Goal: Task Accomplishment & Management: Manage account settings

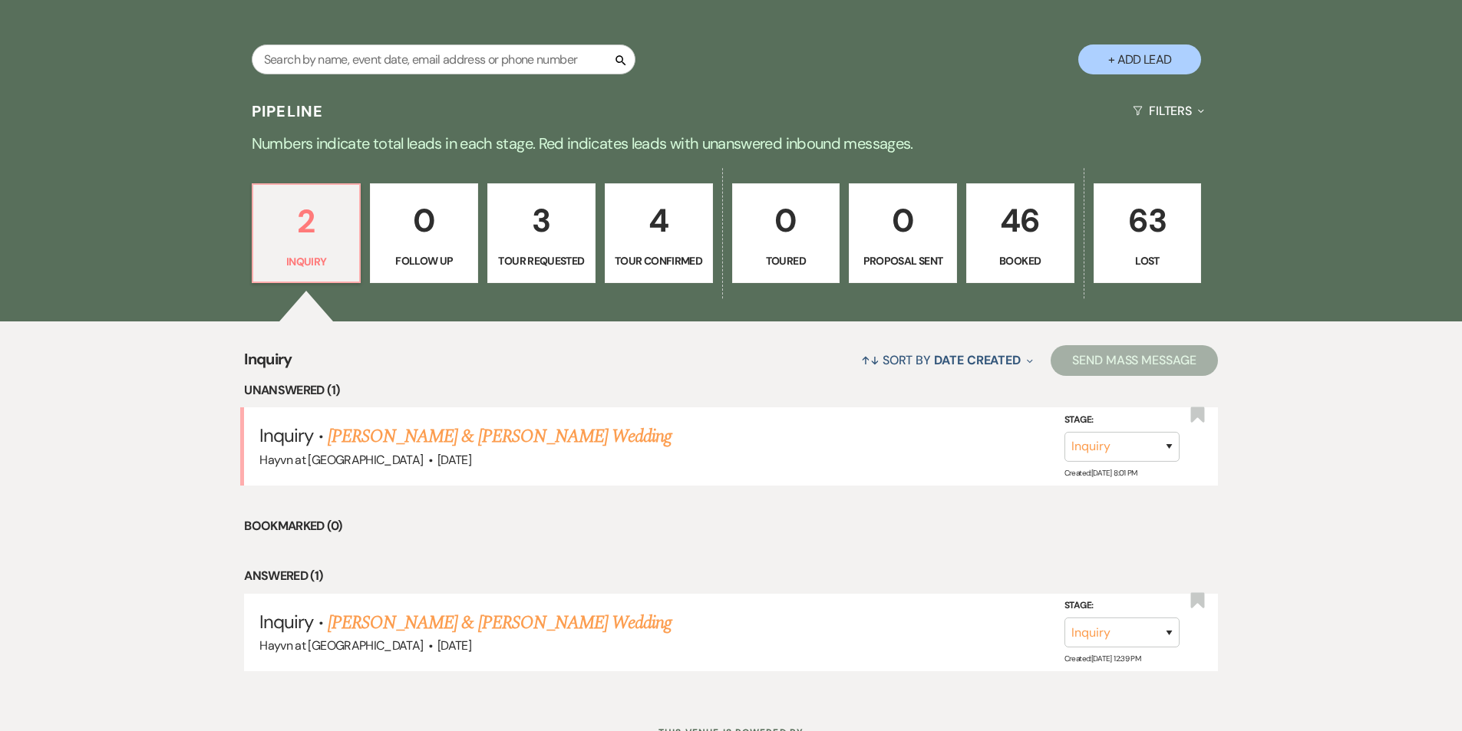
scroll to position [836, 0]
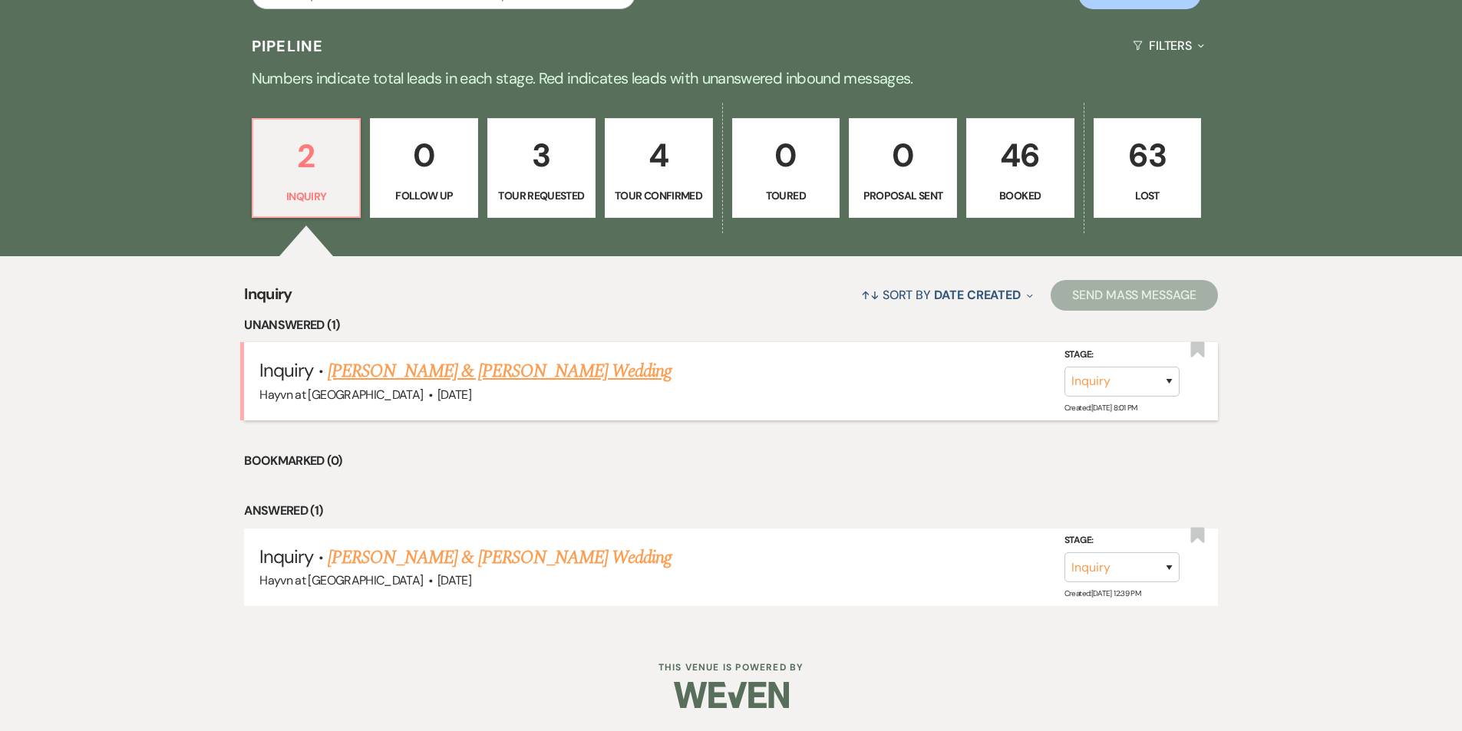
click at [510, 376] on link "[PERSON_NAME] & [PERSON_NAME] Wedding" at bounding box center [500, 372] width 344 height 28
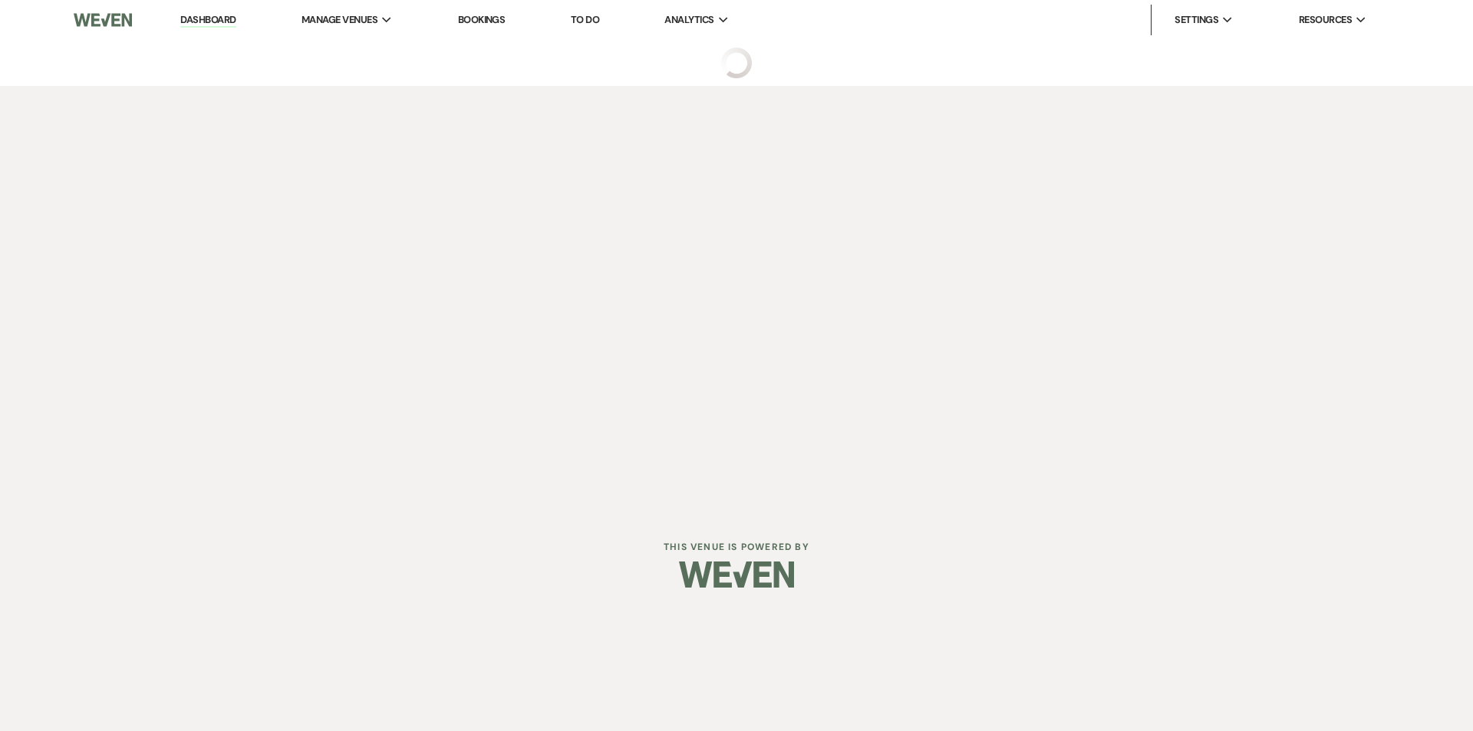
select select "5"
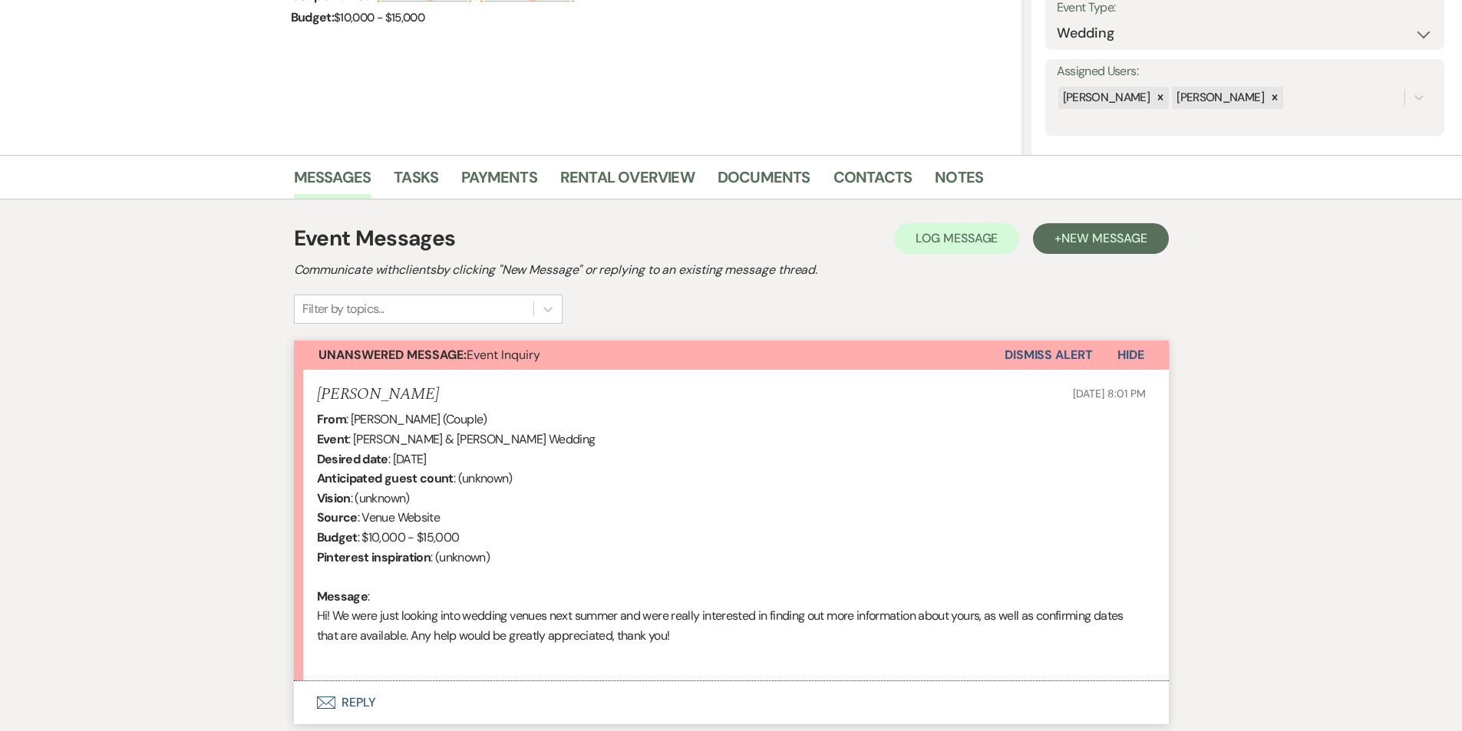
scroll to position [307, 0]
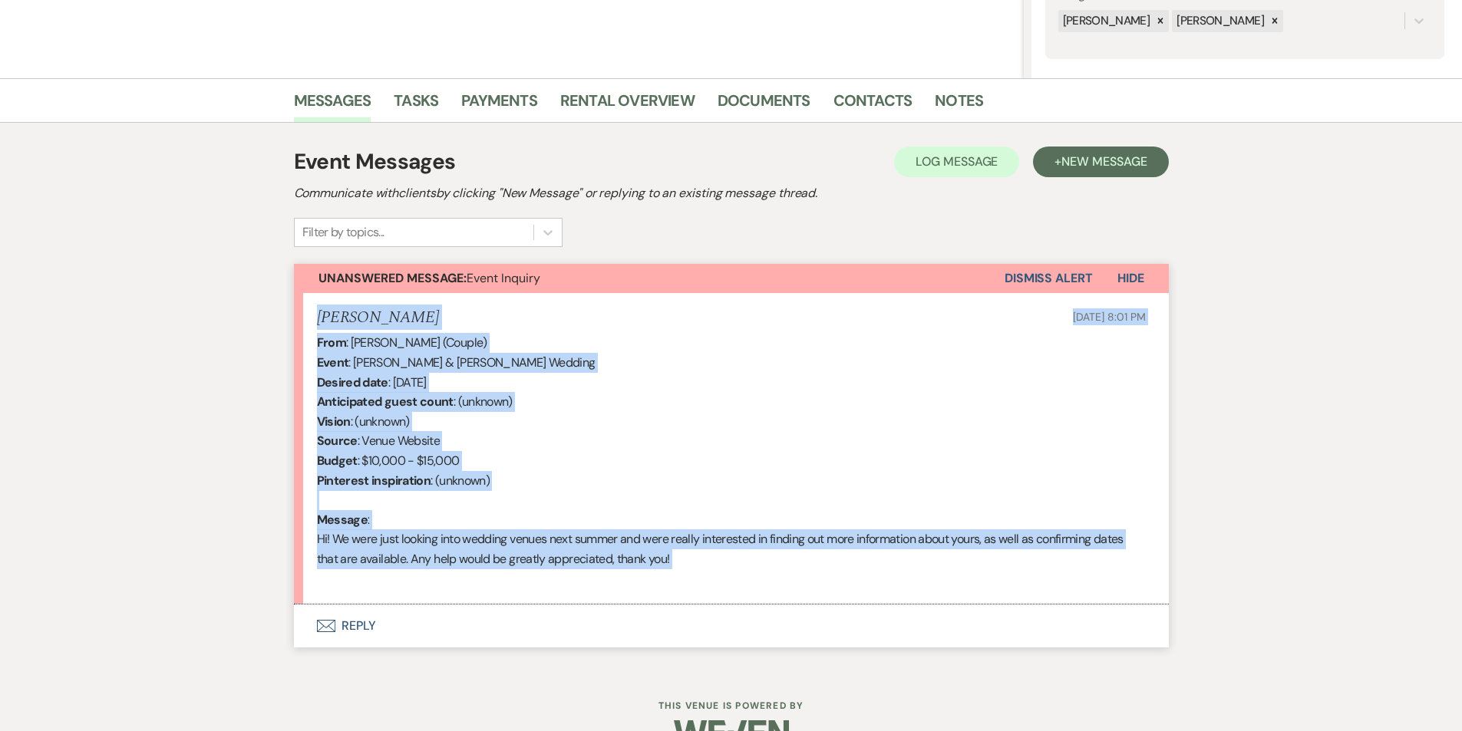
drag, startPoint x: 734, startPoint y: 576, endPoint x: 267, endPoint y: 310, distance: 537.9
click at [267, 310] on div "Messages Tasks Payments Rental Overview Documents Contacts Notes Event Messages…" at bounding box center [731, 374] width 1462 height 592
copy li "[PERSON_NAME] [DATE] 8:01 PM From : [PERSON_NAME] (Couple) Event : [PERSON_NAME…"
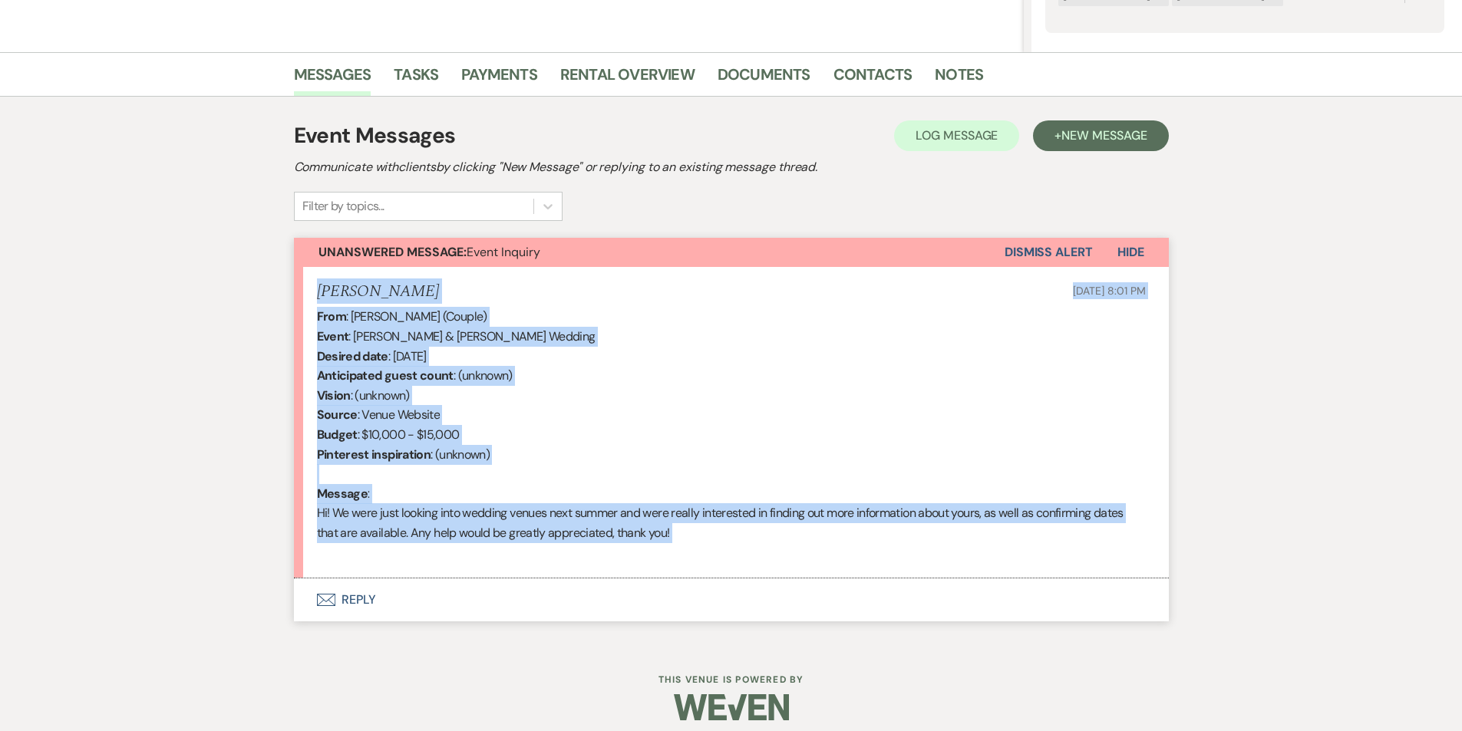
scroll to position [345, 0]
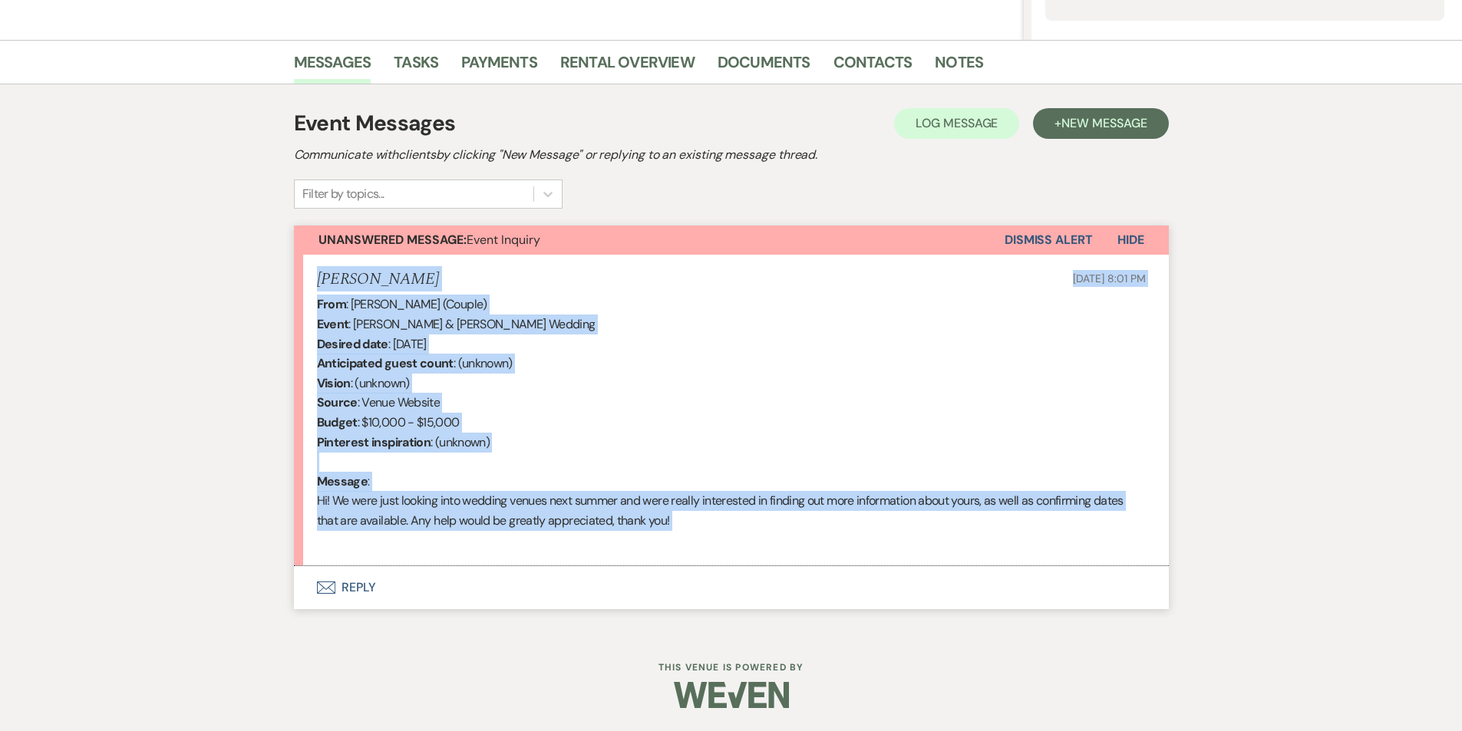
click at [355, 588] on button "Envelope Reply" at bounding box center [731, 587] width 875 height 43
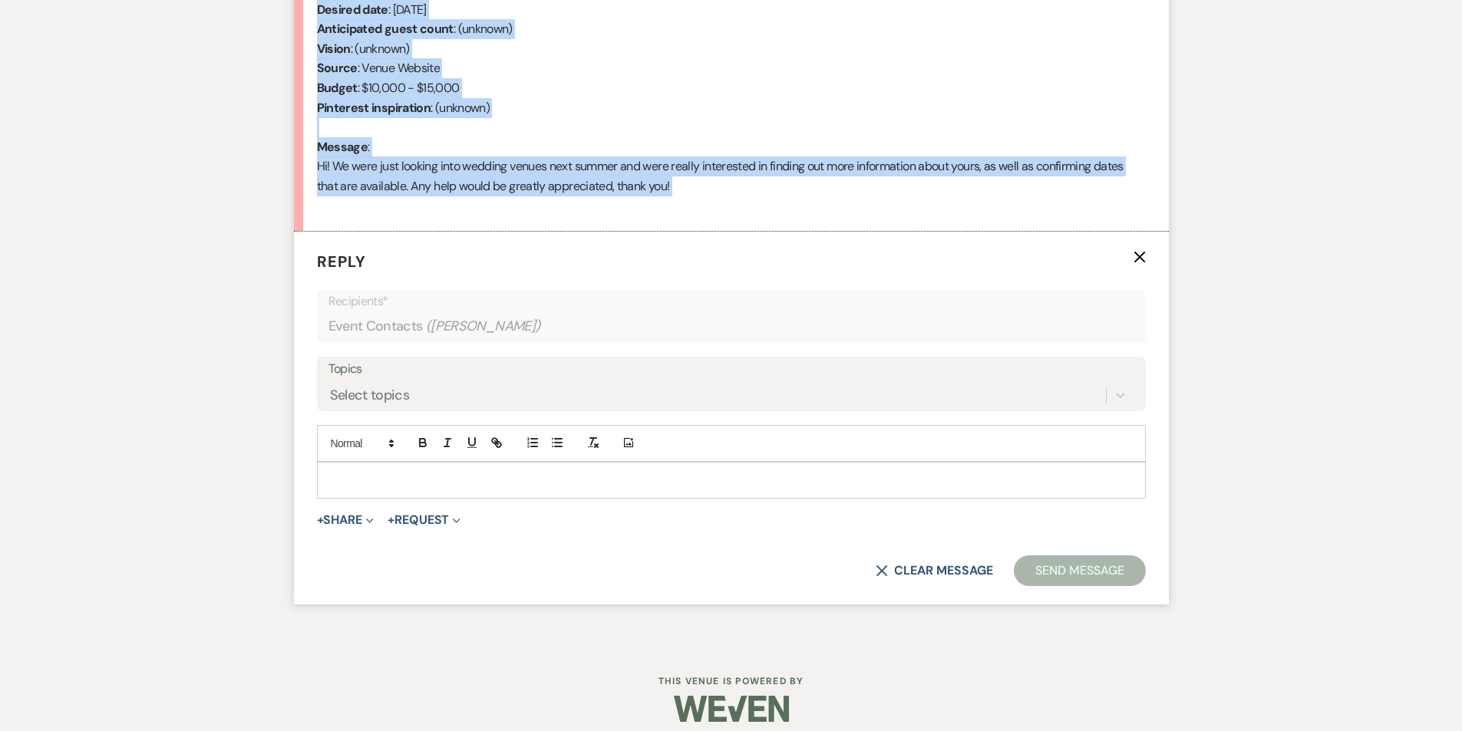
scroll to position [694, 0]
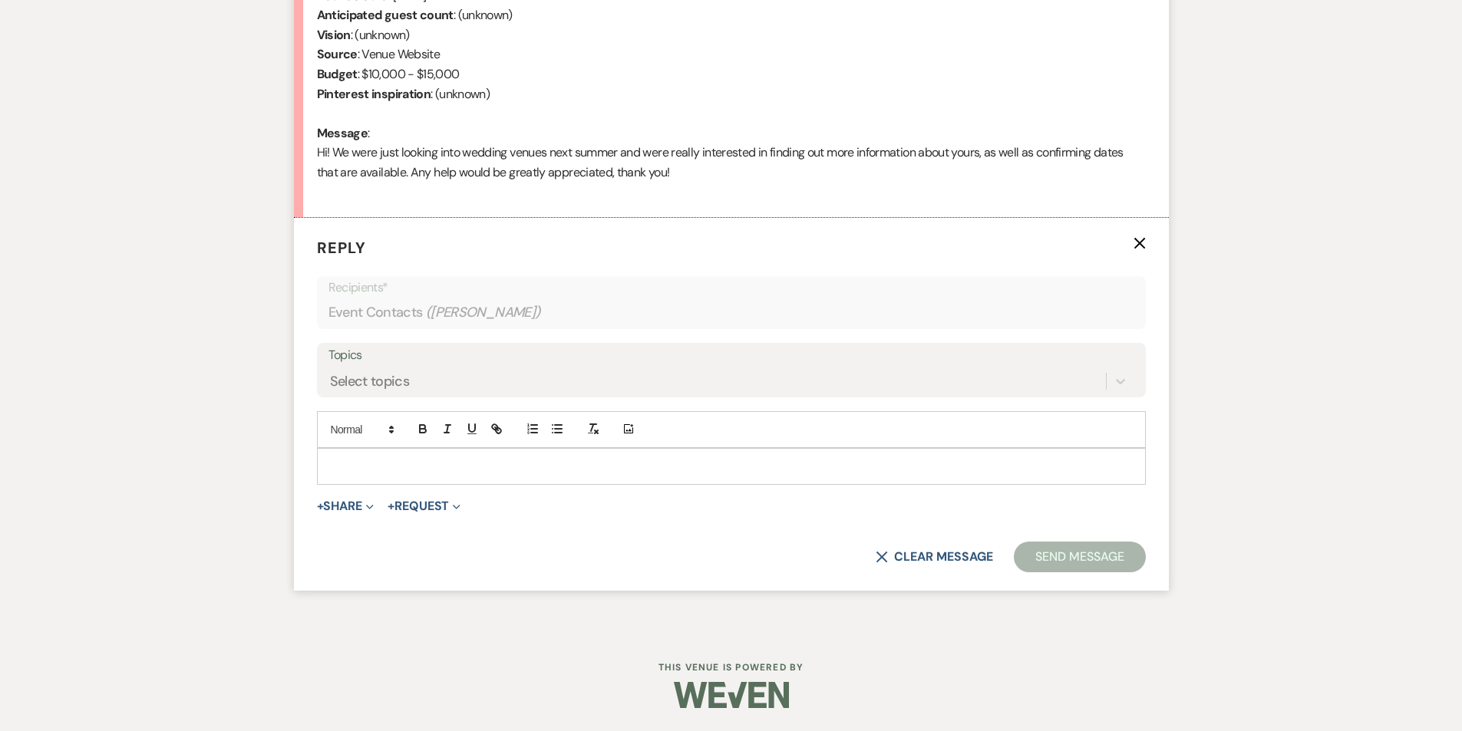
click at [353, 460] on p at bounding box center [731, 466] width 804 height 17
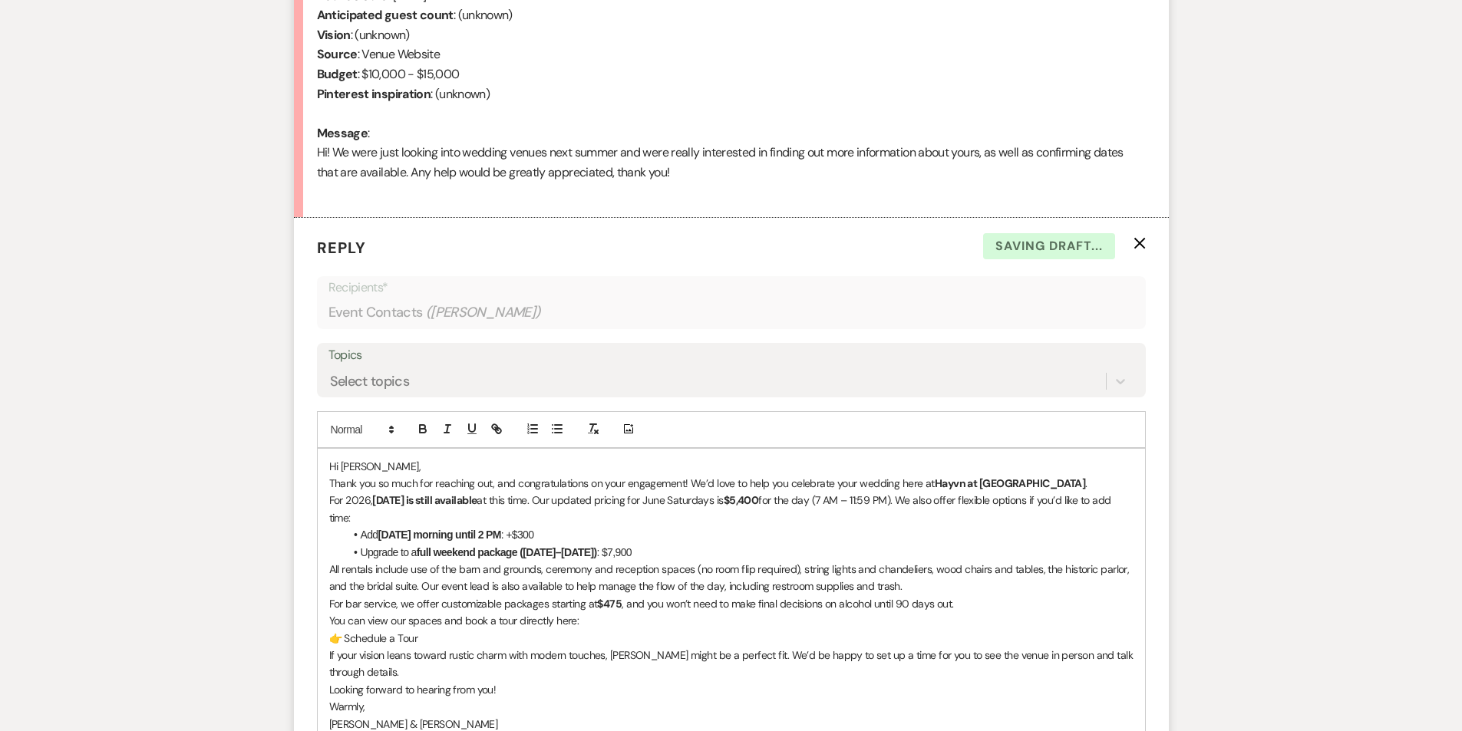
scroll to position [774, 0]
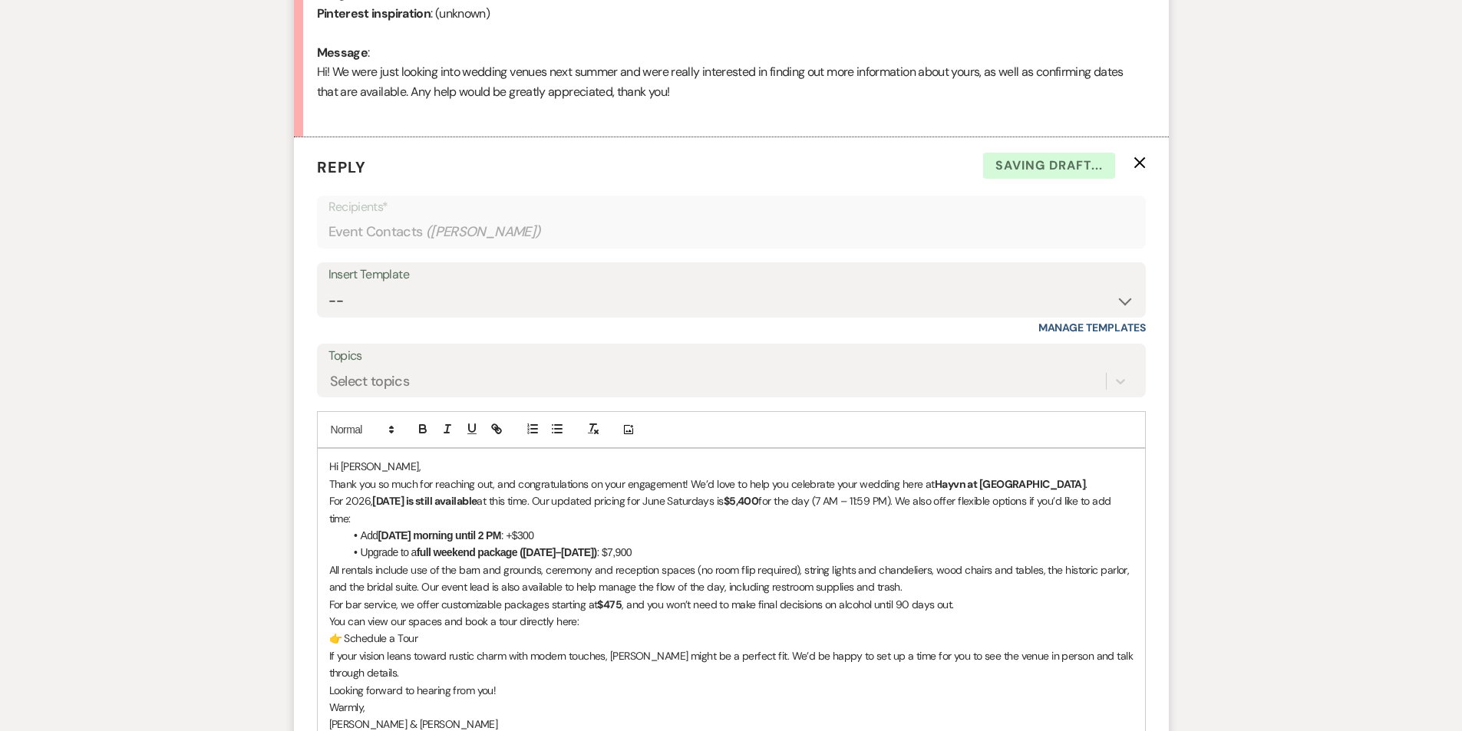
click at [388, 470] on p "Hi [PERSON_NAME]," at bounding box center [731, 466] width 804 height 17
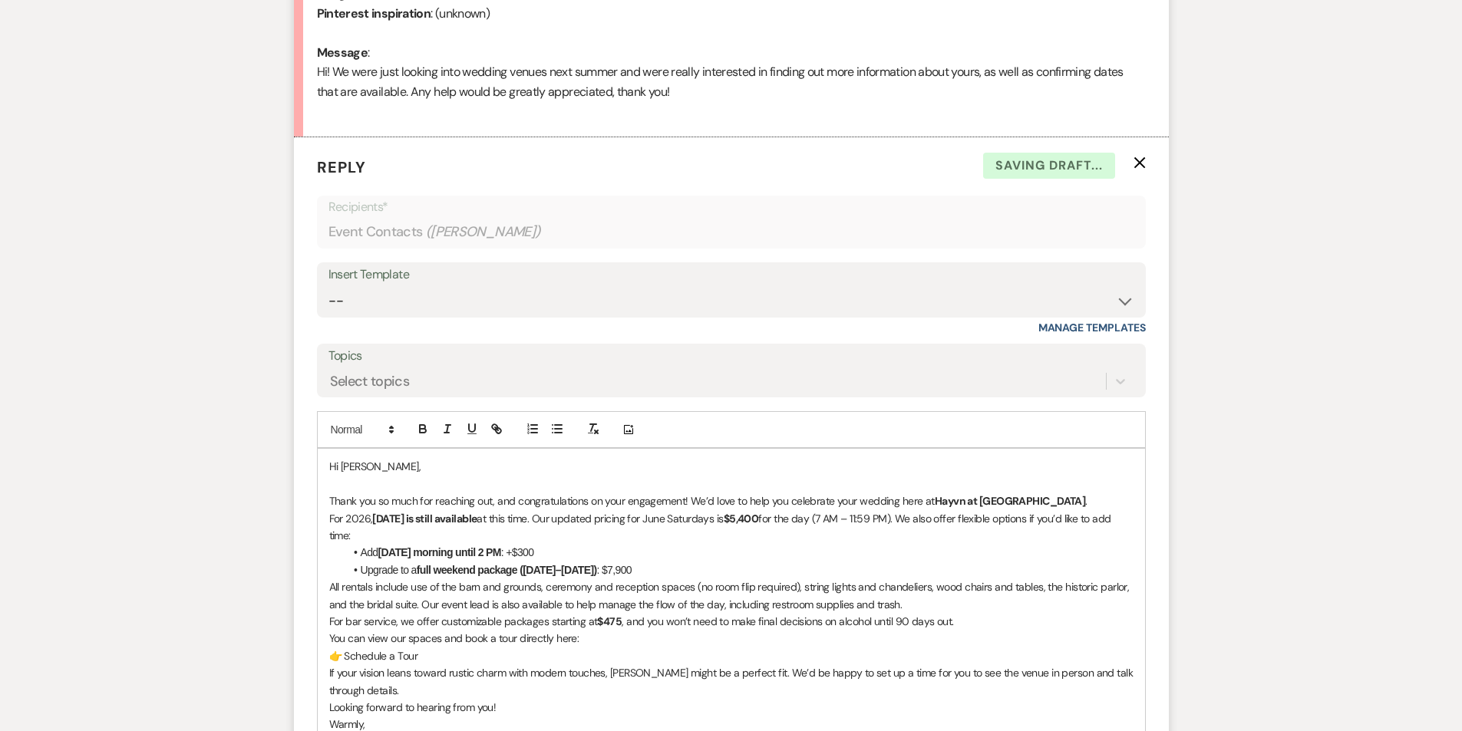
click at [1051, 505] on p "Thank you so much for reaching out, and congratulations on your engagement! We’…" at bounding box center [731, 501] width 804 height 17
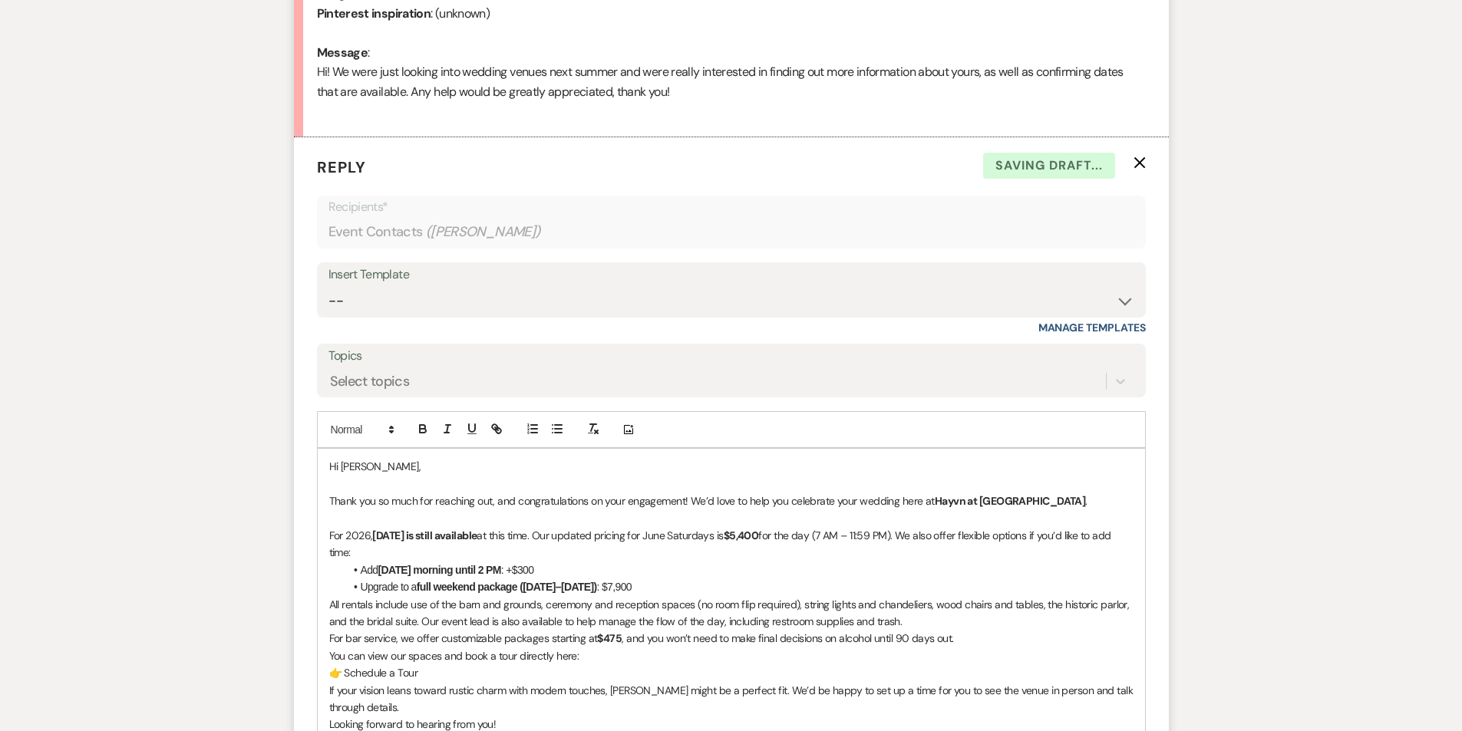
click at [459, 546] on p "For 2026, [DATE] is still available at this time. Our updated pricing for June …" at bounding box center [731, 544] width 804 height 35
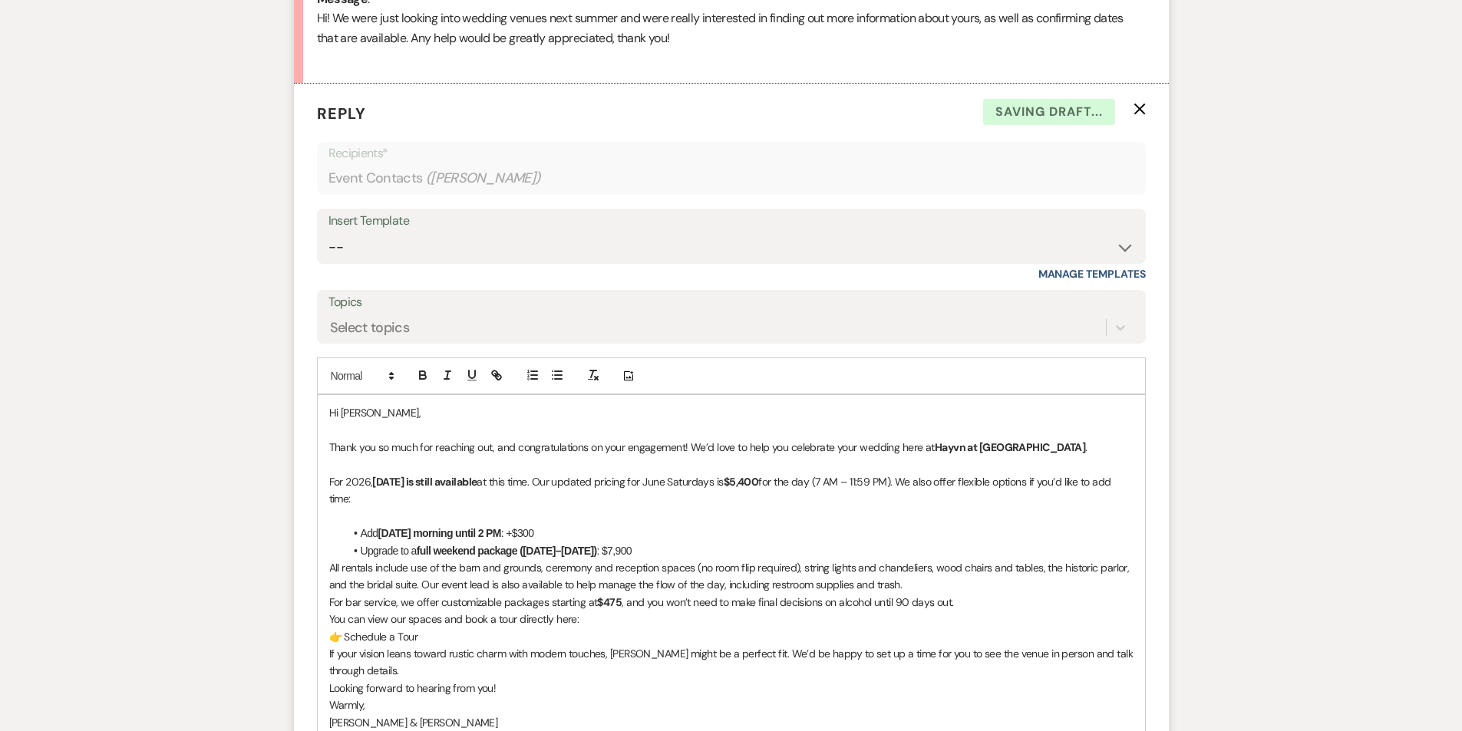
scroll to position [851, 0]
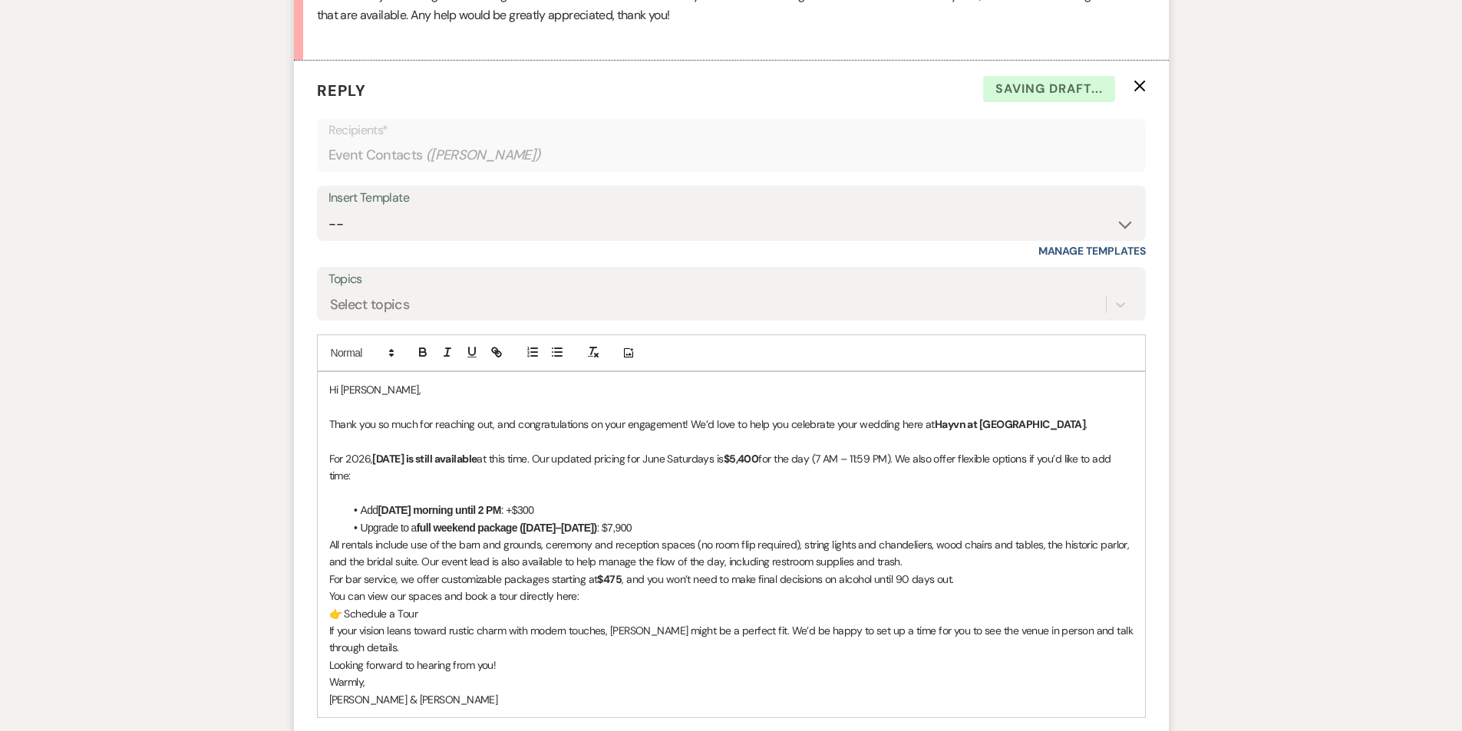
click at [329, 545] on p "All rentals include use of the barn and grounds, ceremony and reception spaces …" at bounding box center [731, 553] width 804 height 35
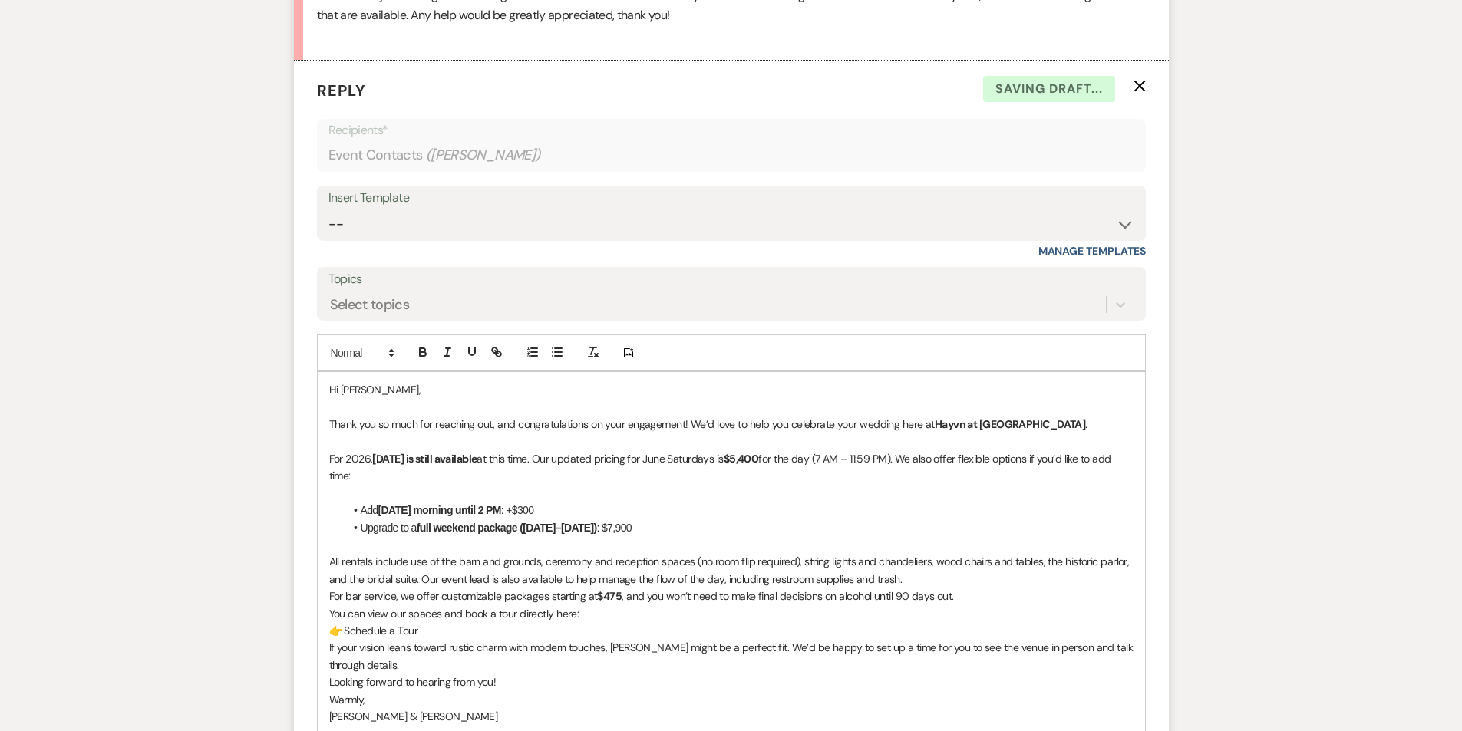
scroll to position [928, 0]
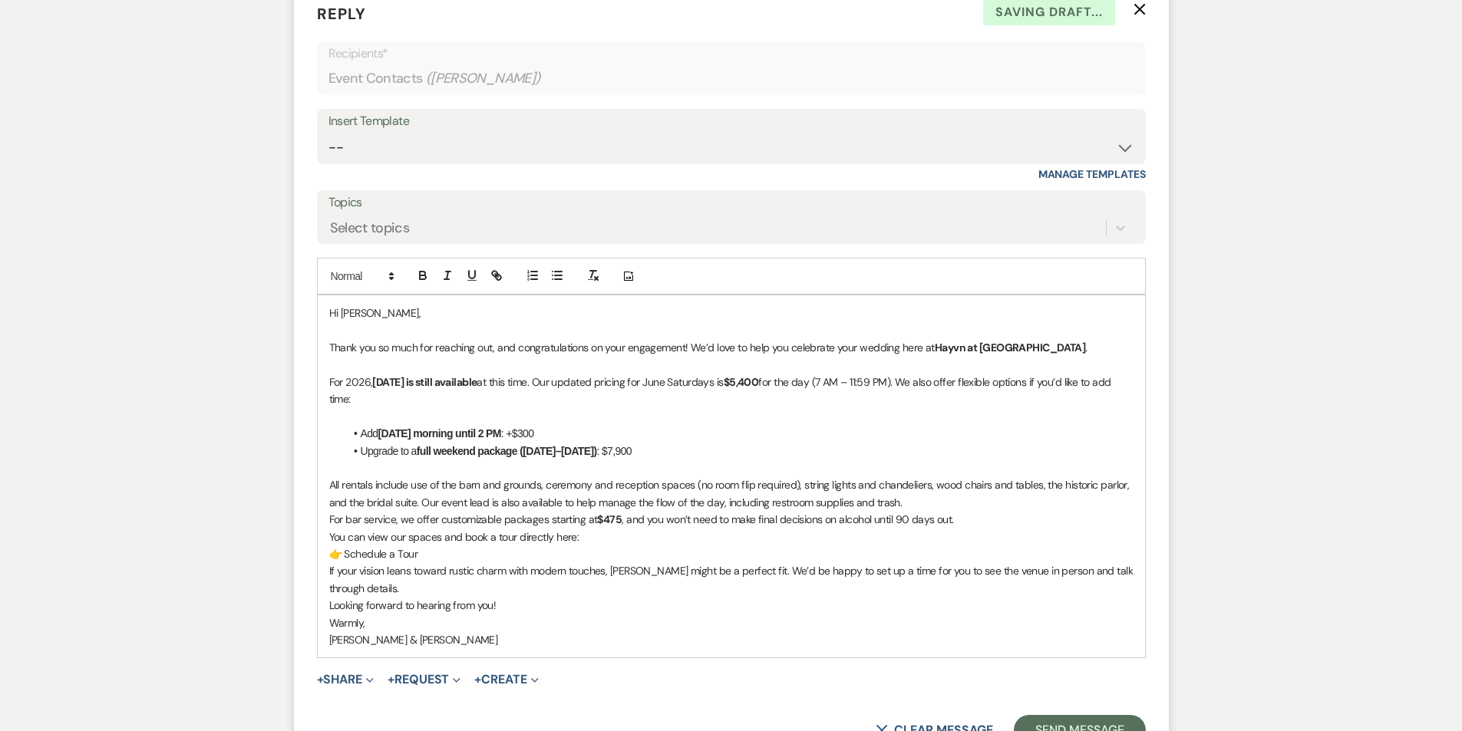
click at [327, 522] on div "Hi [PERSON_NAME], Thank you so much for reaching out, and congratulations on yo…" at bounding box center [731, 476] width 827 height 362
drag, startPoint x: 895, startPoint y: 503, endPoint x: 724, endPoint y: 503, distance: 171.1
click at [724, 503] on p "All rentals include use of the barn and grounds, ceremony and reception spaces …" at bounding box center [731, 494] width 804 height 35
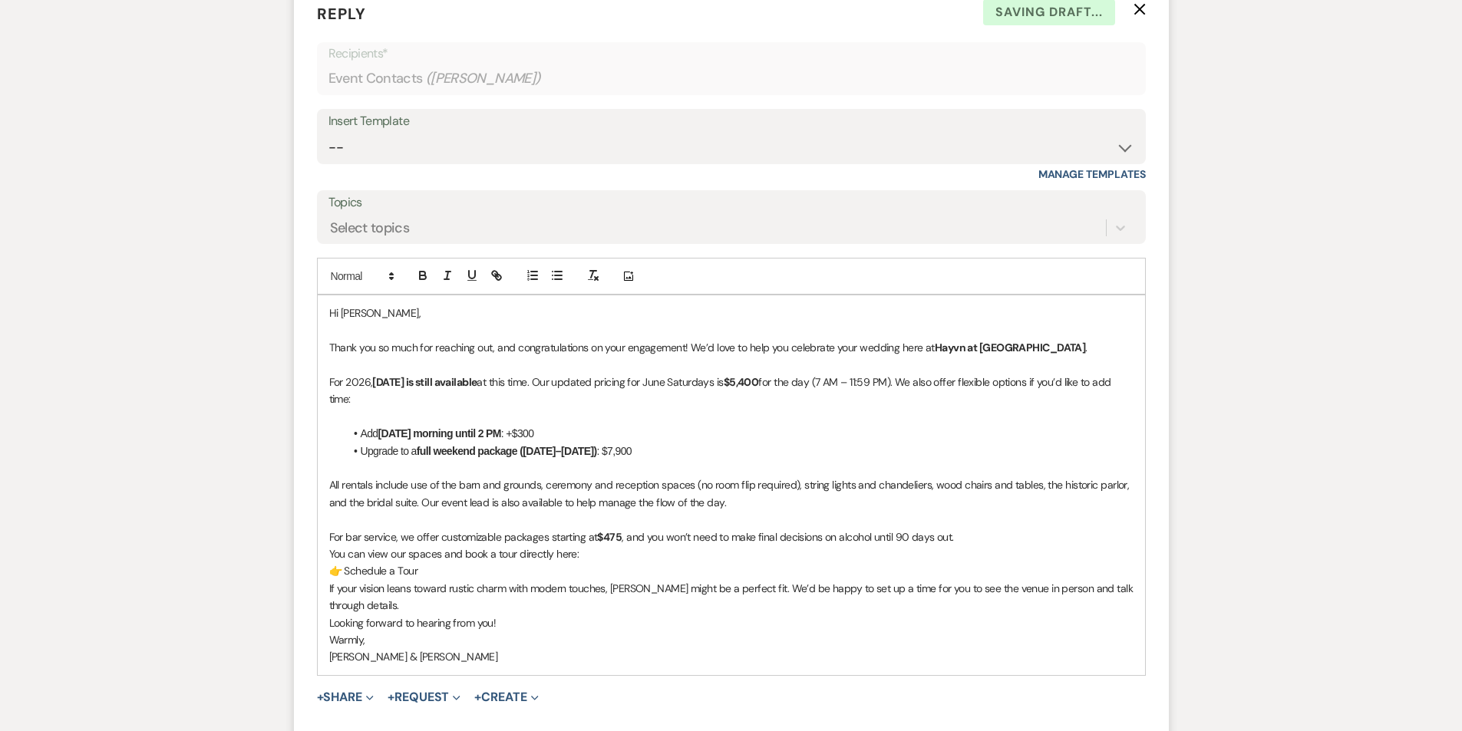
click at [592, 553] on p "You can view our spaces and book a tour directly here:" at bounding box center [731, 554] width 804 height 17
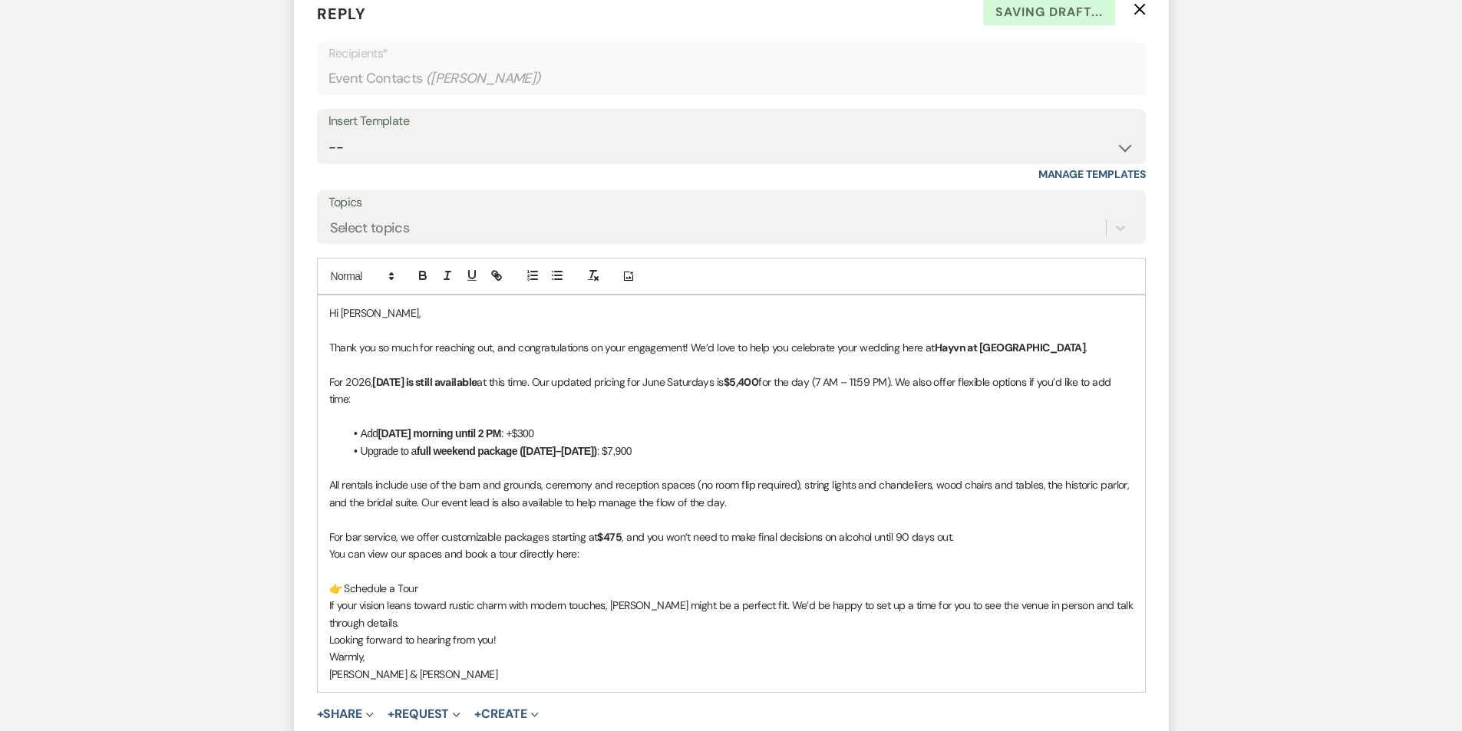
drag, startPoint x: 427, startPoint y: 589, endPoint x: 286, endPoint y: 587, distance: 141.2
click at [286, 587] on div "Messages Tasks Payments Rental Overview Documents Contacts Notes Event Messages…" at bounding box center [731, 148] width 1462 height 1383
click at [458, 585] on p "👉 Schedule a Tour" at bounding box center [731, 588] width 804 height 17
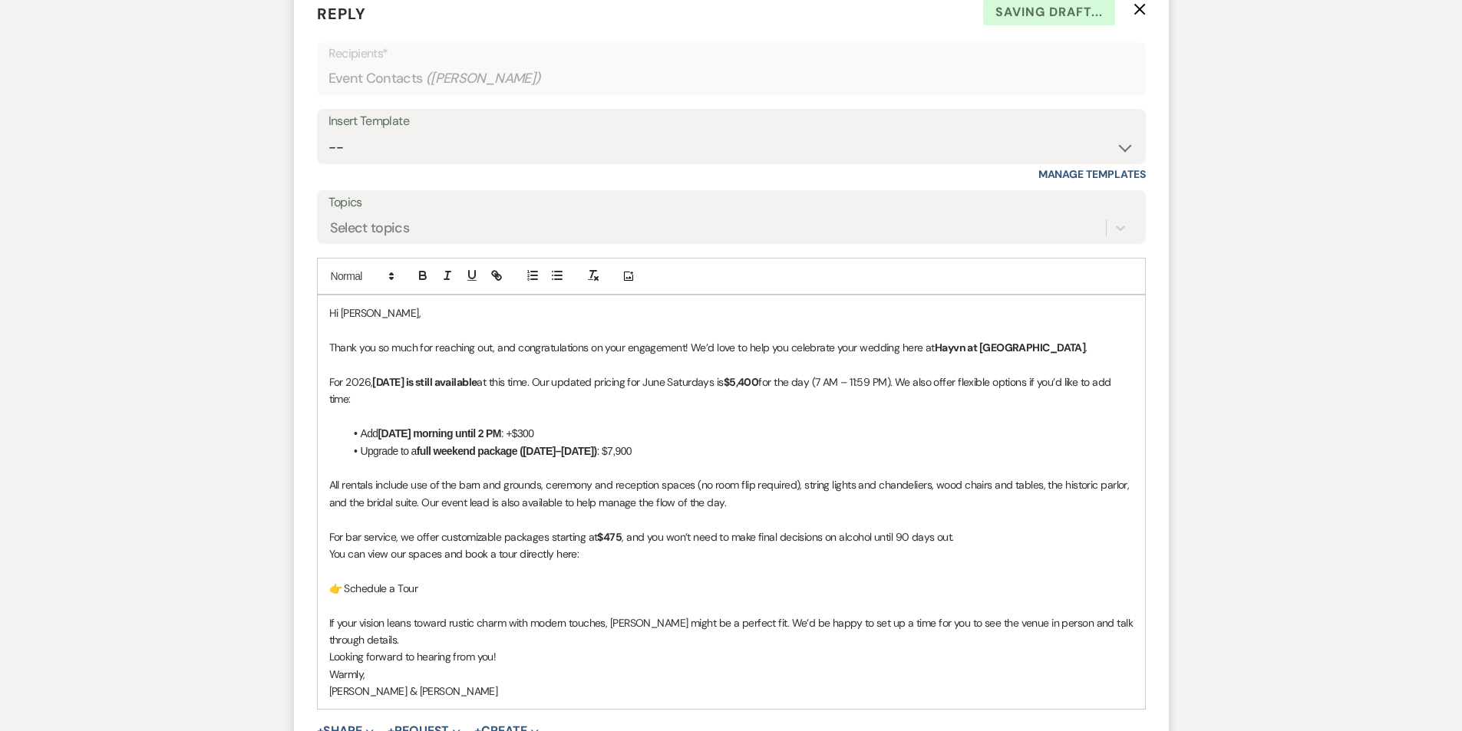
click at [454, 586] on p "👉 Schedule a Tour" at bounding box center [731, 588] width 804 height 17
drag, startPoint x: 426, startPoint y: 590, endPoint x: 232, endPoint y: 582, distance: 194.3
click at [232, 582] on div "Messages Tasks Payments Rental Overview Documents Contacts Notes Event Messages…" at bounding box center [731, 157] width 1462 height 1401
drag, startPoint x: 728, startPoint y: 589, endPoint x: 247, endPoint y: 584, distance: 480.4
click at [247, 584] on div "Messages Tasks Payments Rental Overview Documents Contacts Notes Event Messages…" at bounding box center [731, 157] width 1462 height 1401
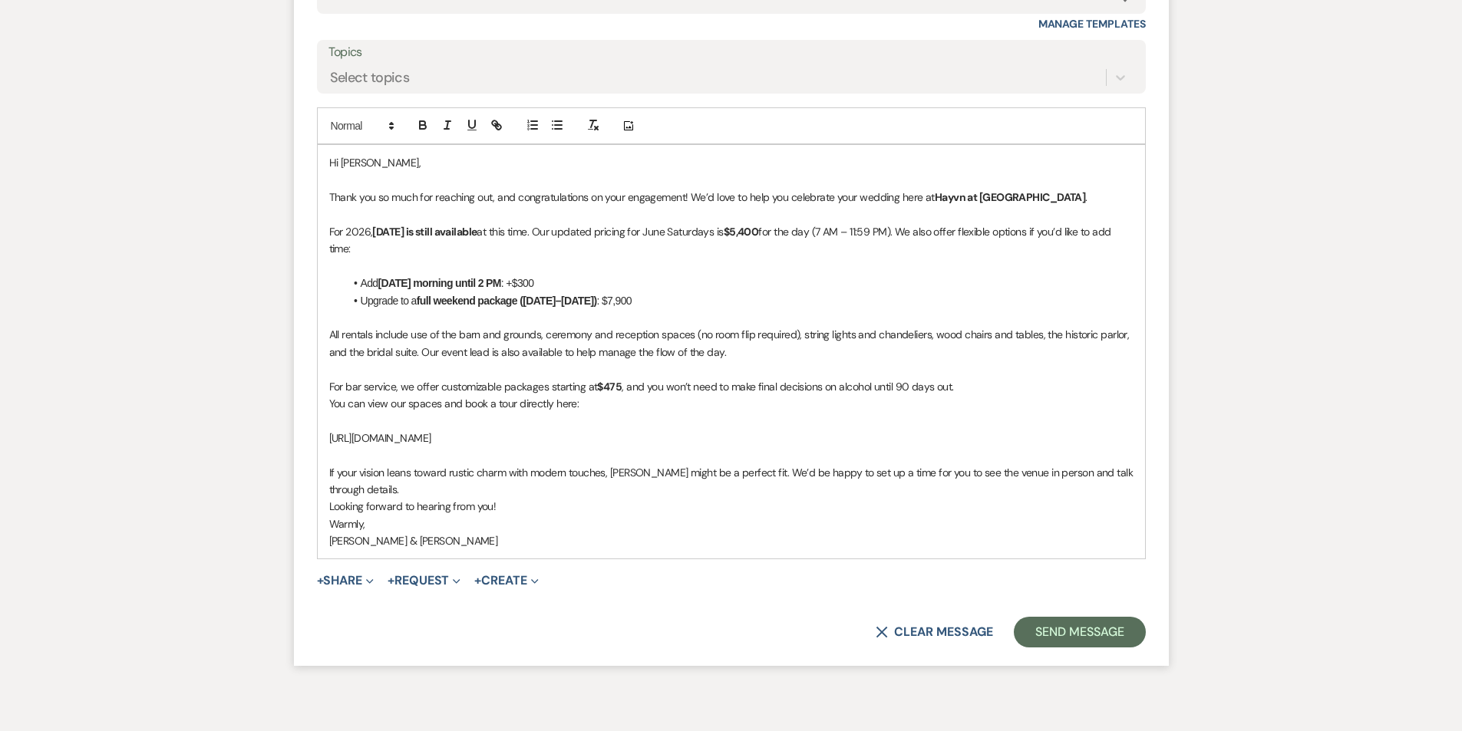
scroll to position [1081, 0]
click at [499, 119] on icon "button" at bounding box center [497, 122] width 14 height 14
type input "[URL][DOMAIN_NAME]"
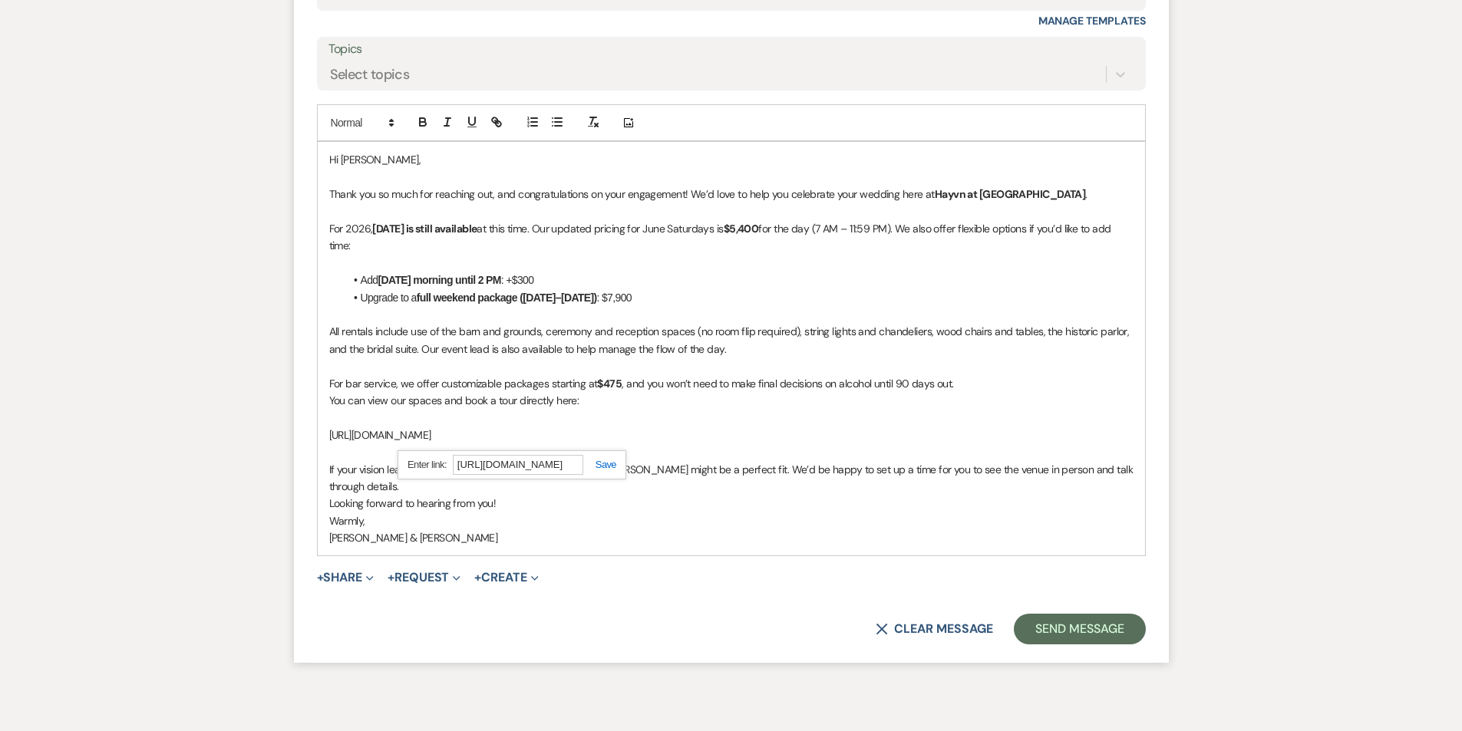
click at [606, 467] on link at bounding box center [599, 465] width 33 height 12
click at [814, 414] on p at bounding box center [731, 417] width 804 height 17
click at [381, 490] on p "If your vision leans toward rustic charm with modern touches, [PERSON_NAME] mig…" at bounding box center [731, 478] width 804 height 35
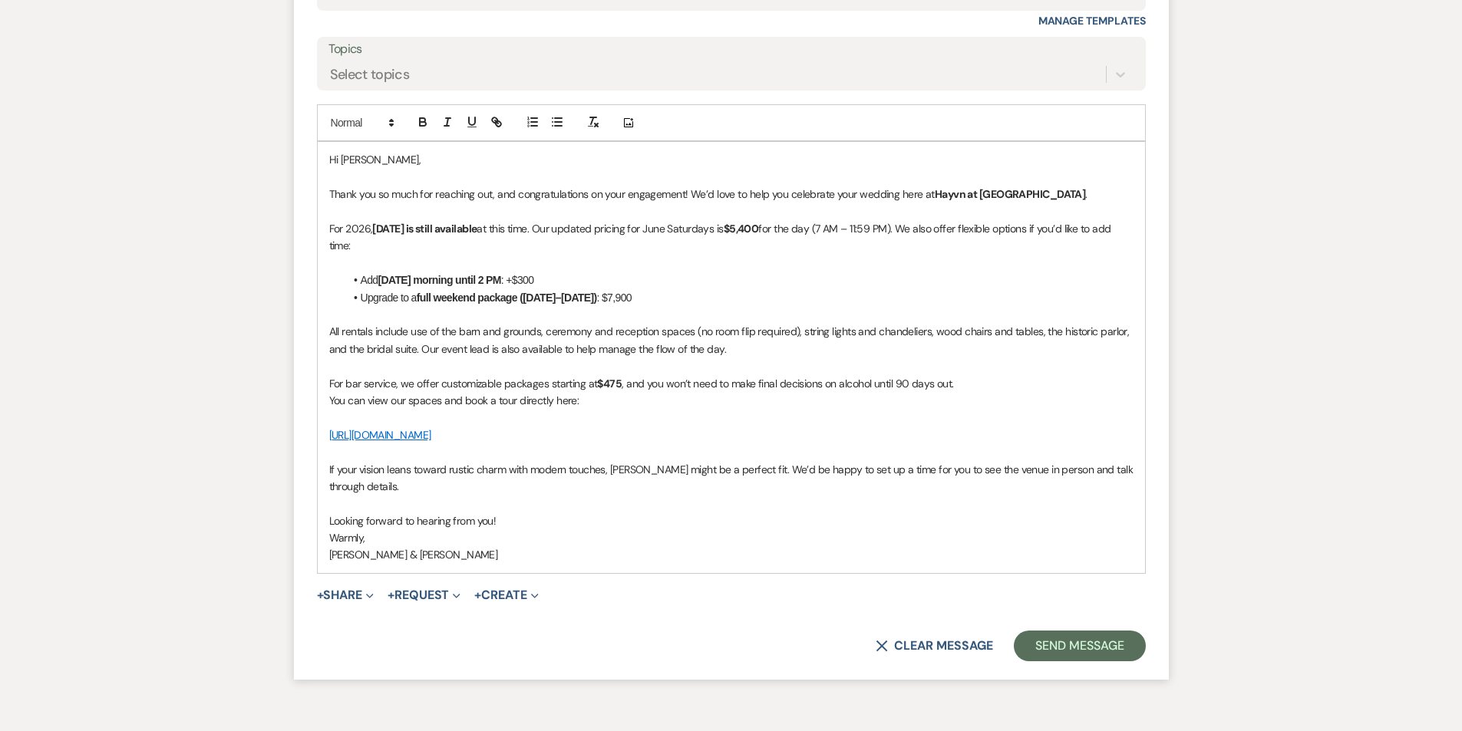
click at [529, 513] on p "Looking forward to hearing from you!" at bounding box center [731, 521] width 804 height 17
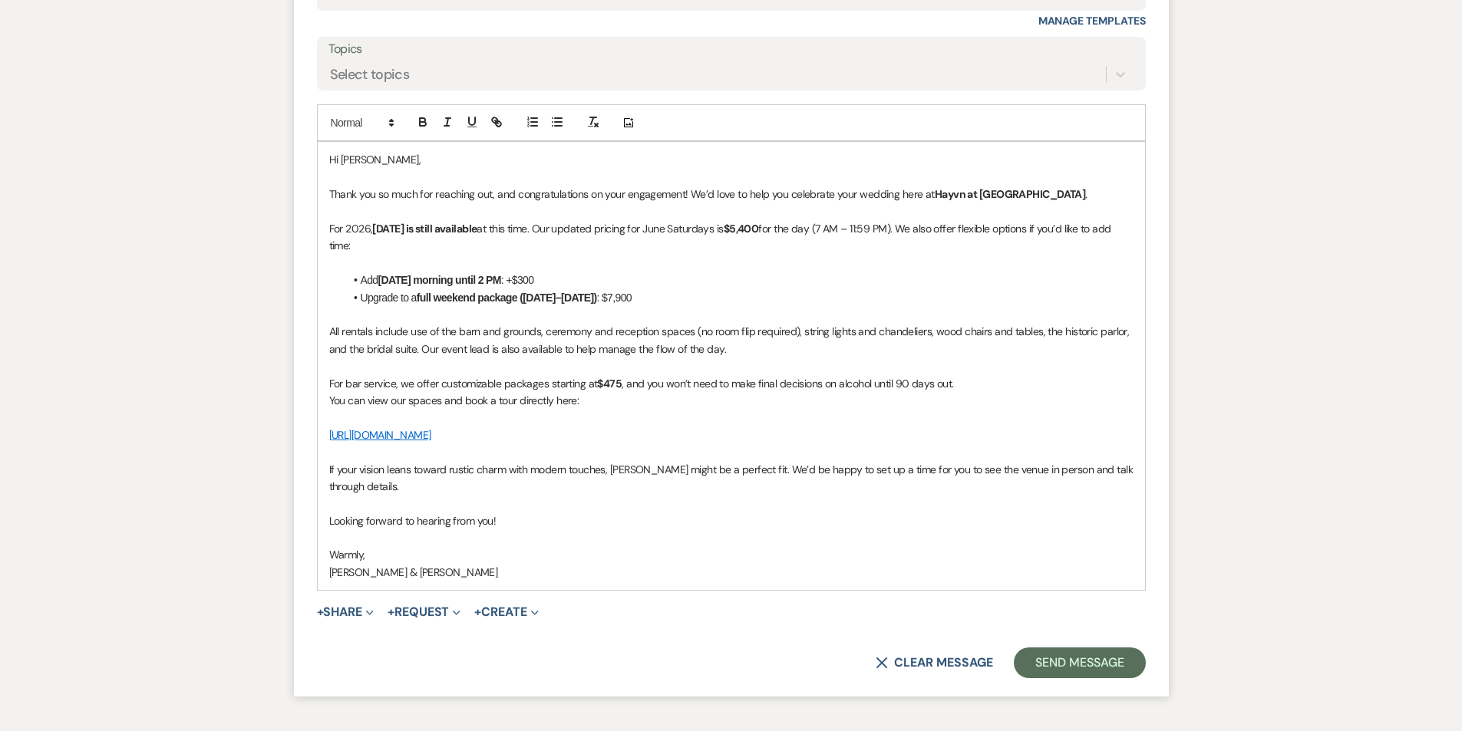
click at [332, 570] on p "[PERSON_NAME] & [PERSON_NAME]" at bounding box center [731, 572] width 804 height 17
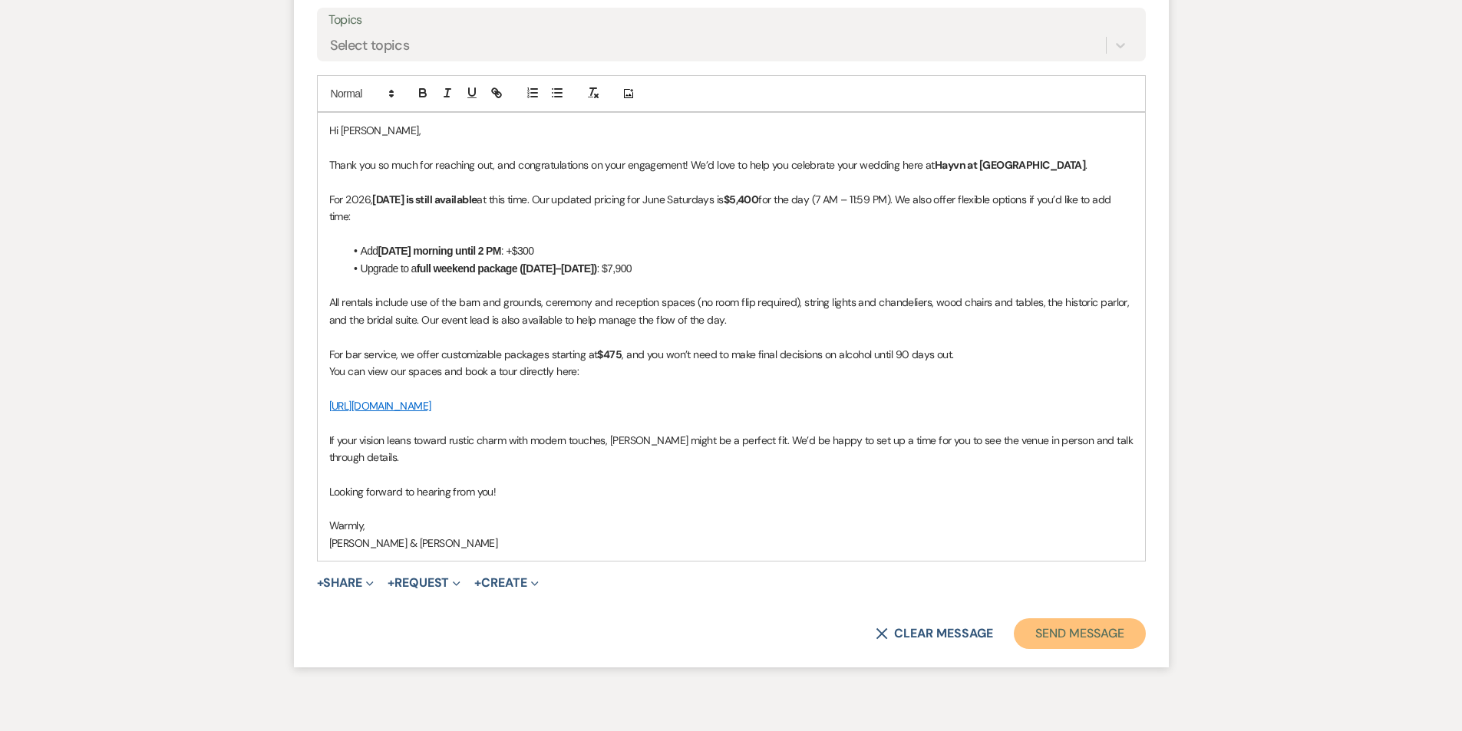
click at [1103, 640] on button "Send Message" at bounding box center [1079, 634] width 131 height 31
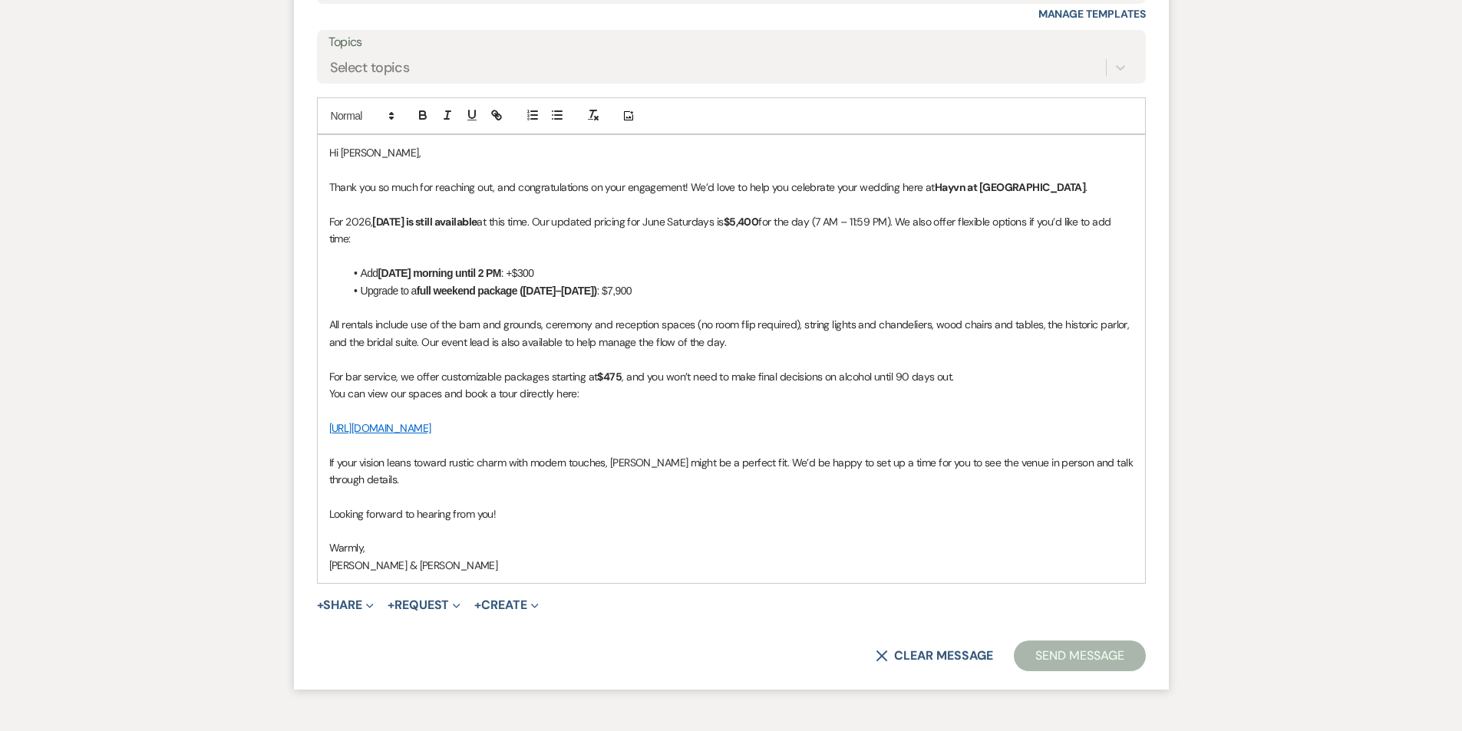
scroll to position [1187, 0]
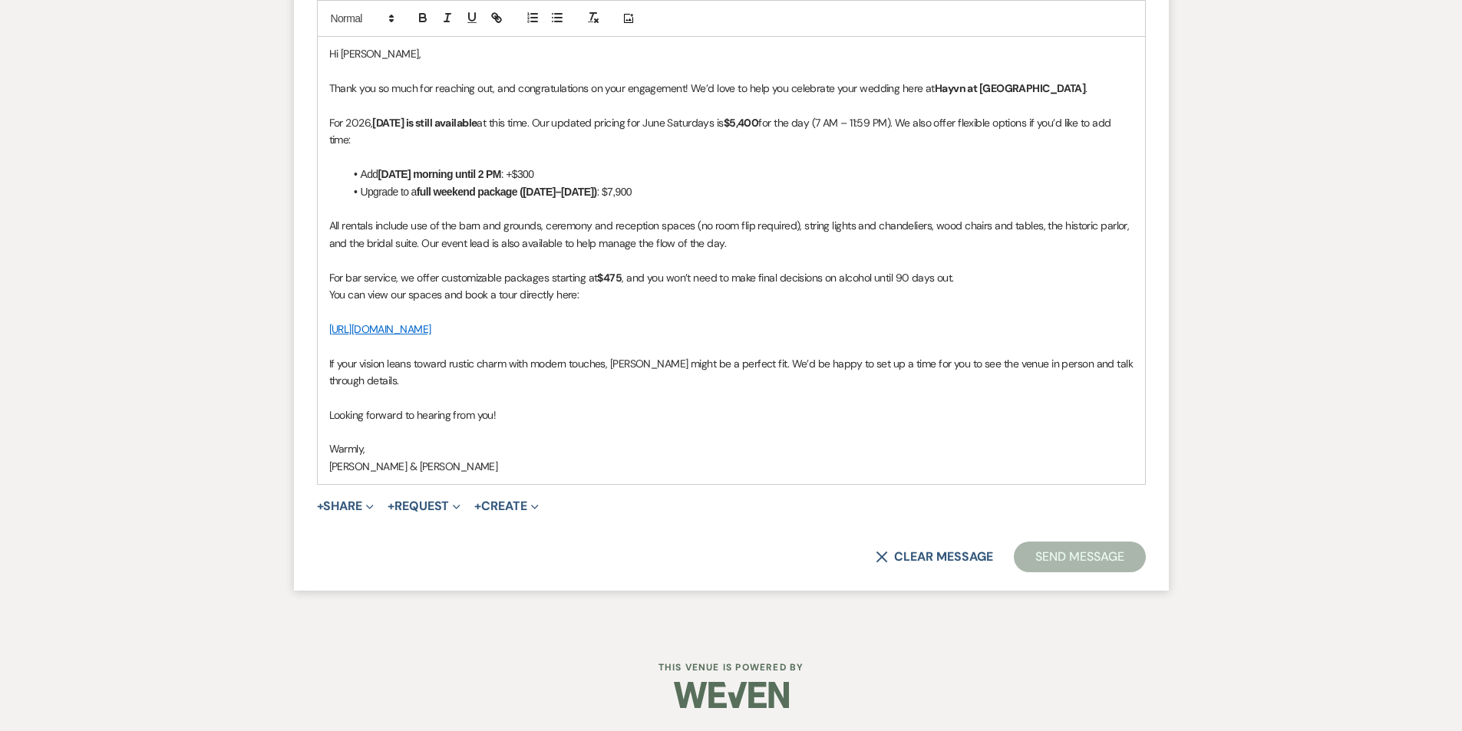
click at [1069, 556] on button "Send Message" at bounding box center [1079, 557] width 131 height 31
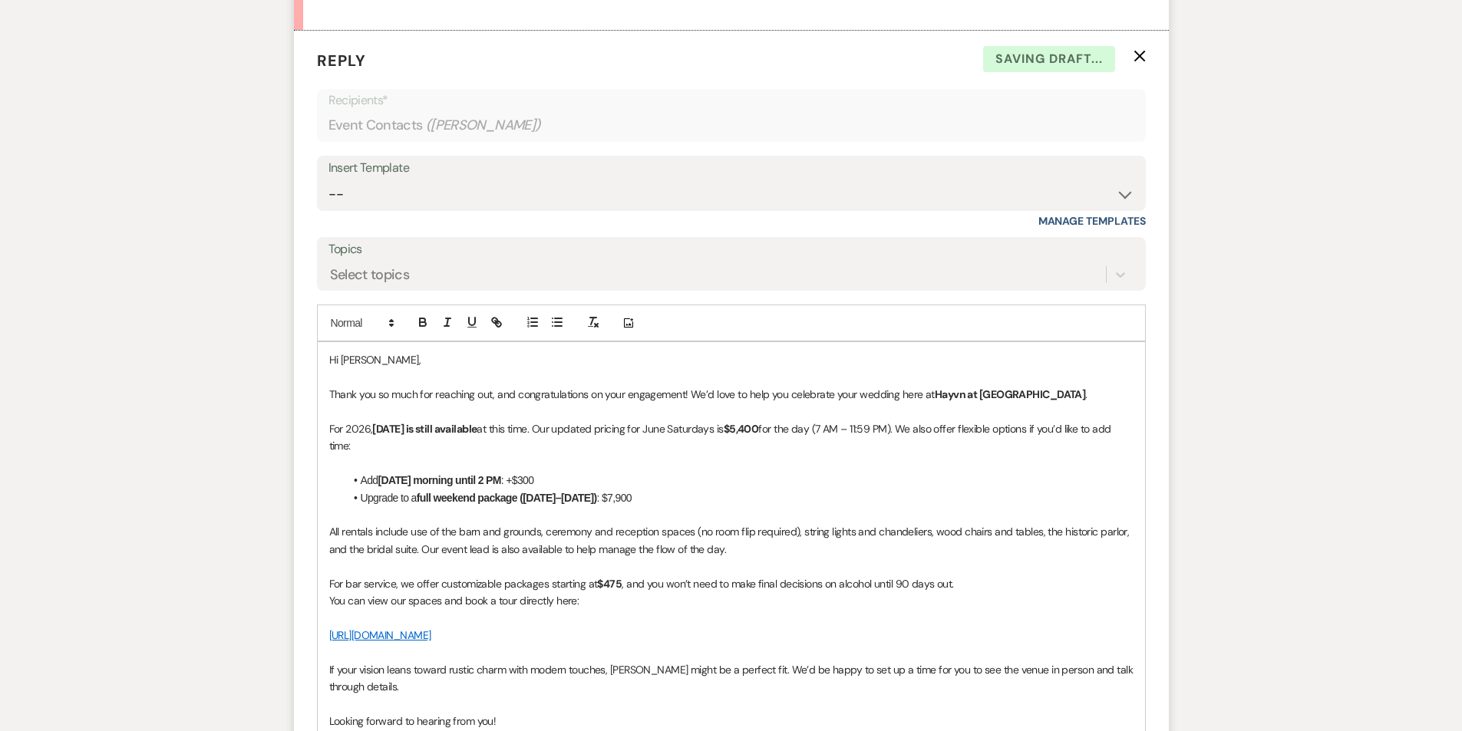
scroll to position [727, 0]
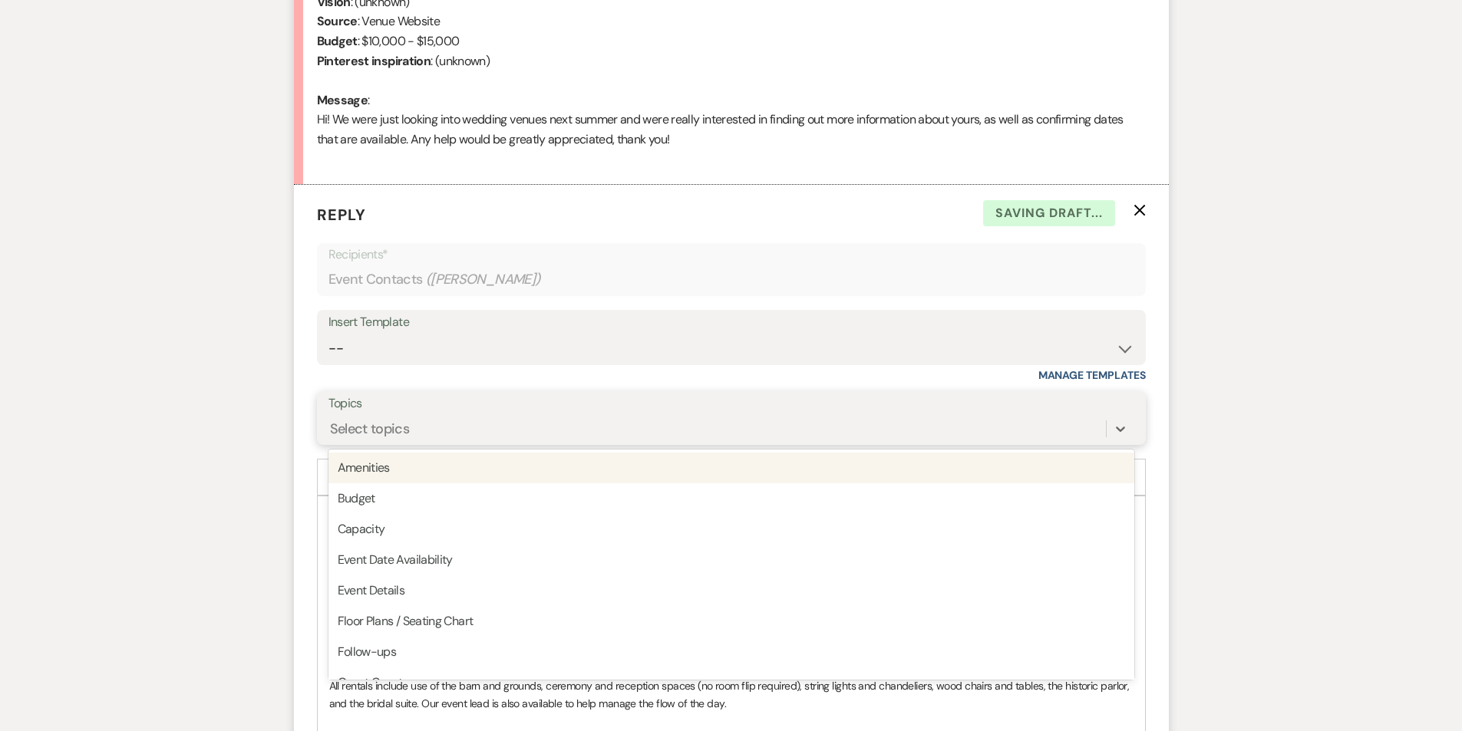
click at [407, 416] on div "Select topics" at bounding box center [716, 429] width 777 height 27
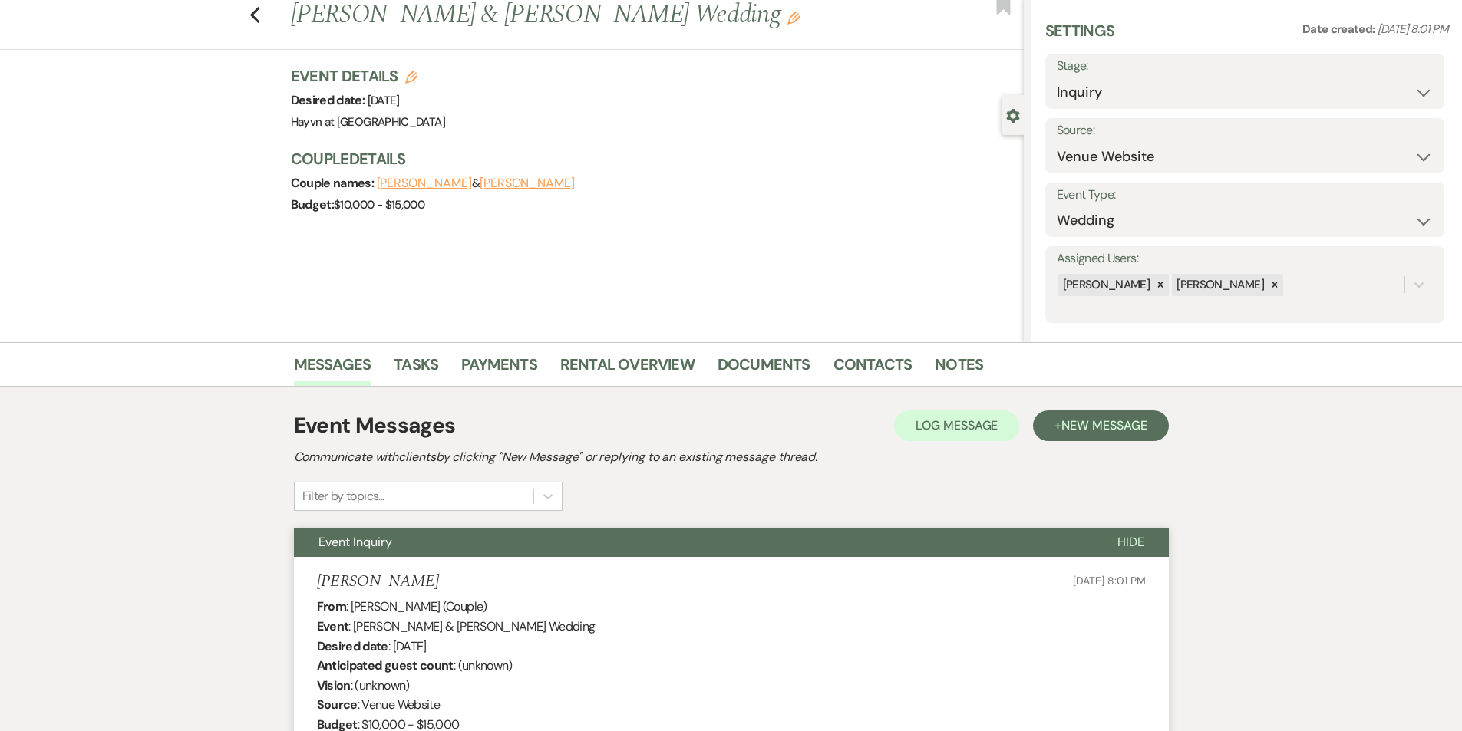
scroll to position [0, 0]
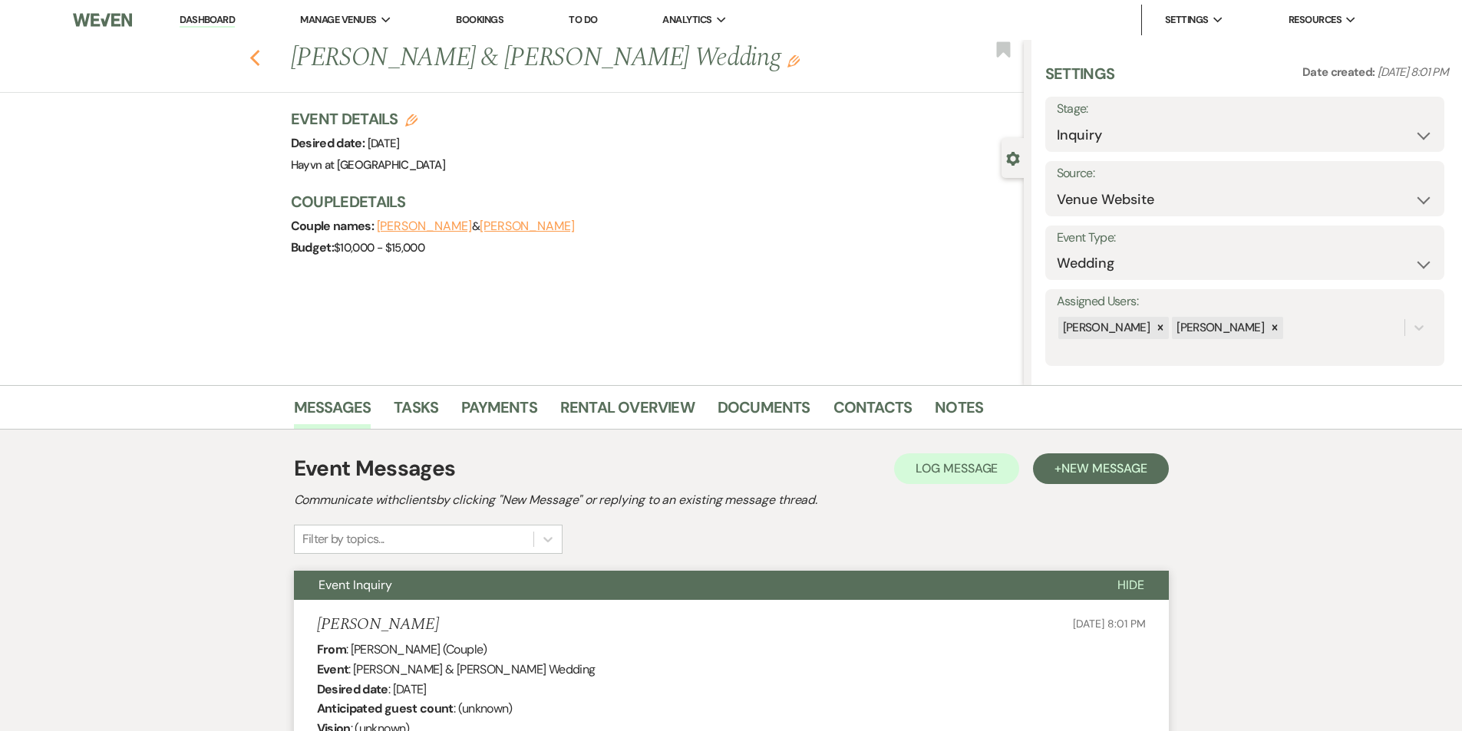
click at [261, 58] on icon "Previous" at bounding box center [255, 58] width 12 height 18
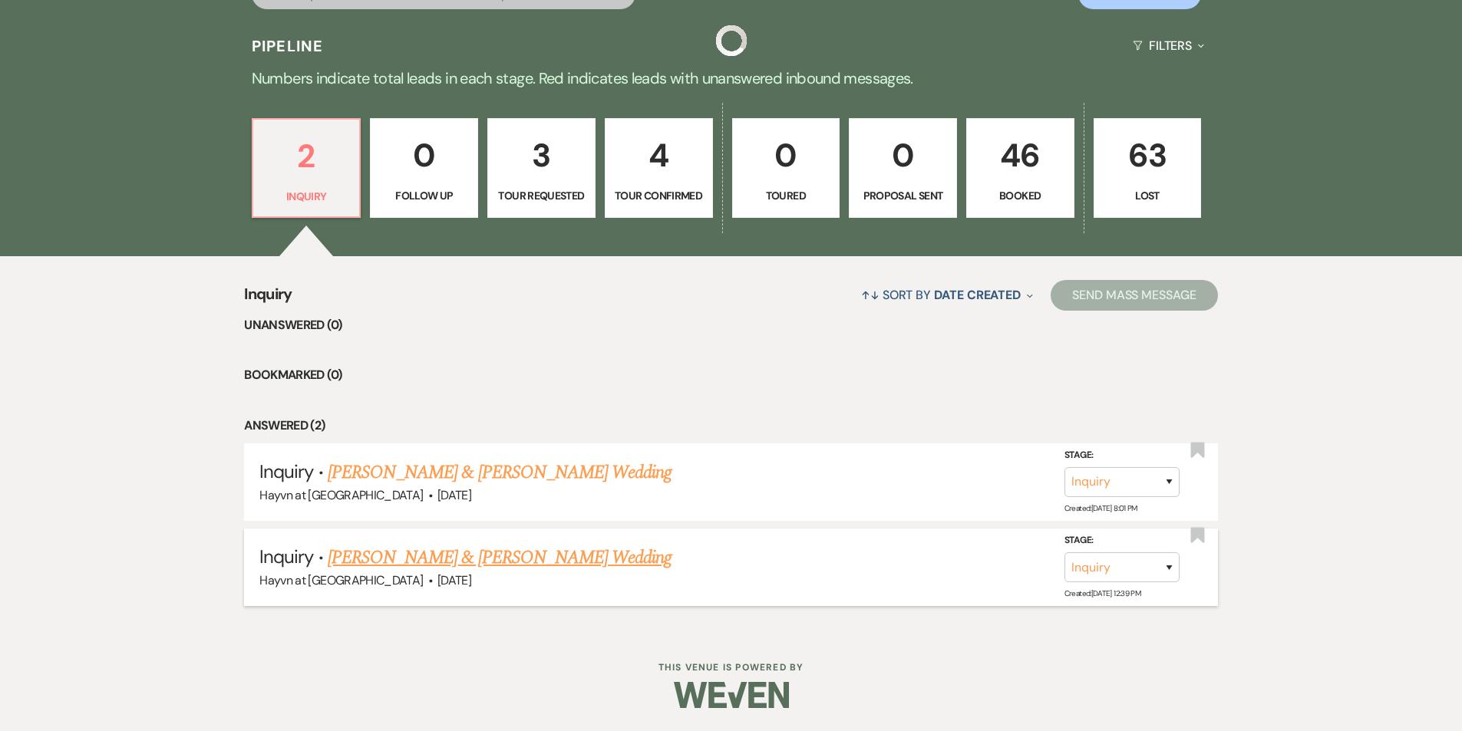
click at [577, 562] on link "[PERSON_NAME] & [PERSON_NAME] Wedding" at bounding box center [500, 558] width 344 height 28
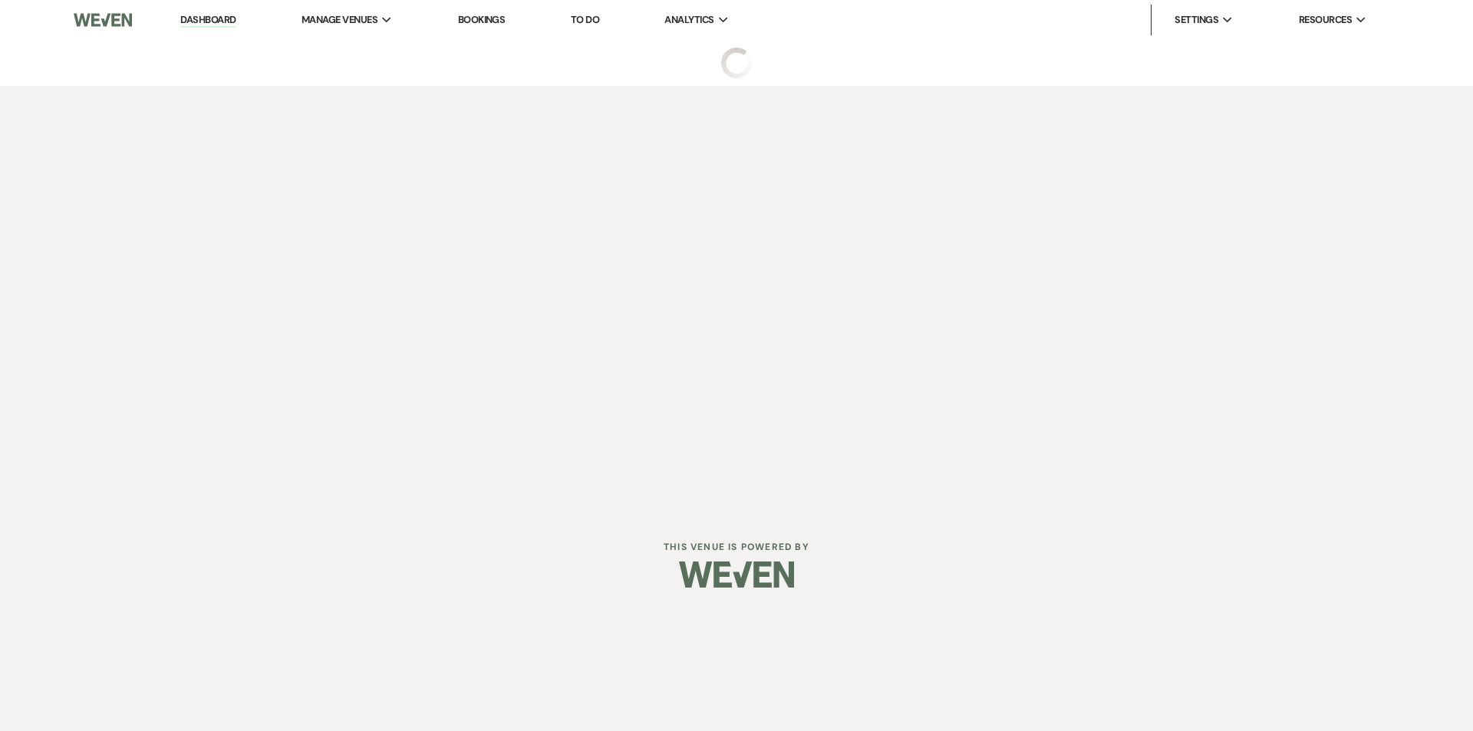
select select "5"
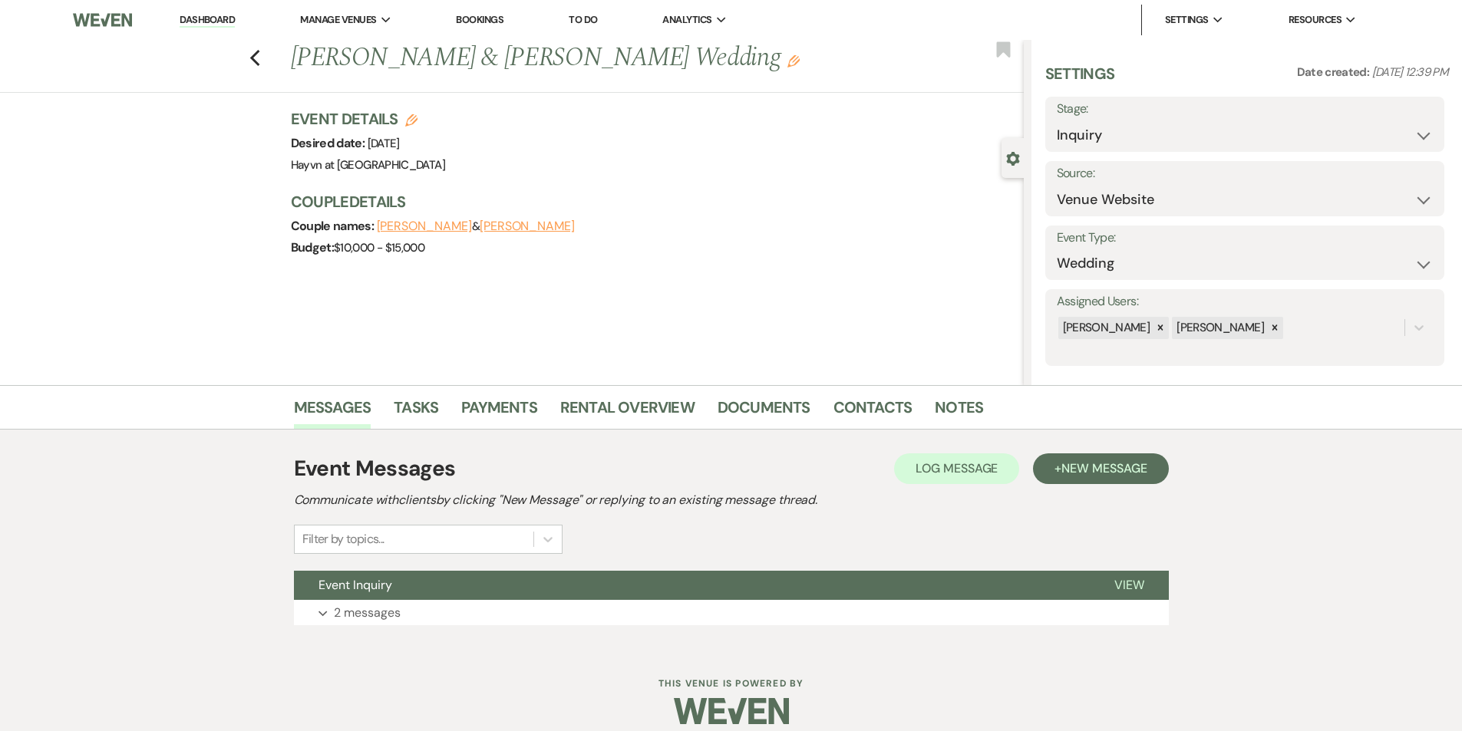
click at [219, 20] on link "Dashboard" at bounding box center [207, 20] width 55 height 15
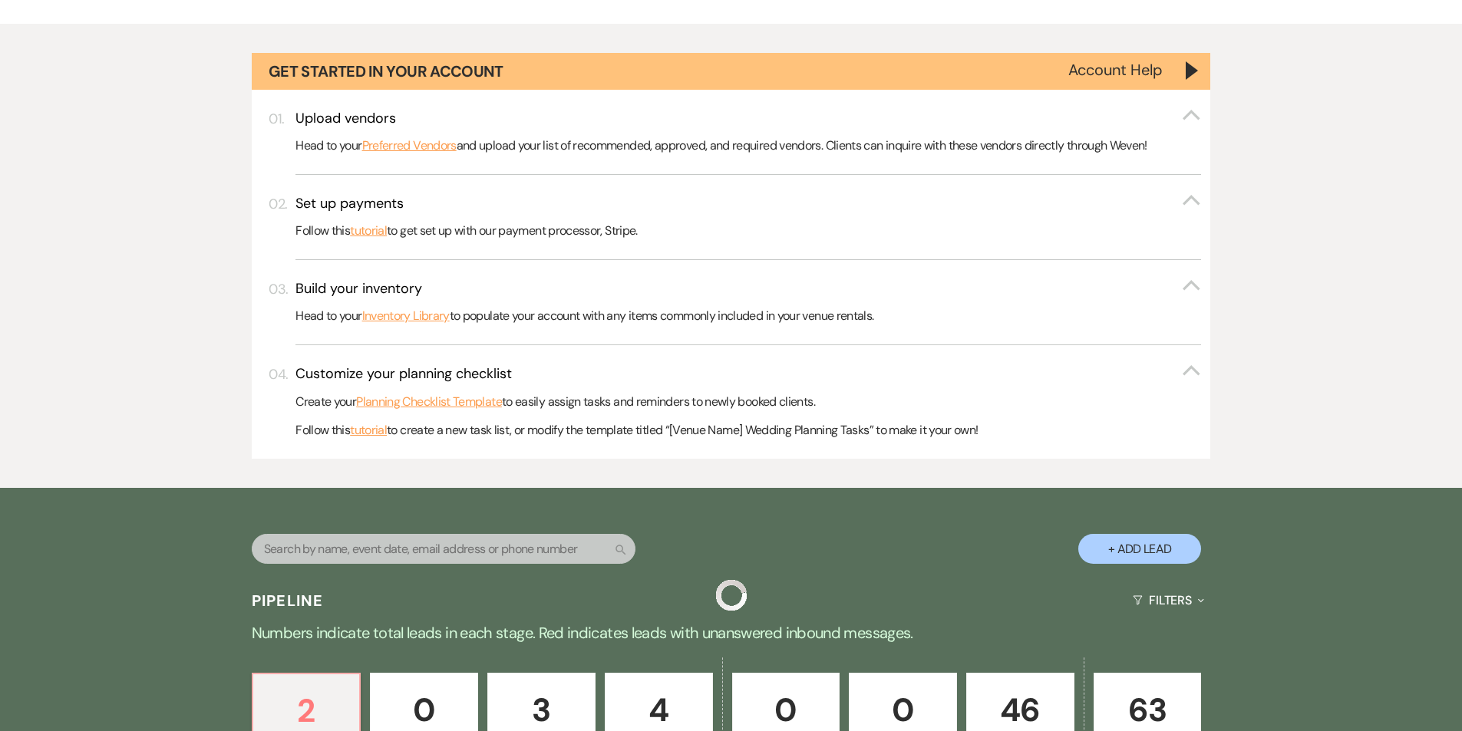
scroll to position [384, 0]
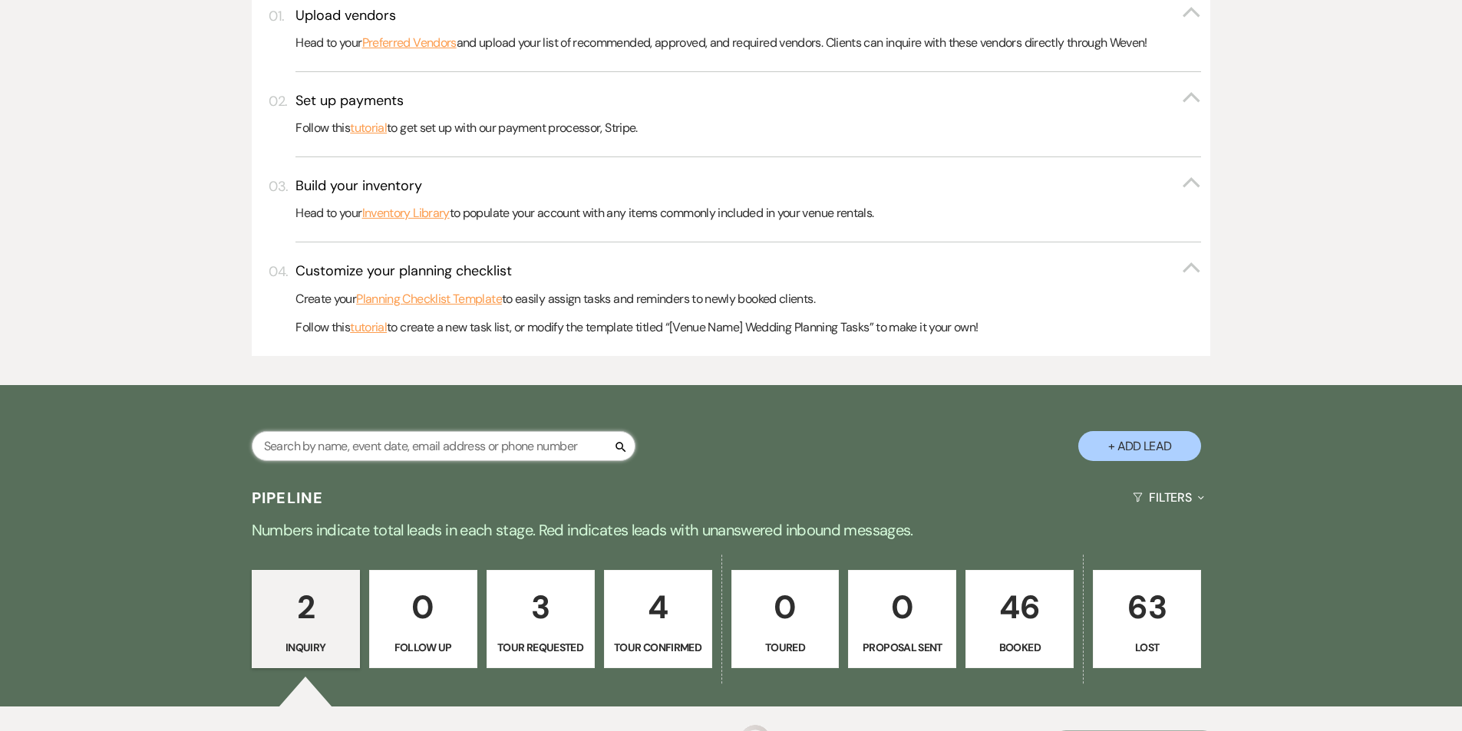
click at [429, 447] on input "text" at bounding box center [444, 446] width 384 height 30
paste input "[PERSON_NAME]"
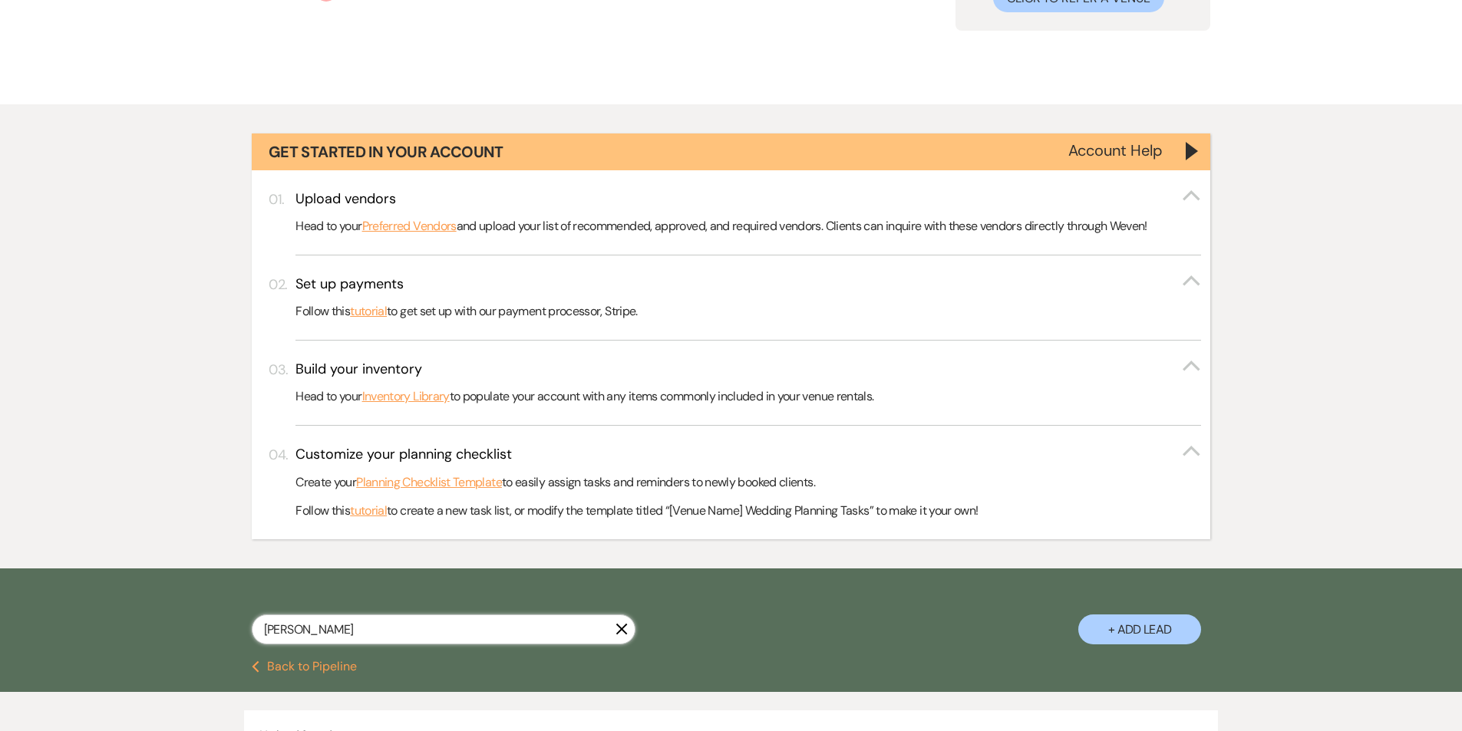
drag, startPoint x: 322, startPoint y: 475, endPoint x: 124, endPoint y: 446, distance: 199.4
click at [124, 569] on div "[PERSON_NAME] X + Add Lead" at bounding box center [731, 615] width 1462 height 92
paste input "[PERSON_NAME]"
type input "[PERSON_NAME]"
select select "8"
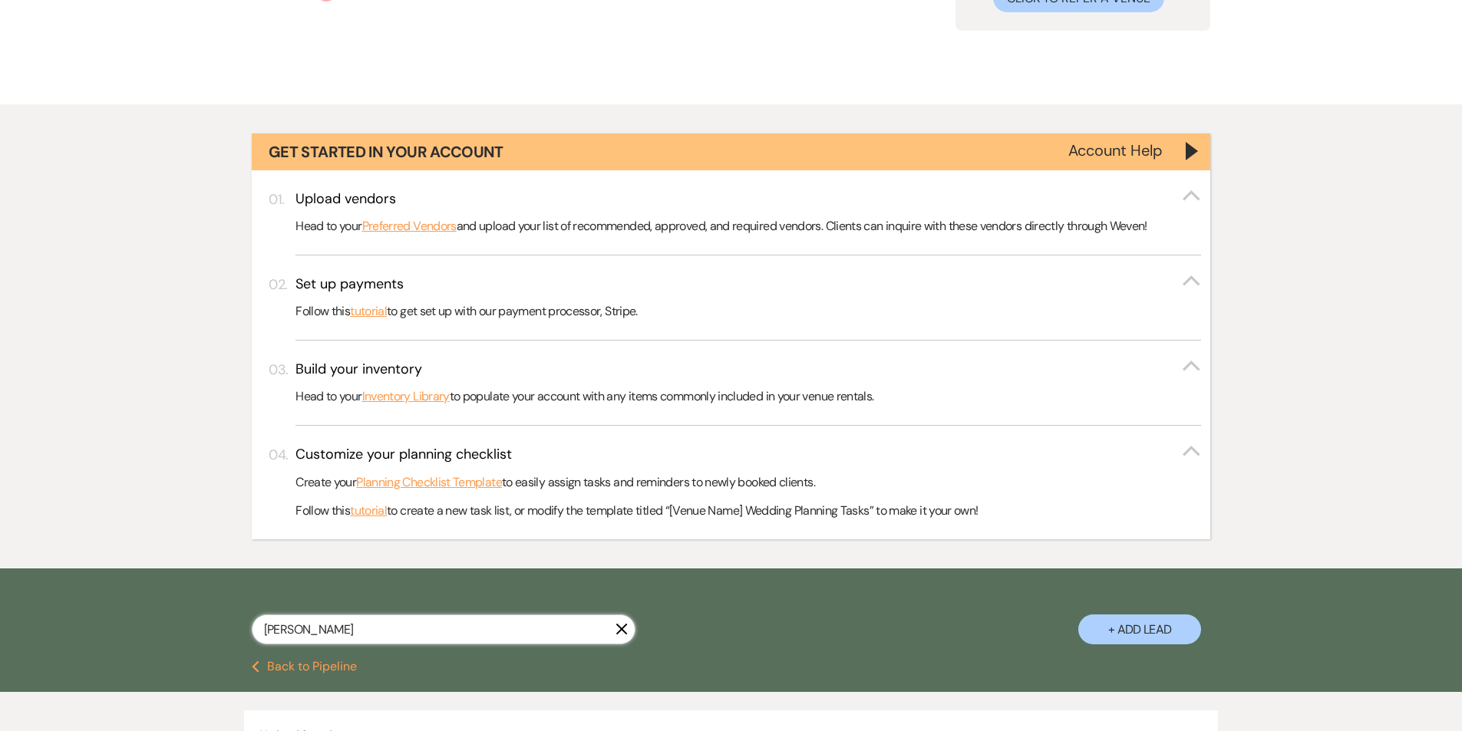
select select "4"
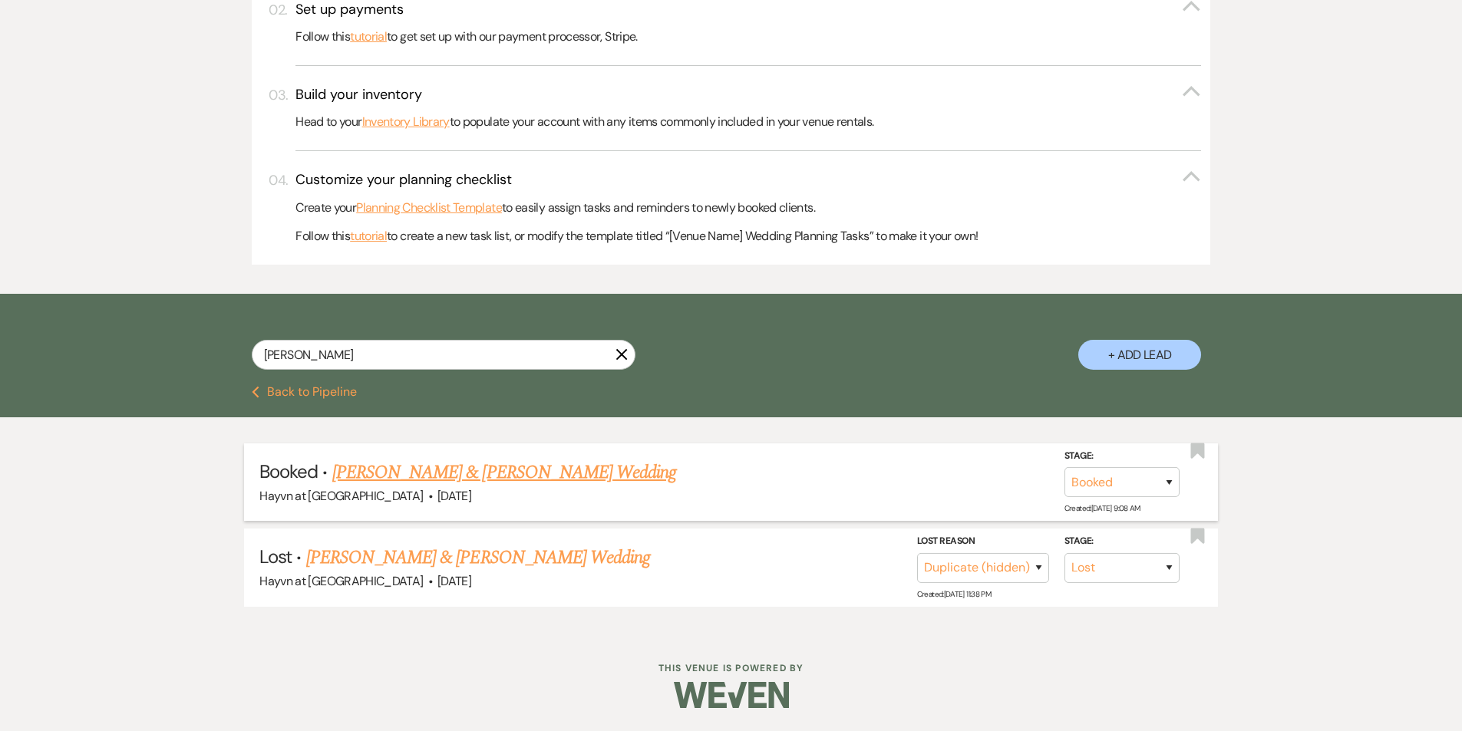
click at [577, 473] on link "[PERSON_NAME] & [PERSON_NAME] Wedding" at bounding box center [504, 473] width 344 height 28
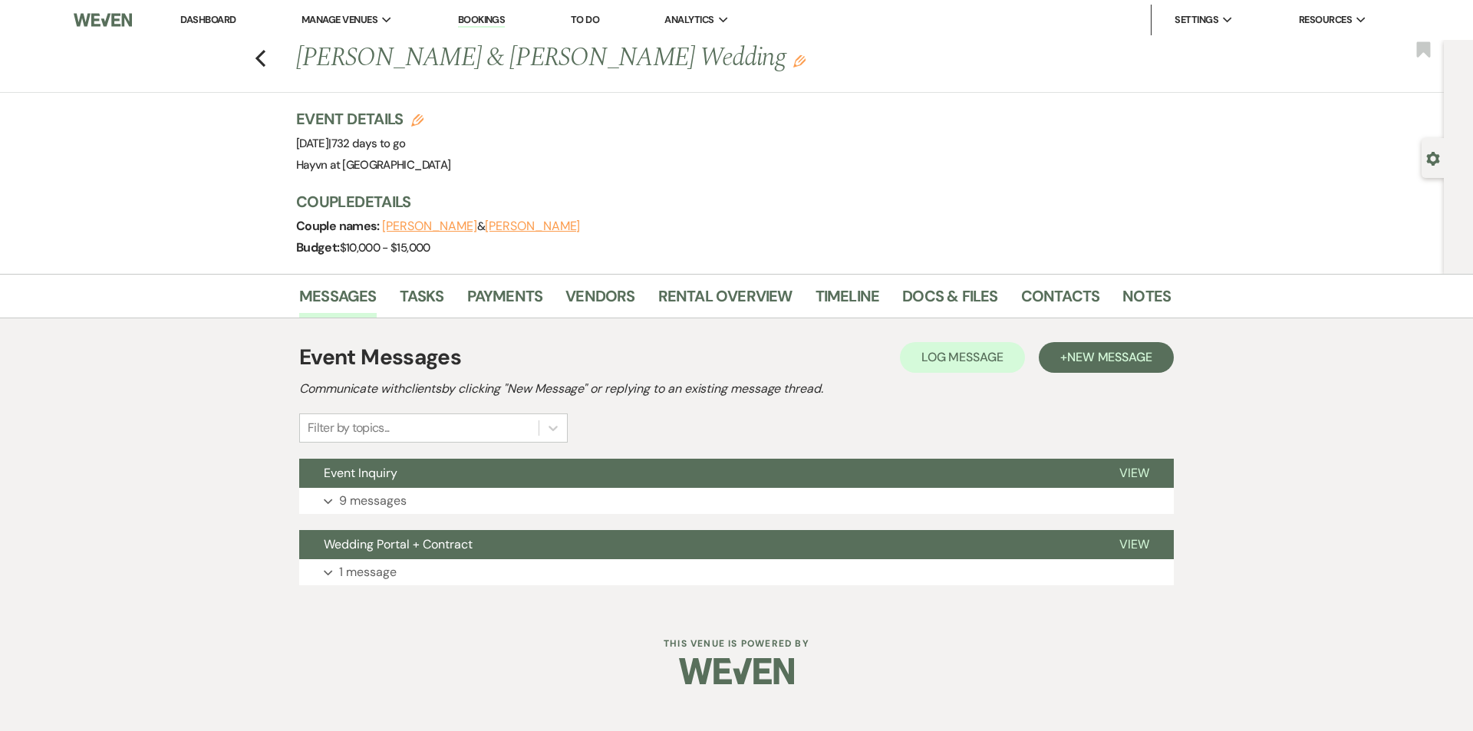
drag, startPoint x: 453, startPoint y: 143, endPoint x: 345, endPoint y: 144, distance: 107.4
click at [345, 144] on span "Event Date: [DATE] | 732 days to go" at bounding box center [351, 143] width 110 height 15
click at [392, 144] on span "Event Date: [DATE] | 732 days to go" at bounding box center [351, 143] width 110 height 15
click at [505, 295] on link "Payments" at bounding box center [505, 301] width 76 height 34
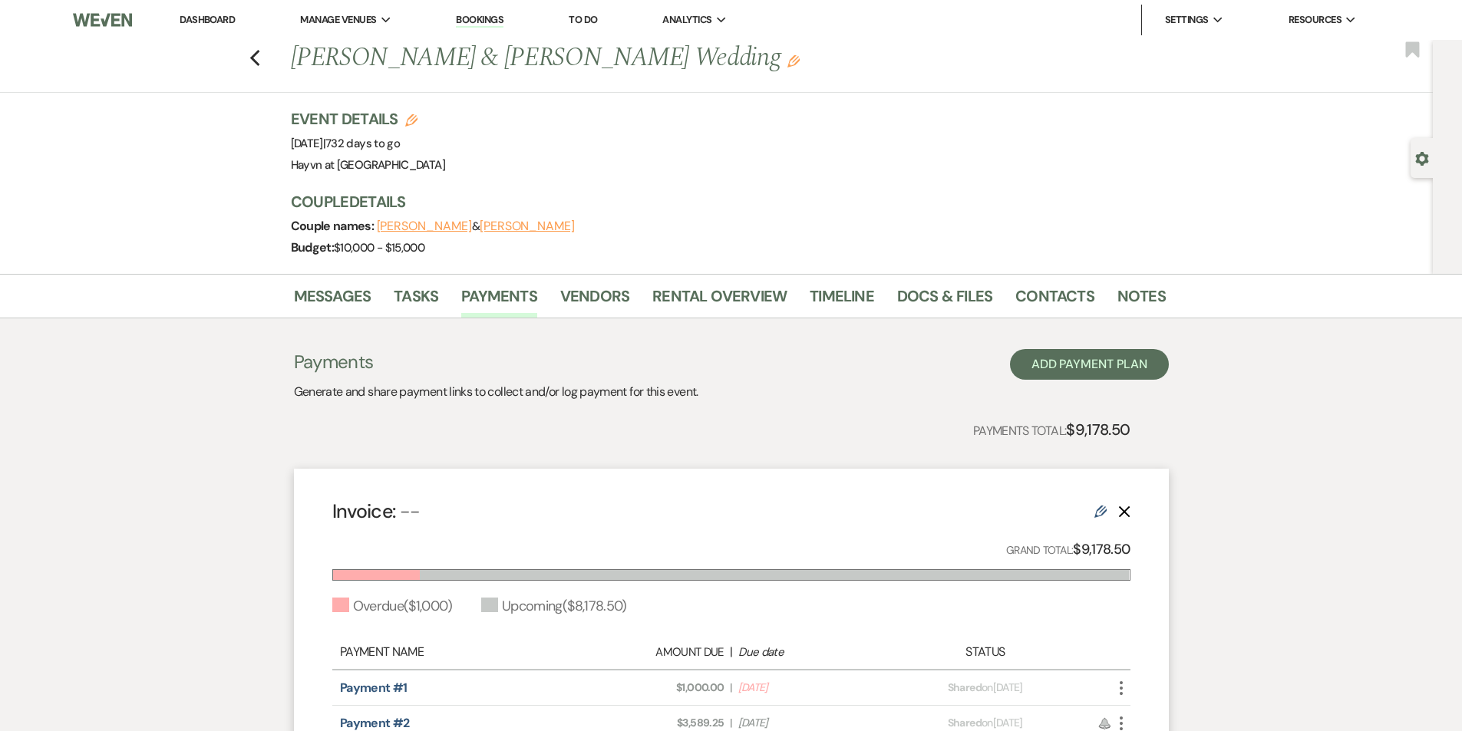
click at [213, 17] on link "Dashboard" at bounding box center [207, 19] width 55 height 13
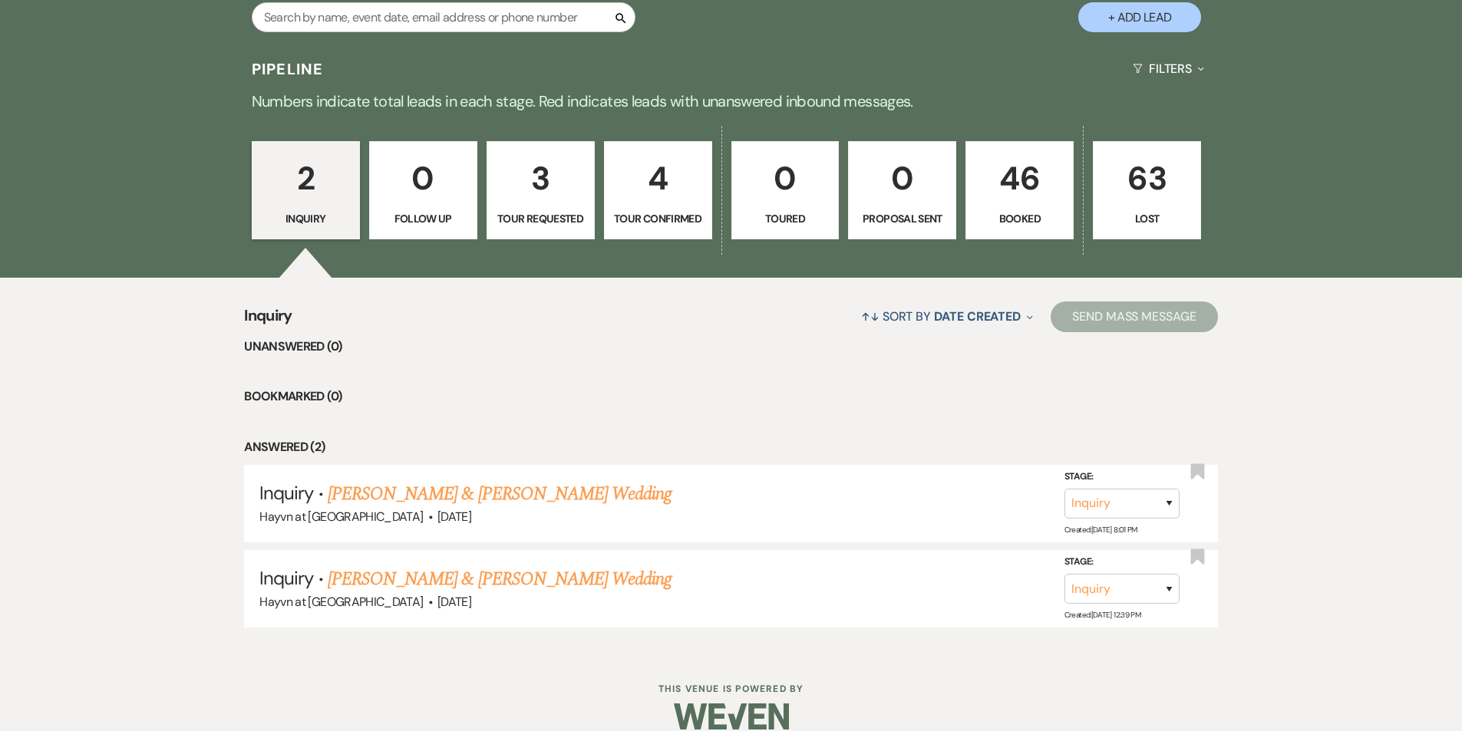
scroll to position [834, 0]
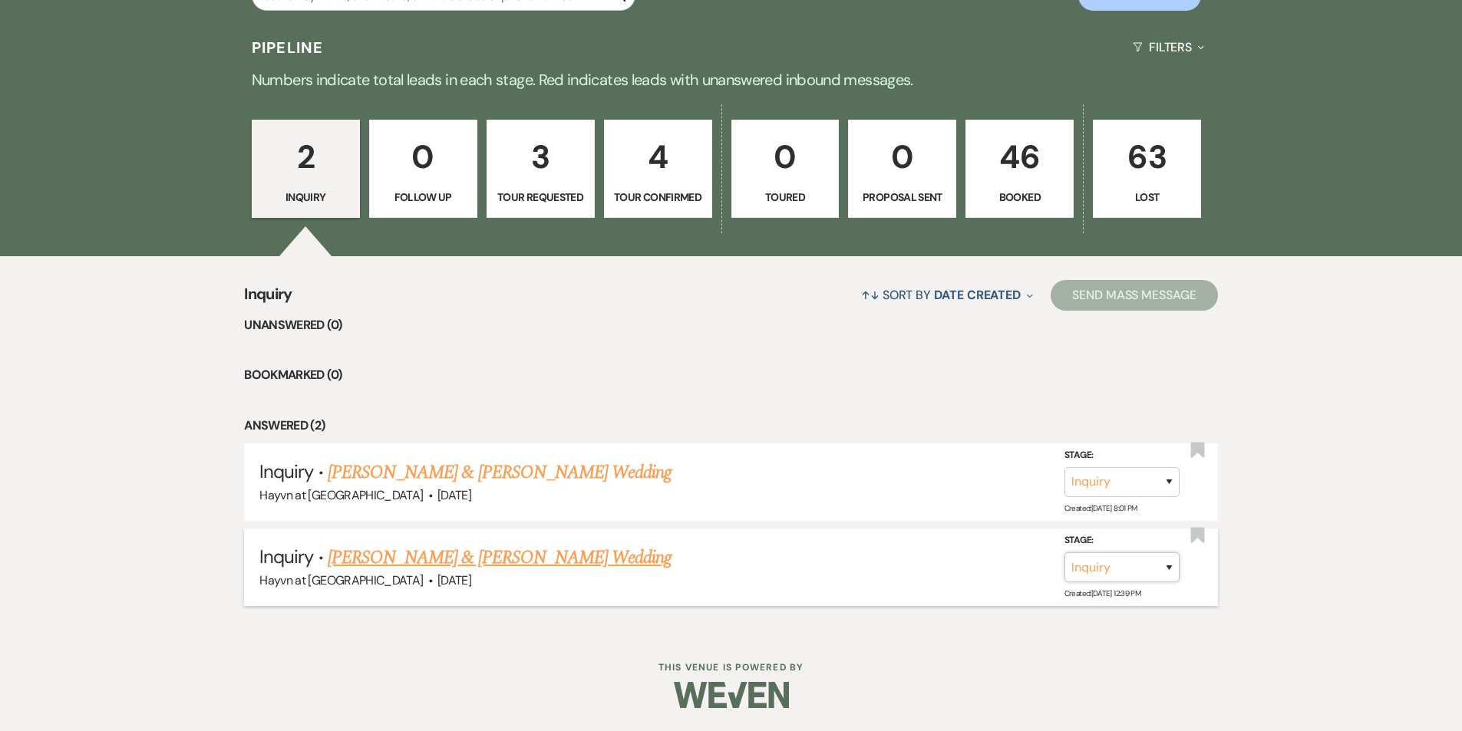
click at [1163, 566] on select "Inquiry Follow Up Tour Requested Tour Confirmed Toured Proposal Sent Booked Lost" at bounding box center [1121, 568] width 115 height 30
select select "4"
click at [1064, 553] on select "Inquiry Follow Up Tour Requested Tour Confirmed Toured Proposal Sent Booked Lost" at bounding box center [1121, 568] width 115 height 30
click at [1133, 572] on button "Save" at bounding box center [1148, 567] width 77 height 31
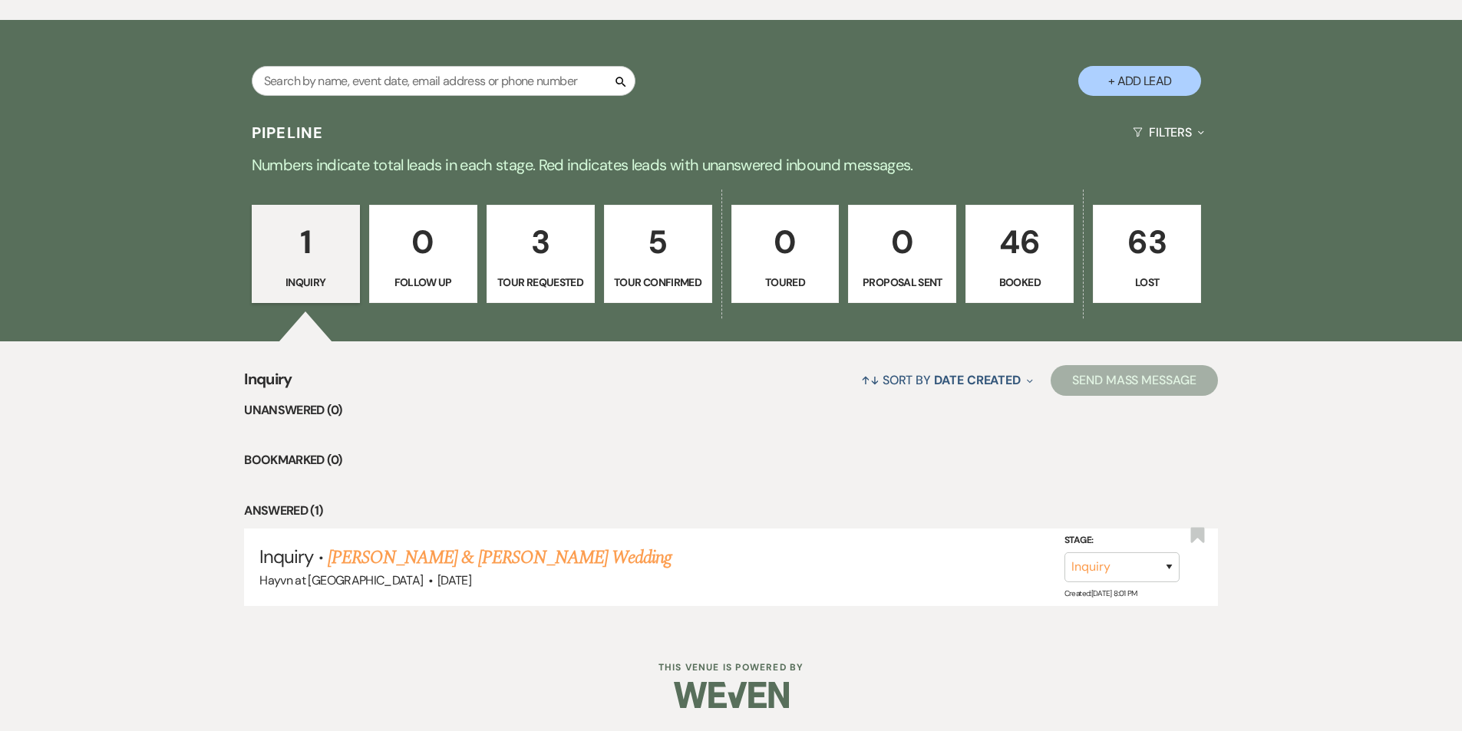
click at [547, 260] on p "3" at bounding box center [541, 241] width 88 height 51
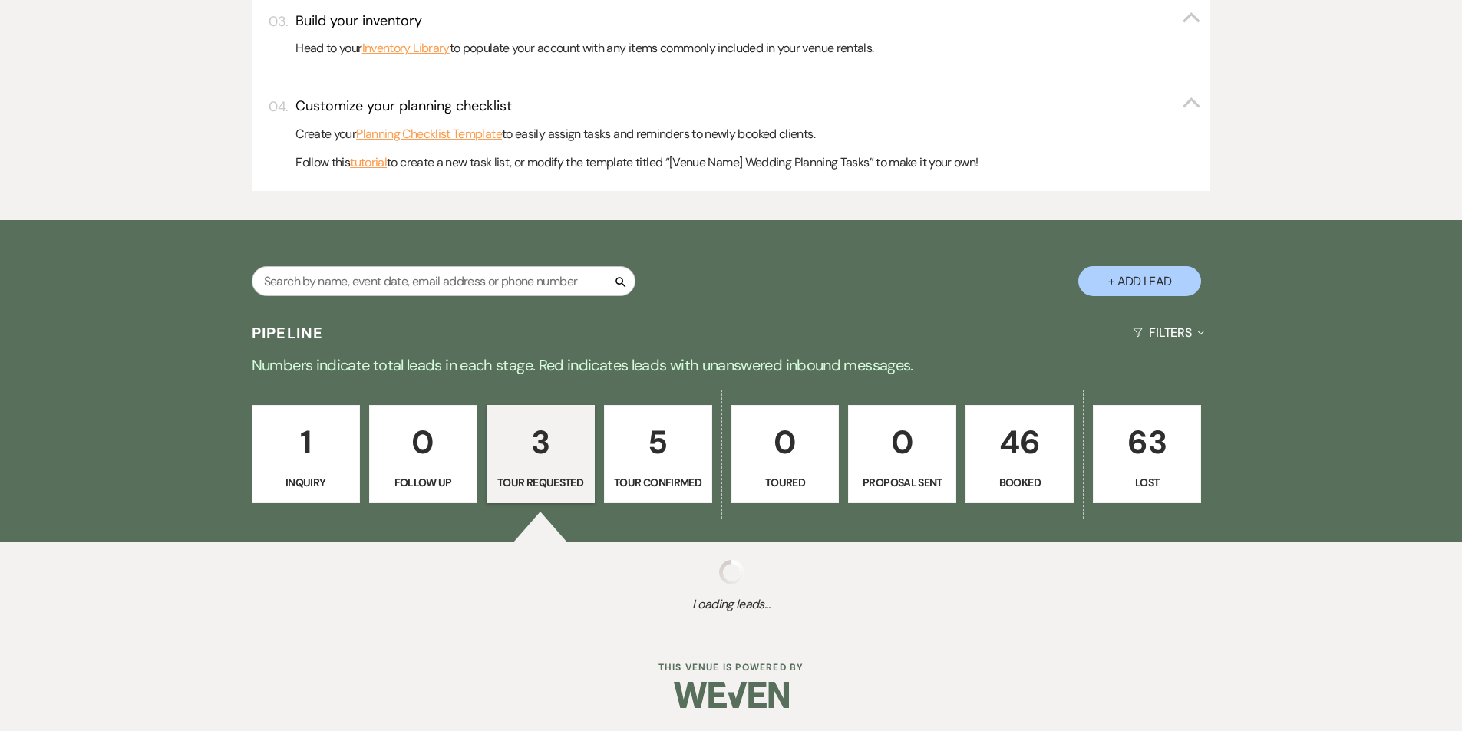
select select "2"
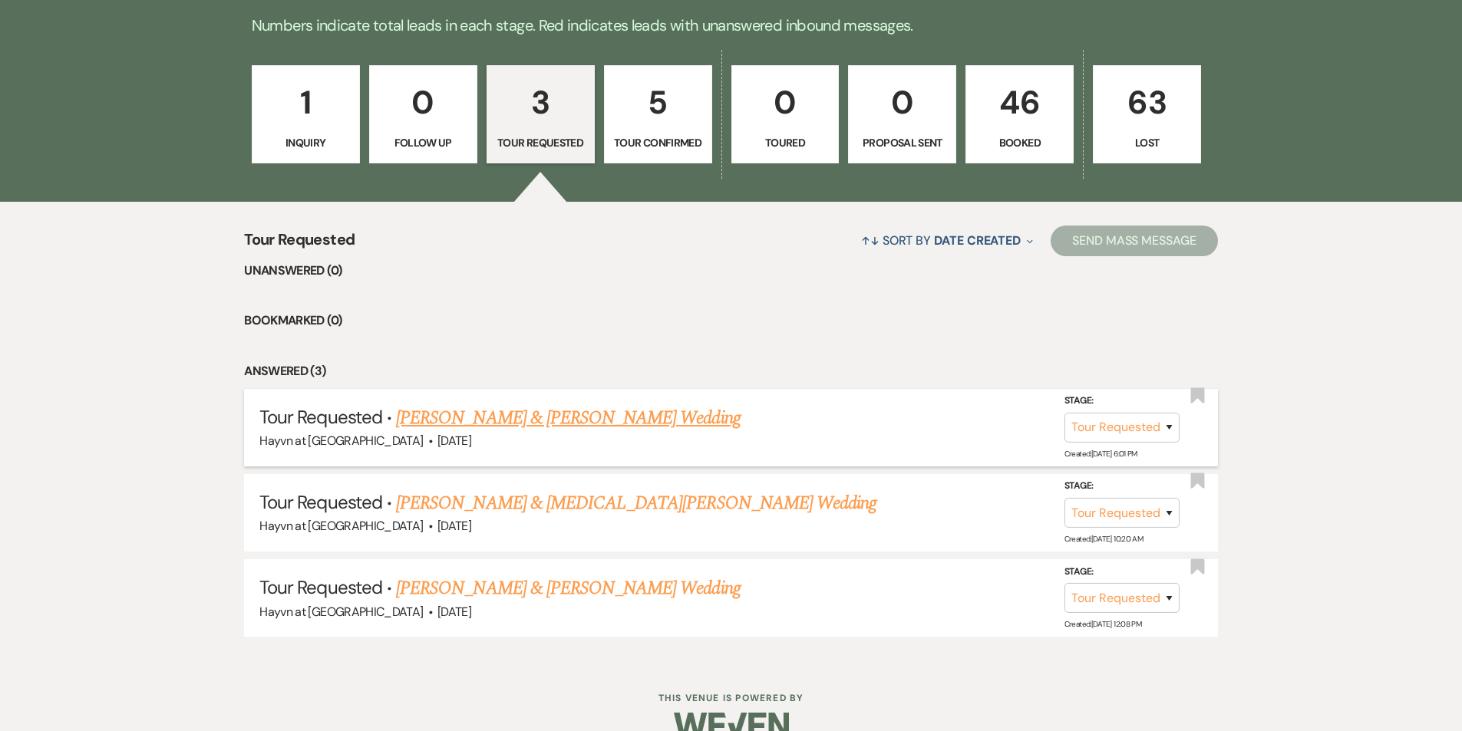
scroll to position [902, 0]
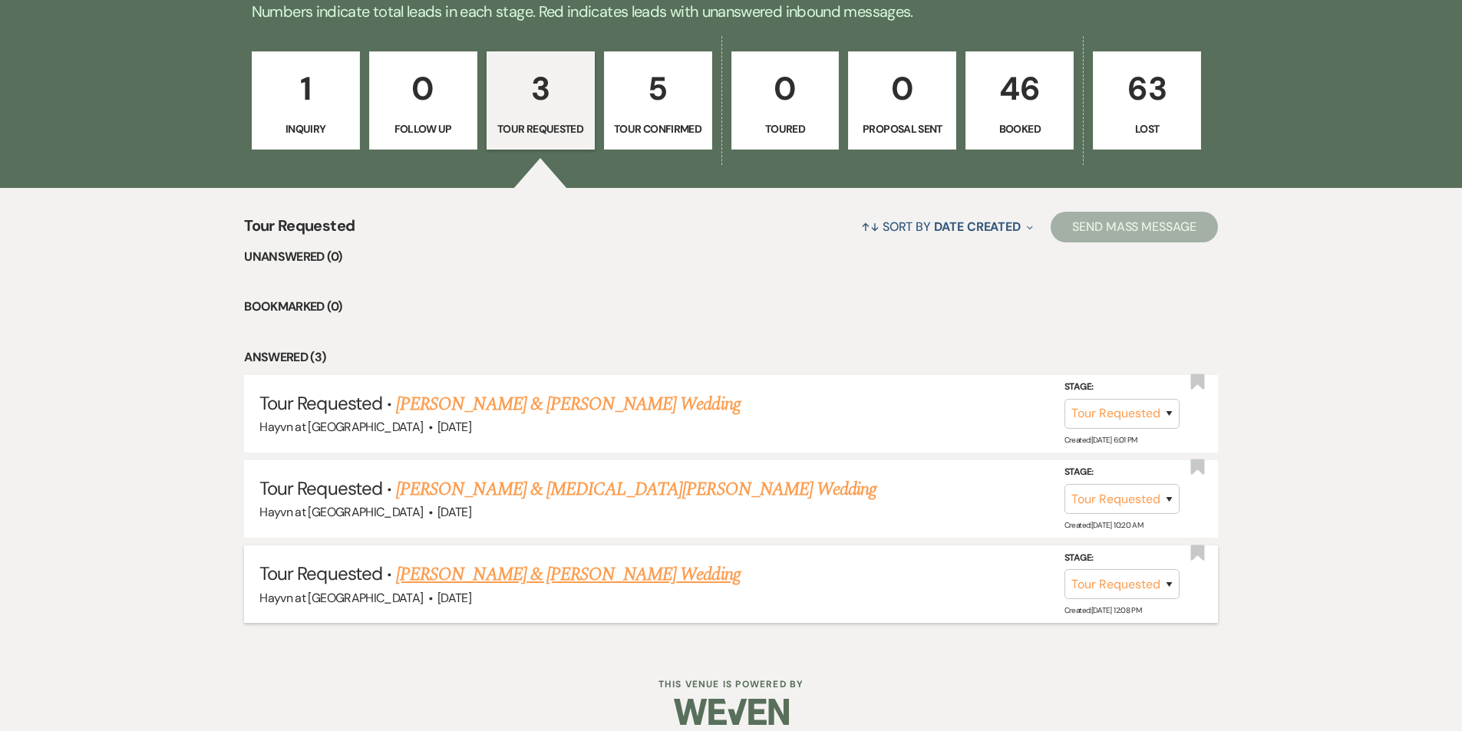
click at [556, 576] on link "Hunter Deutsch & Kyli Edwards-Lancette's Wedding" at bounding box center [568, 575] width 344 height 28
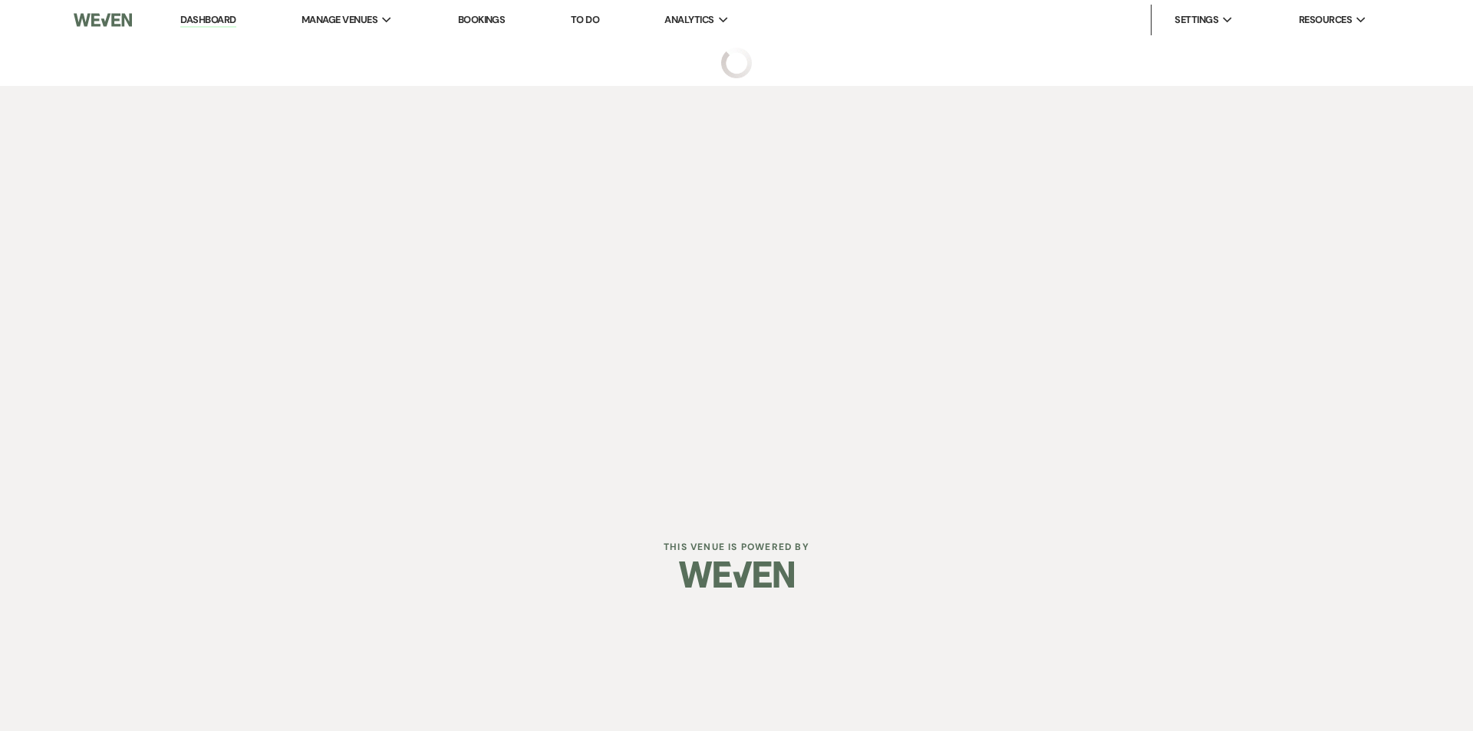
select select "2"
select select "8"
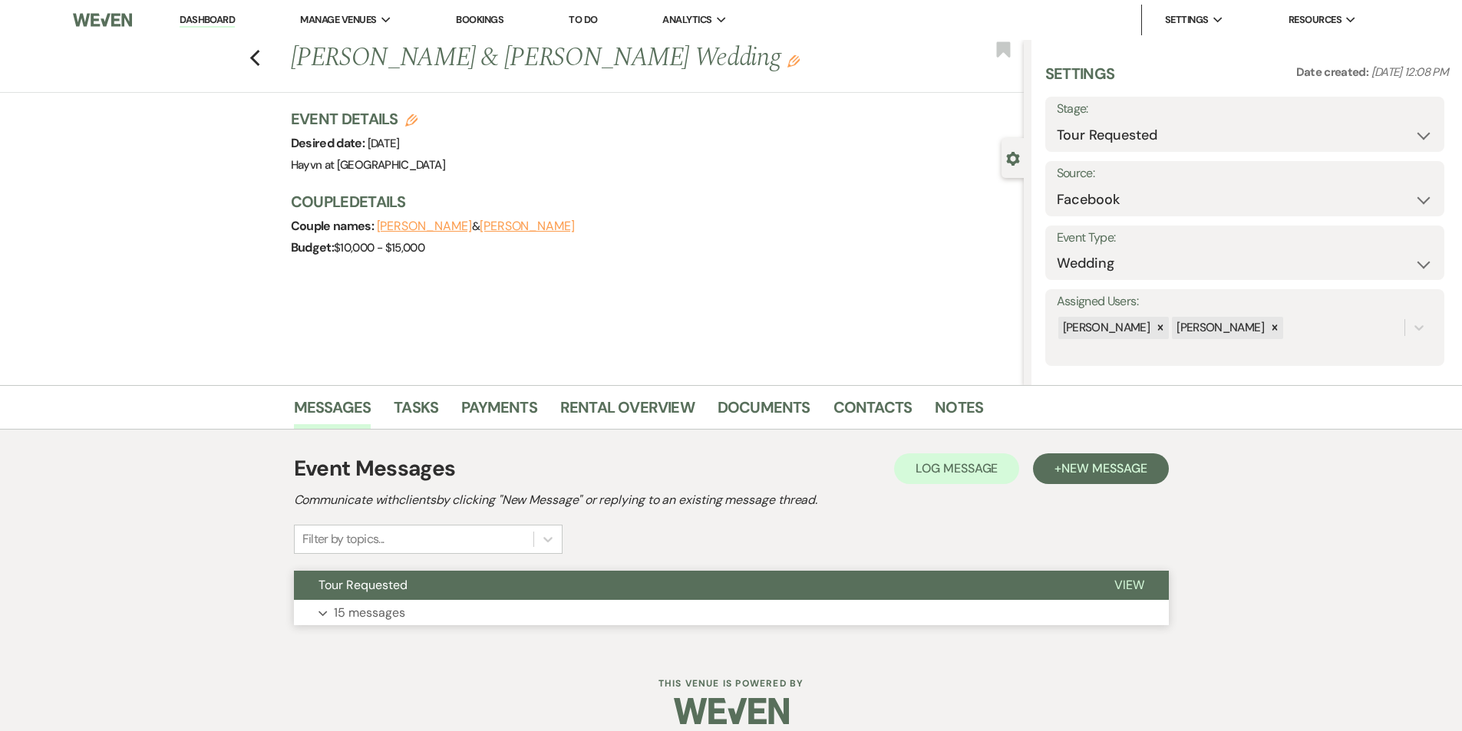
click at [324, 609] on button "Expand 15 messages" at bounding box center [731, 613] width 875 height 26
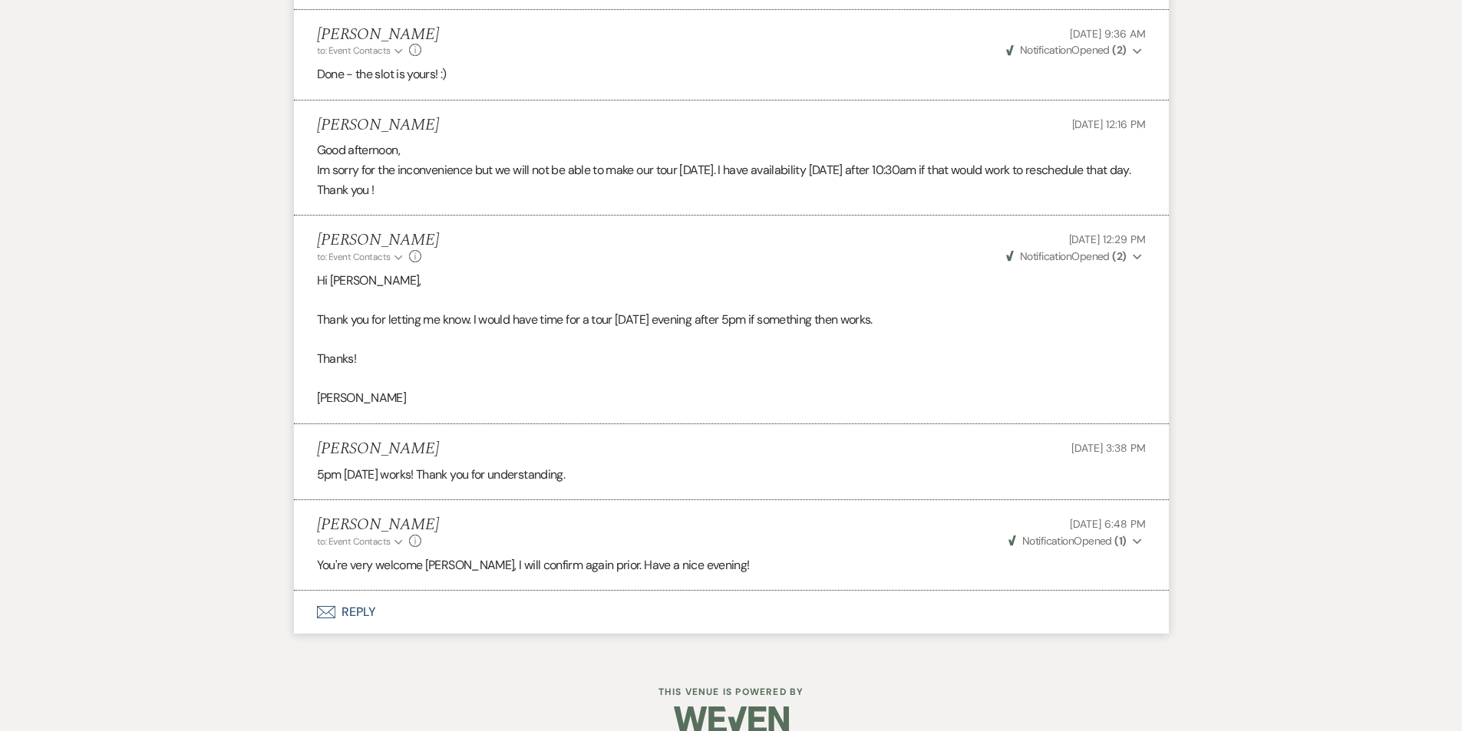
scroll to position [2379, 0]
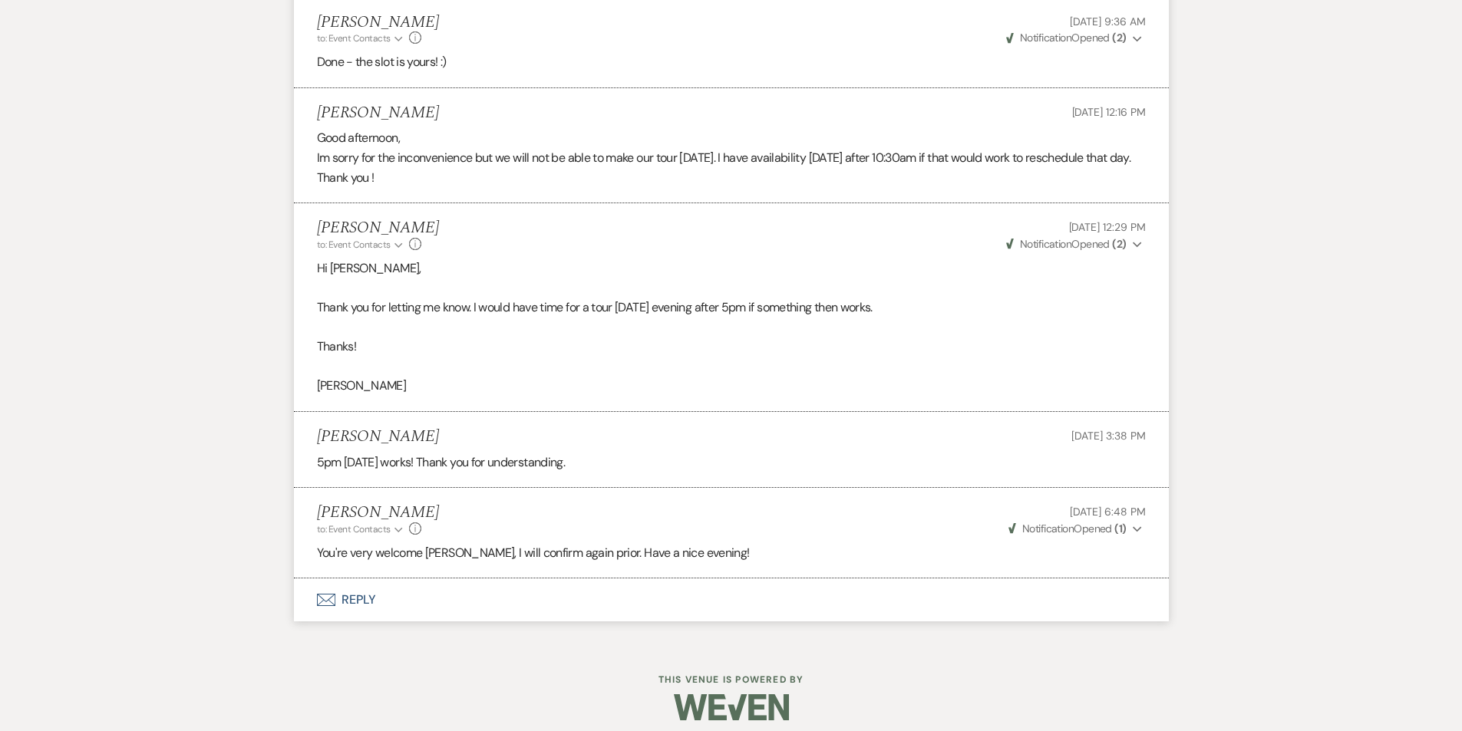
drag, startPoint x: 423, startPoint y: 464, endPoint x: 309, endPoint y: 460, distance: 113.6
click at [309, 460] on li "Kyli Edwards-Lancette Sep 07, 2025, 3:38 PM 5pm Wednesday works! Thank you for …" at bounding box center [731, 450] width 875 height 76
copy h5 "Kyli Edwards-Lancette"
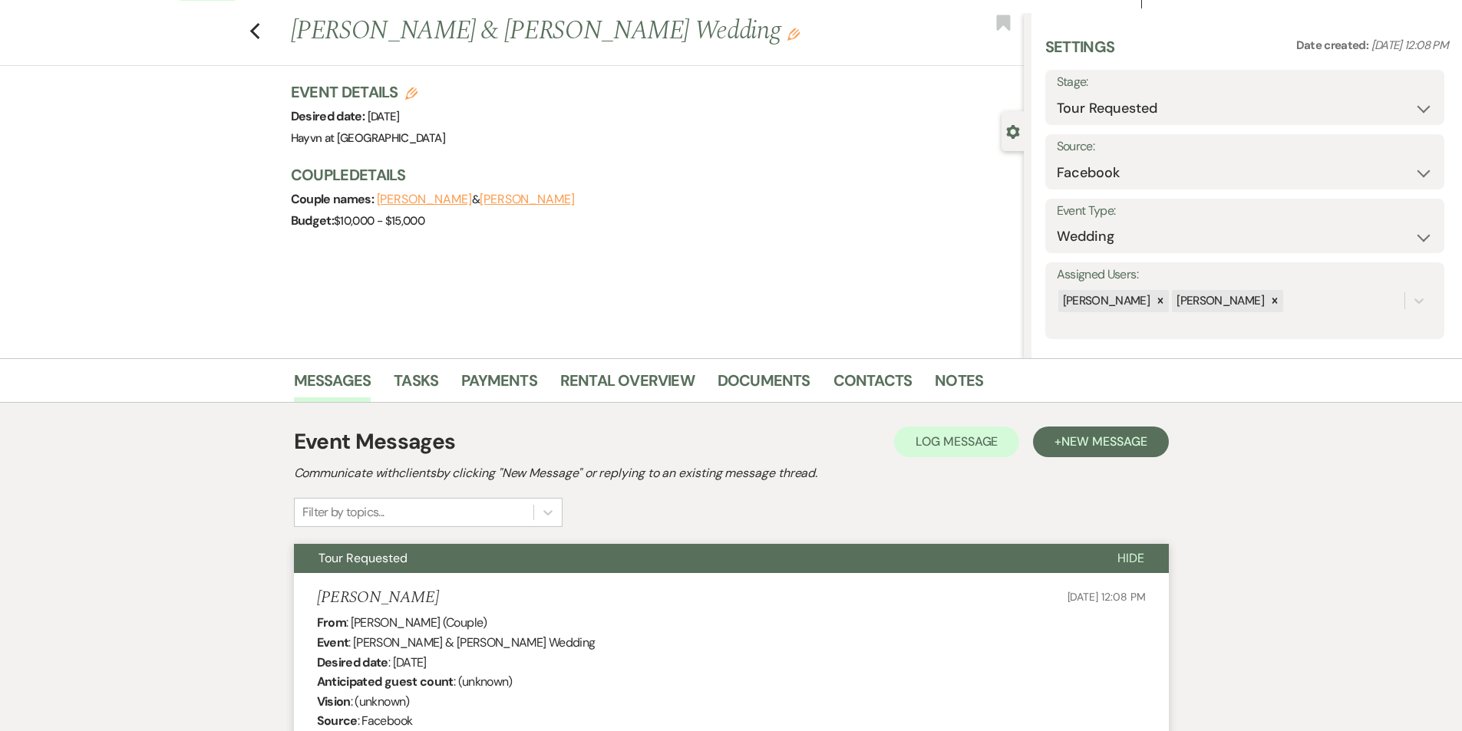
scroll to position [0, 0]
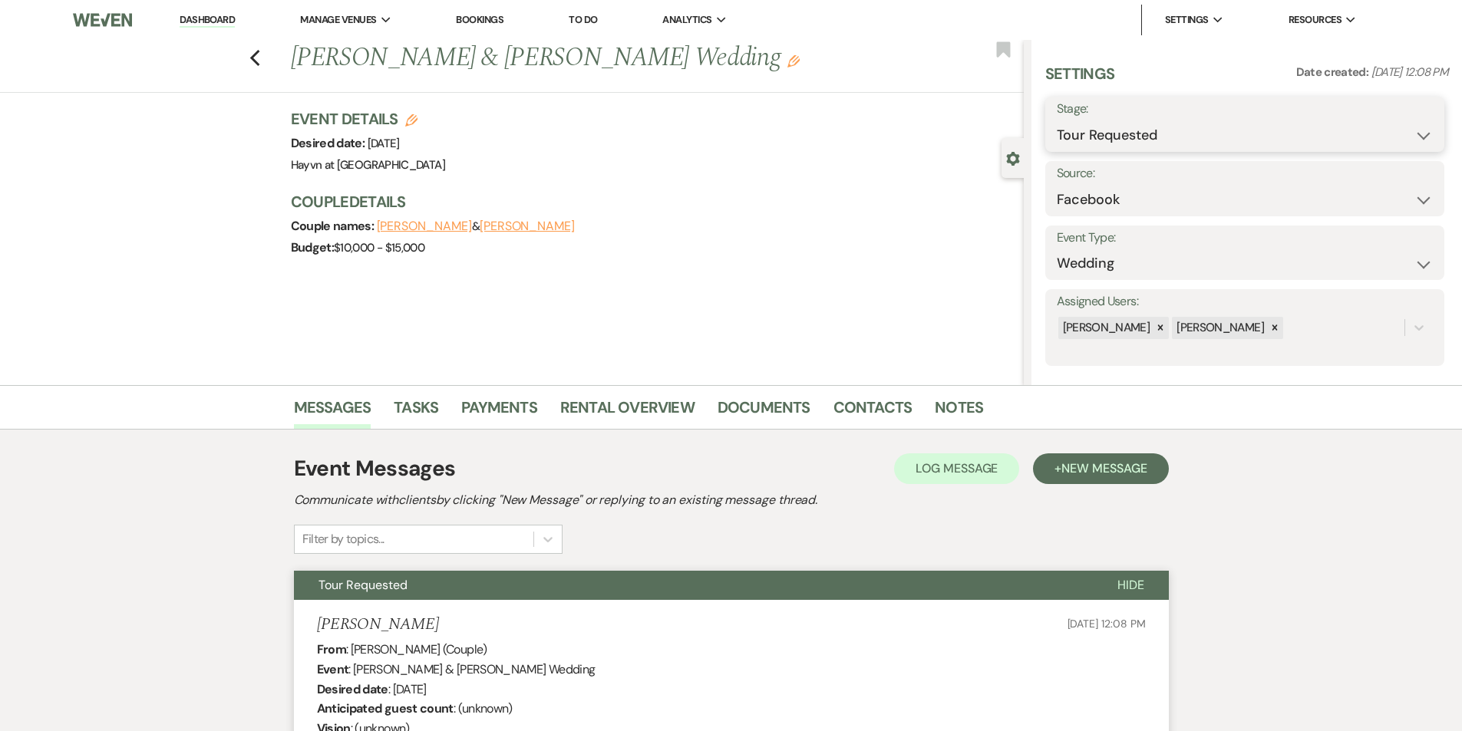
click at [1415, 132] on select "Inquiry Follow Up Tour Requested Tour Confirmed Toured Proposal Sent Booked Lost" at bounding box center [1245, 135] width 376 height 30
select select "8"
click at [1057, 120] on select "Inquiry Follow Up Tour Requested Tour Confirmed Toured Proposal Sent Booked Lost" at bounding box center [1245, 135] width 376 height 30
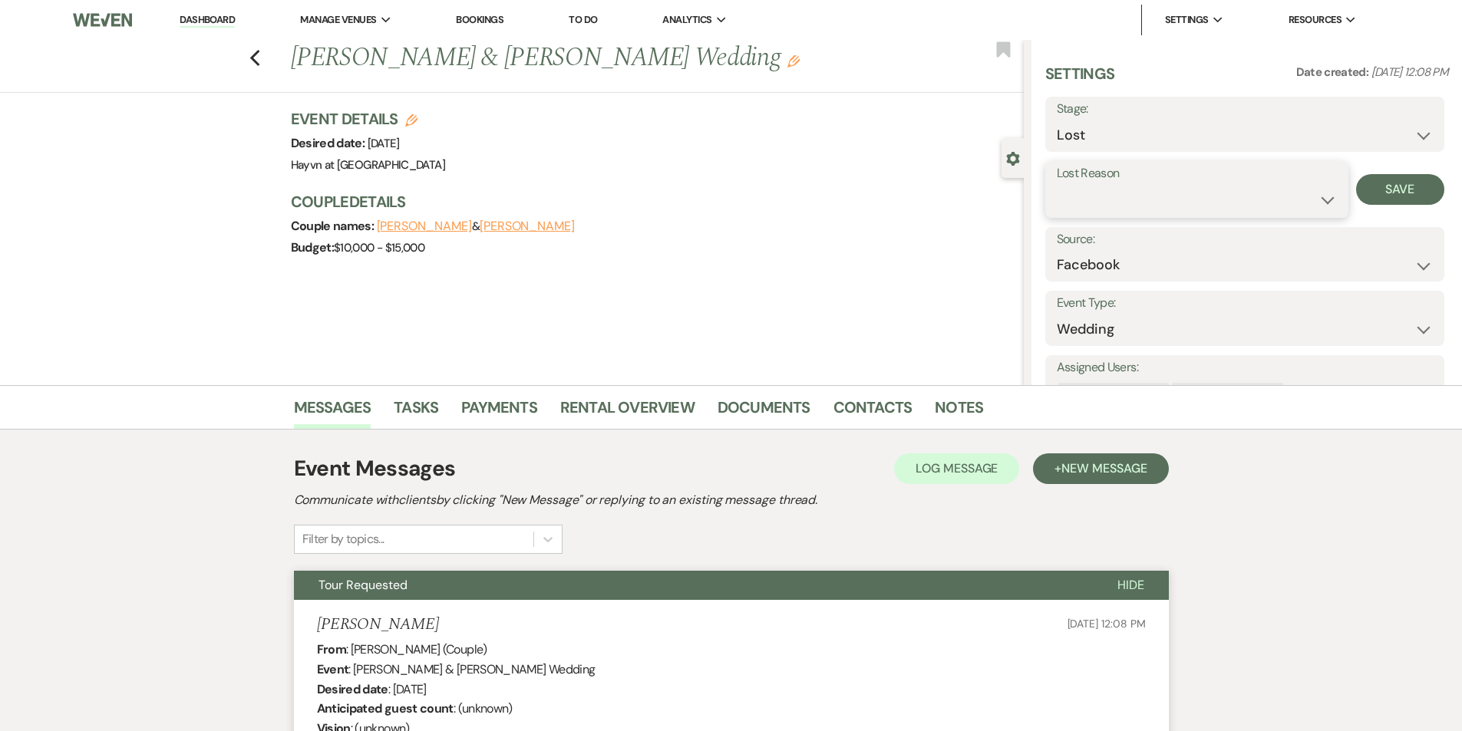
click at [1321, 198] on select "Booked Elsewhere Budget Date Unavailable No Response Not a Good Match Capacity …" at bounding box center [1197, 200] width 280 height 30
select select "6"
click at [1057, 185] on select "Booked Elsewhere Budget Date Unavailable No Response Not a Good Match Capacity …" at bounding box center [1197, 200] width 280 height 30
click at [1385, 187] on button "Save" at bounding box center [1400, 189] width 88 height 31
click at [206, 20] on link "Dashboard" at bounding box center [207, 20] width 55 height 15
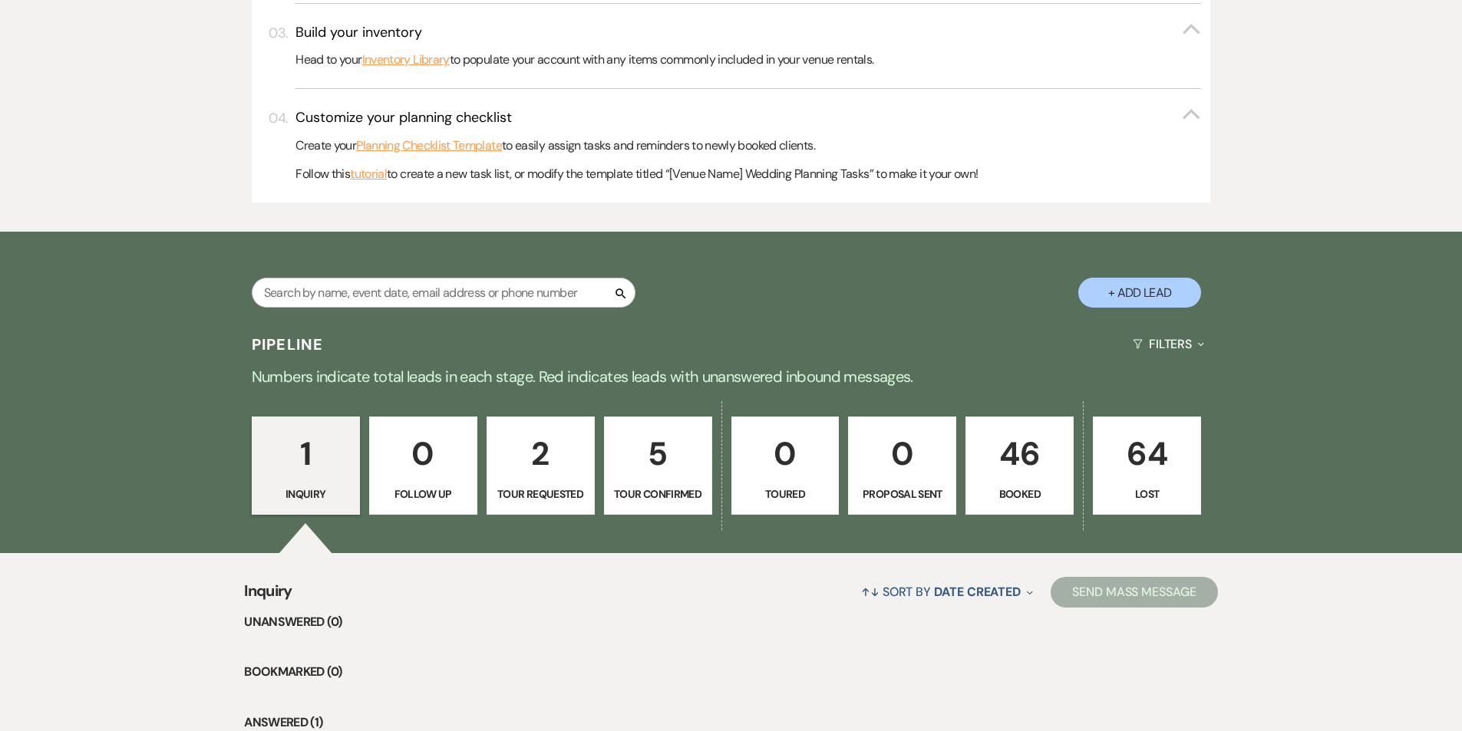
scroll to position [749, 0]
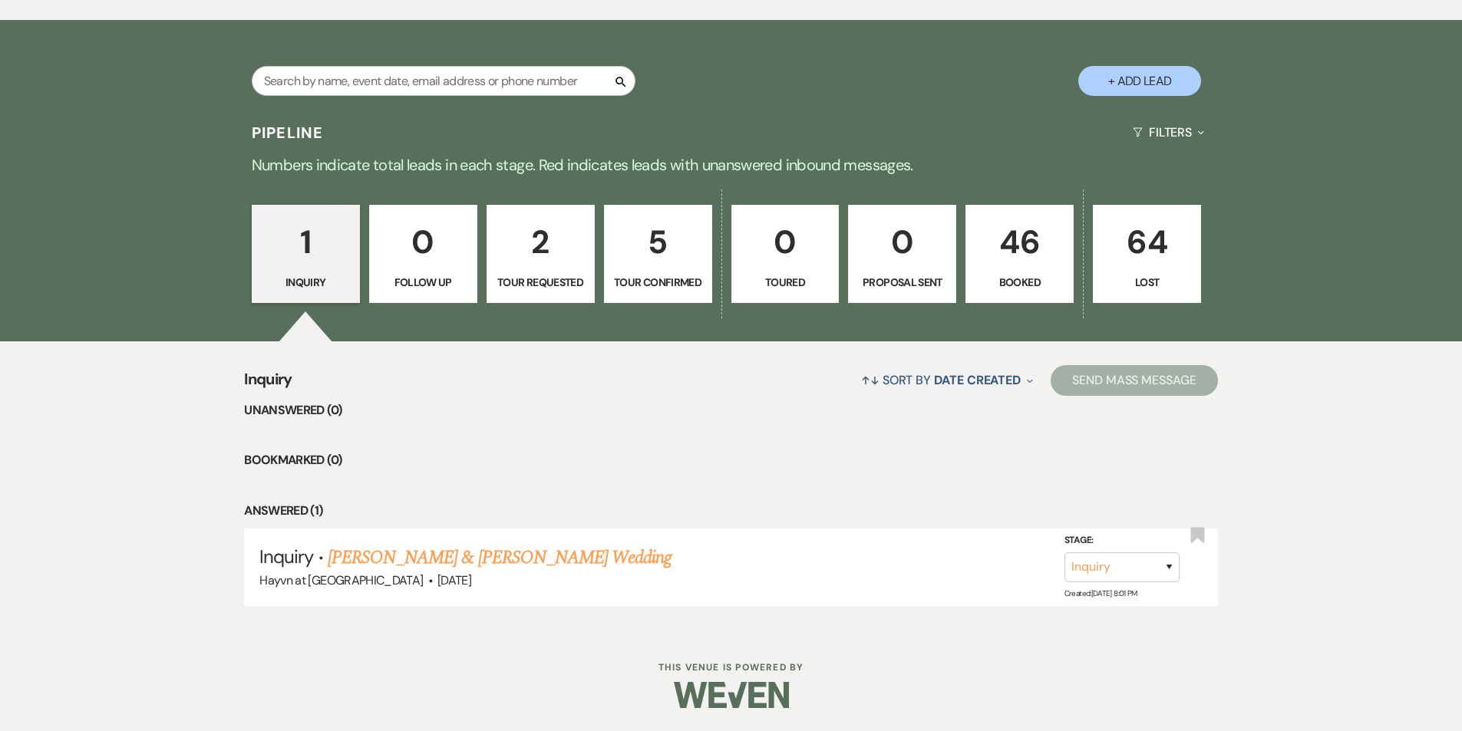
click at [546, 289] on p "Tour Requested" at bounding box center [541, 282] width 88 height 17
select select "2"
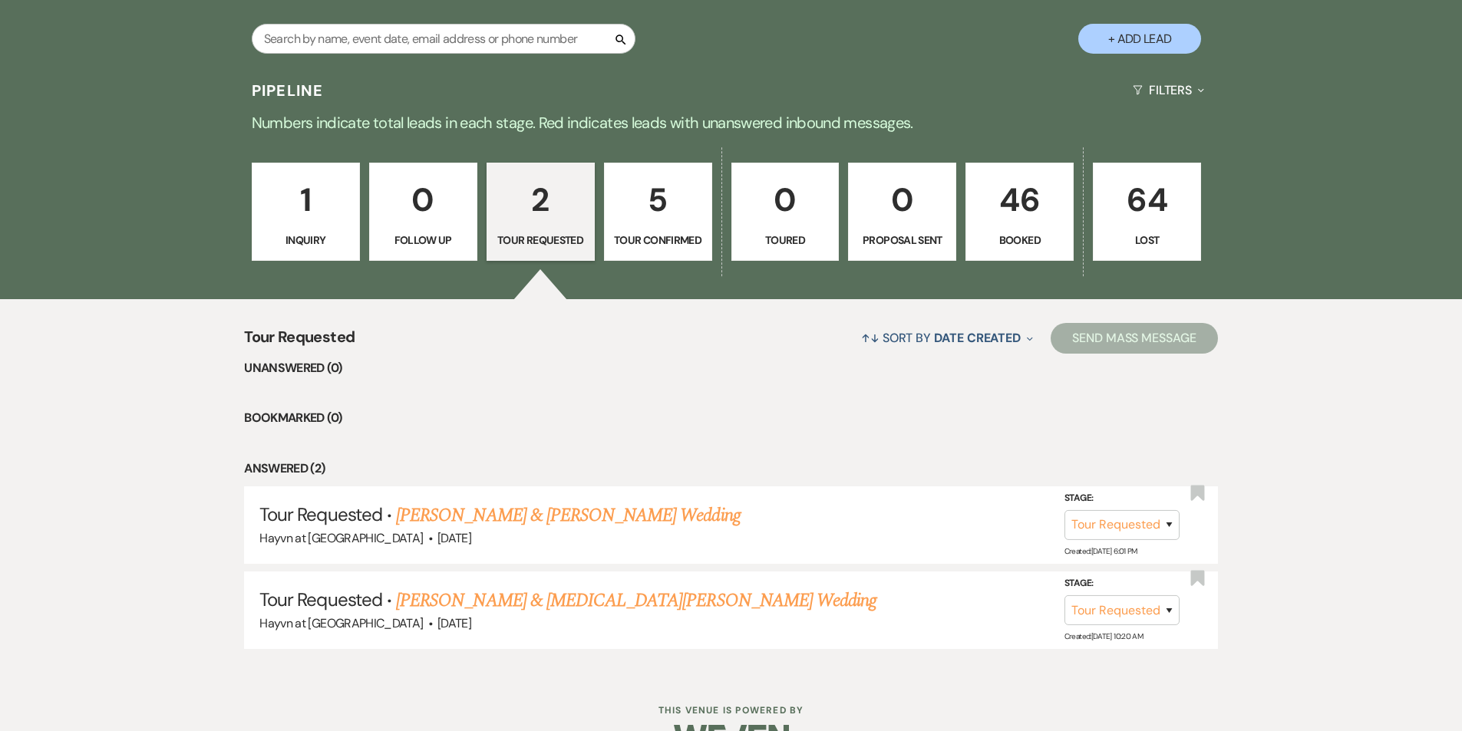
scroll to position [834, 0]
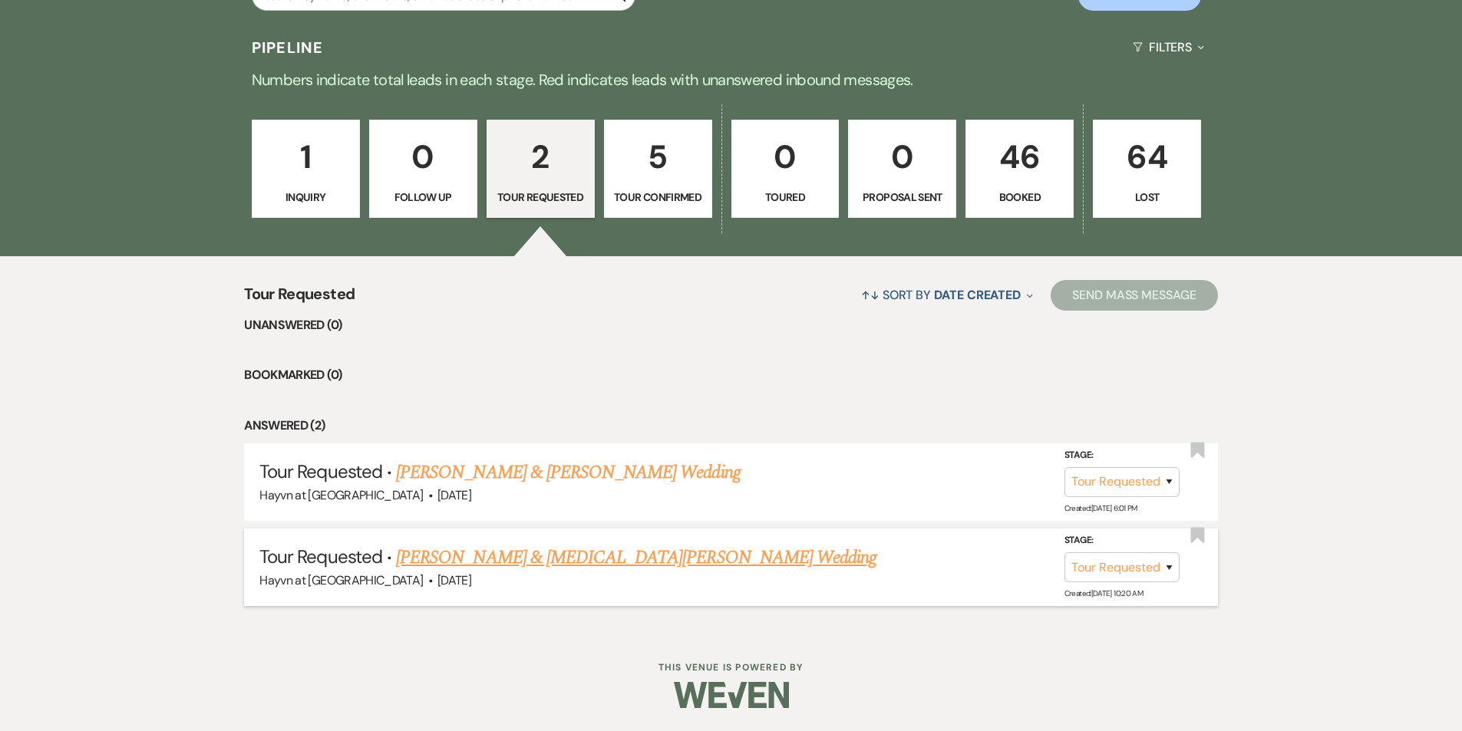
click at [544, 556] on link "Kirkland Johnson & Skyla Moffett's Wedding" at bounding box center [636, 558] width 480 height 28
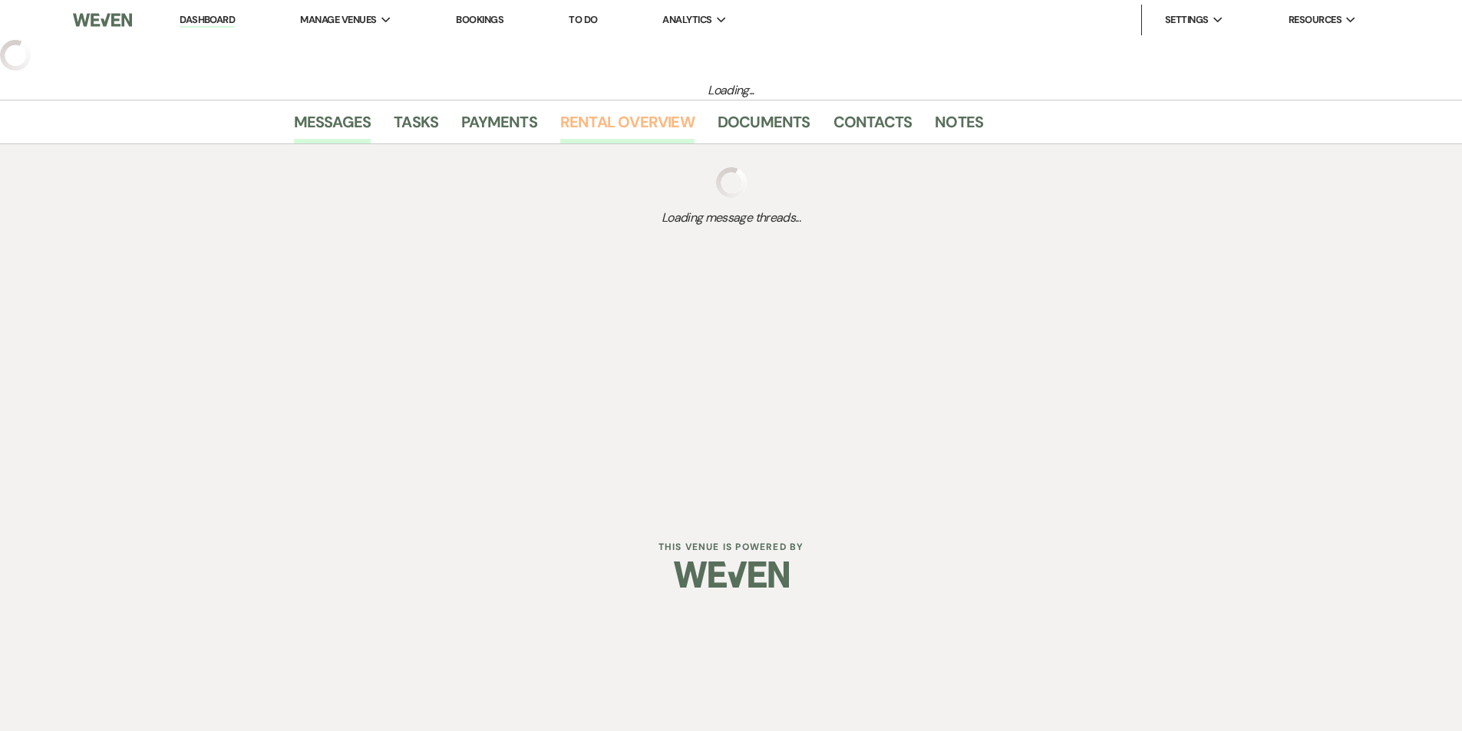
select select "2"
select select "5"
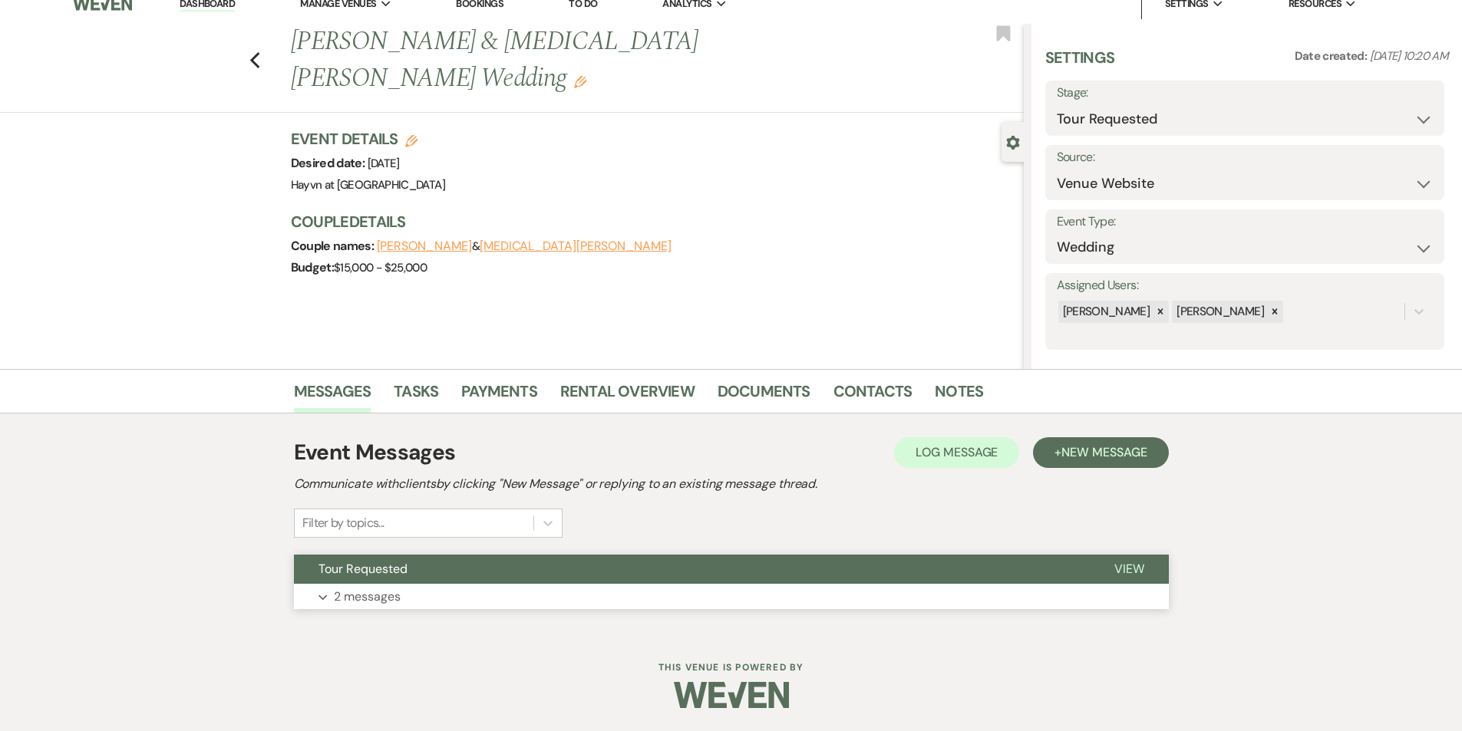
click at [323, 595] on icon "Expand" at bounding box center [322, 598] width 9 height 6
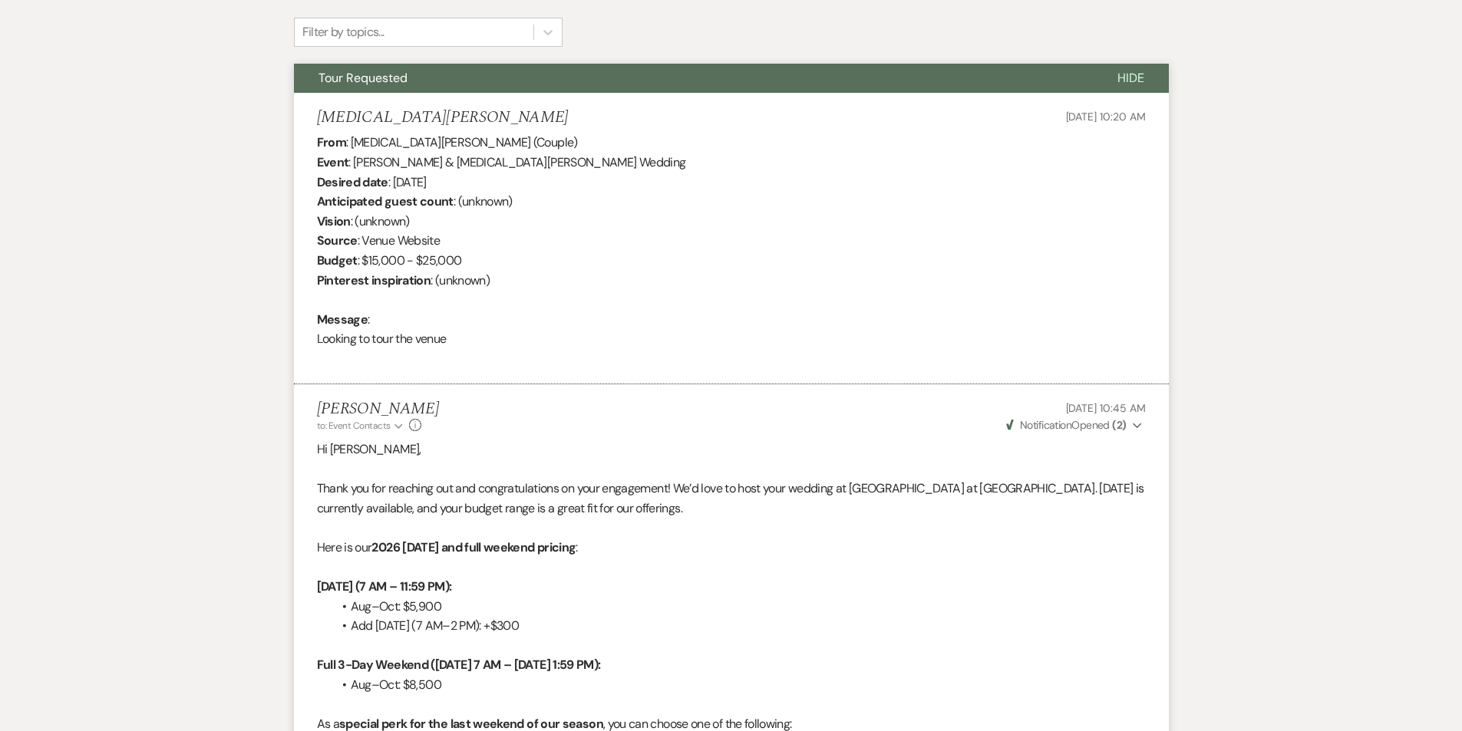
scroll to position [506, 0]
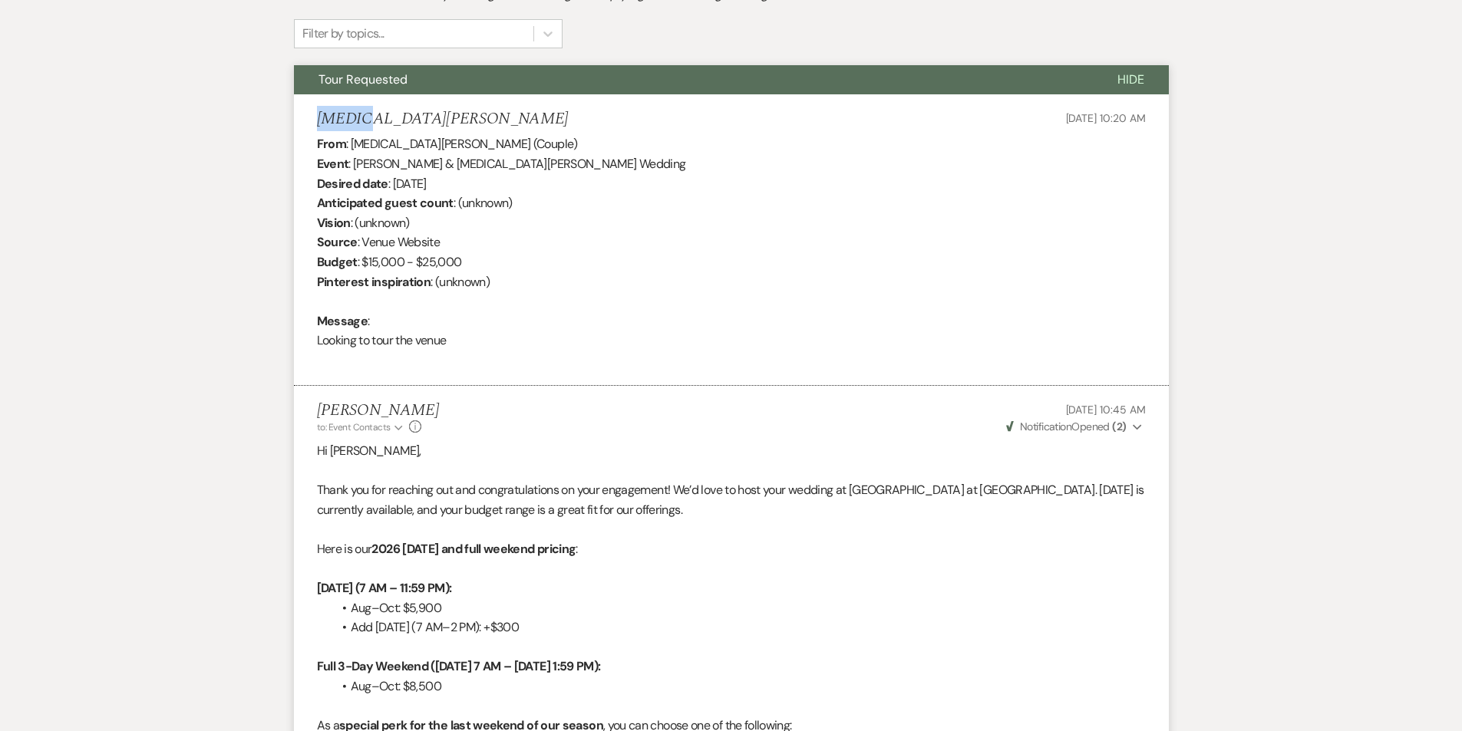
drag, startPoint x: 354, startPoint y: 117, endPoint x: 313, endPoint y: 117, distance: 40.7
click at [313, 117] on li "Skyla Moffett Sep 04, 2025, 10:20 AM From : Skyla Moffett (Couple) Event : Kirk…" at bounding box center [731, 240] width 875 height 292
copy h5 "Skyla"
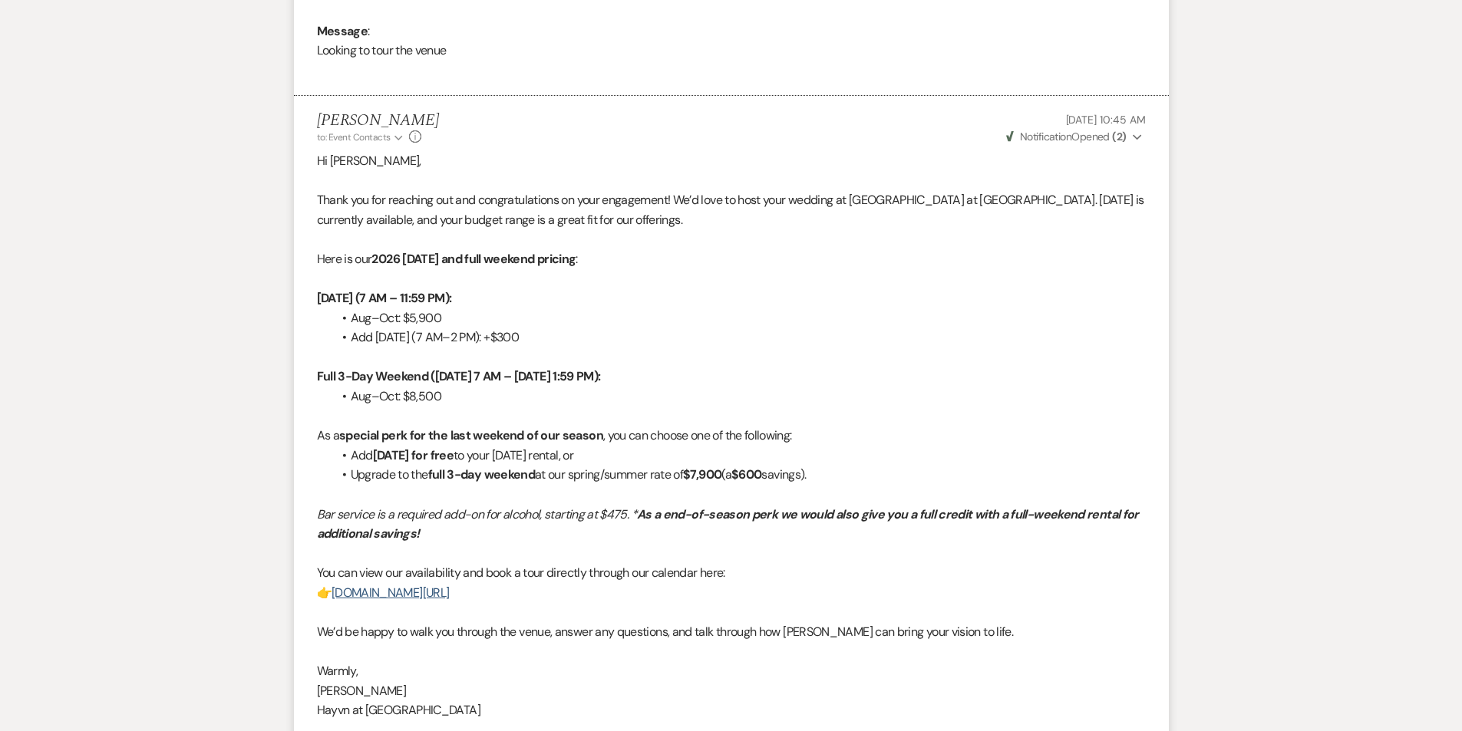
scroll to position [582, 0]
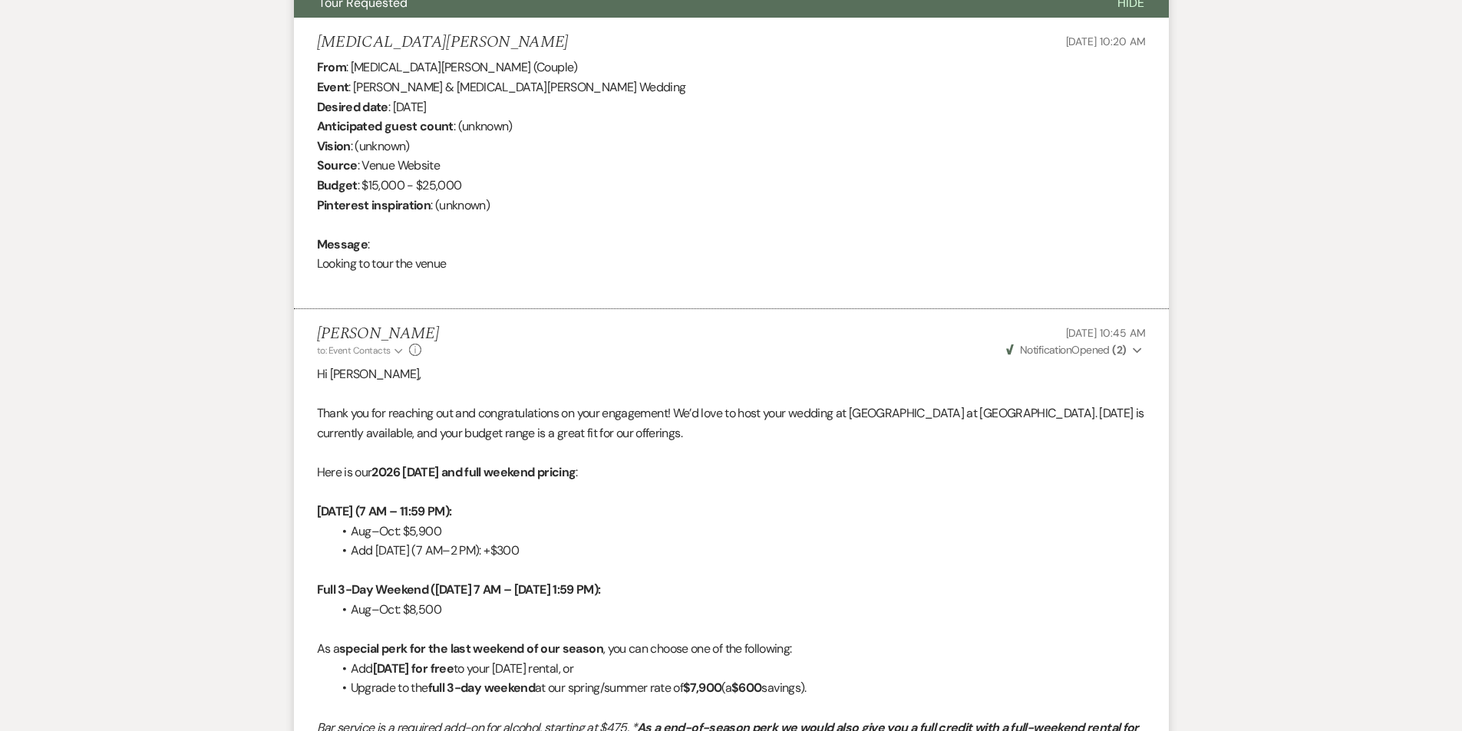
click at [415, 34] on div "Skyla Moffett Sep 04, 2025, 10:20 AM" at bounding box center [731, 42] width 829 height 19
drag, startPoint x: 410, startPoint y: 41, endPoint x: 269, endPoint y: 32, distance: 140.7
click at [269, 32] on div "Messages Tasks Payments Rental Overview Documents Contacts Notes Event Messages…" at bounding box center [731, 409] width 1462 height 1213
copy h5 "Skyla Moffett"
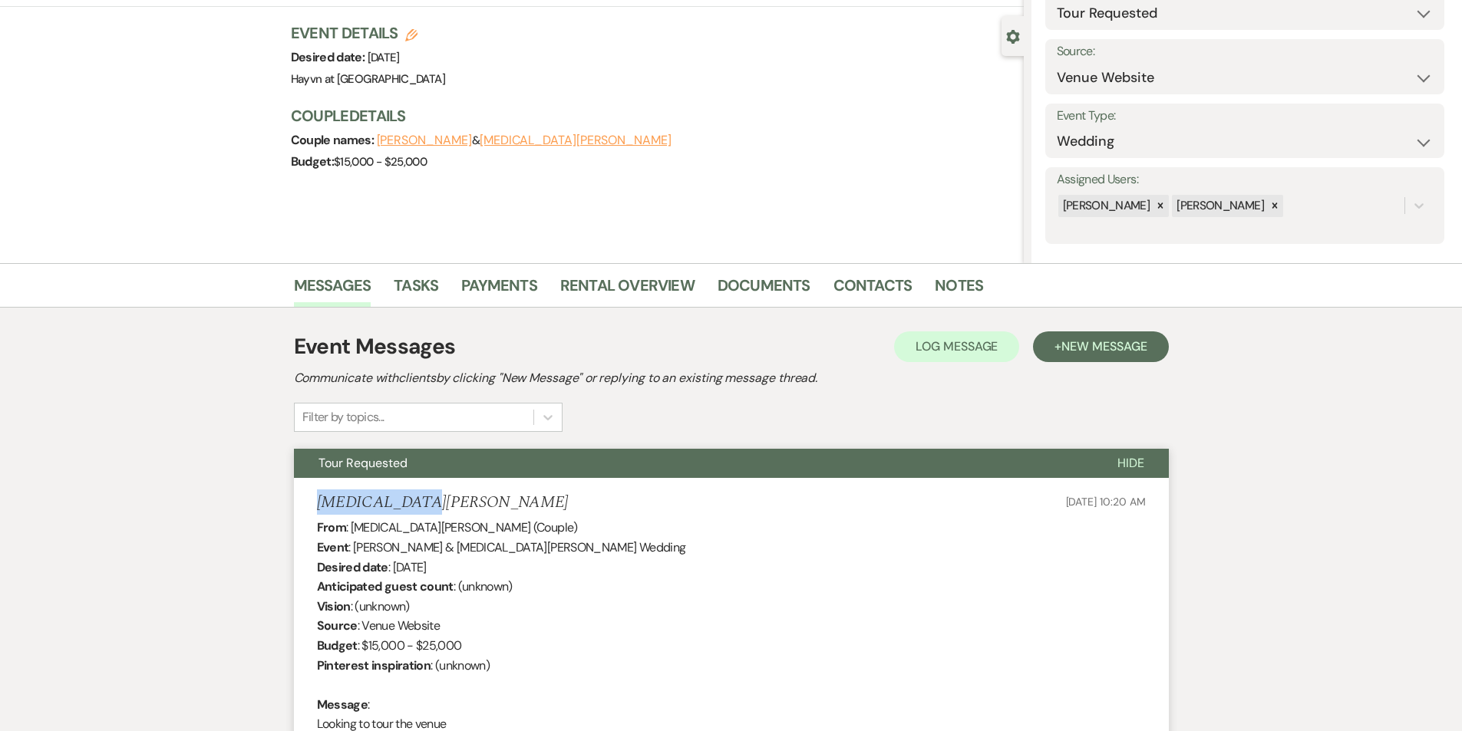
scroll to position [0, 0]
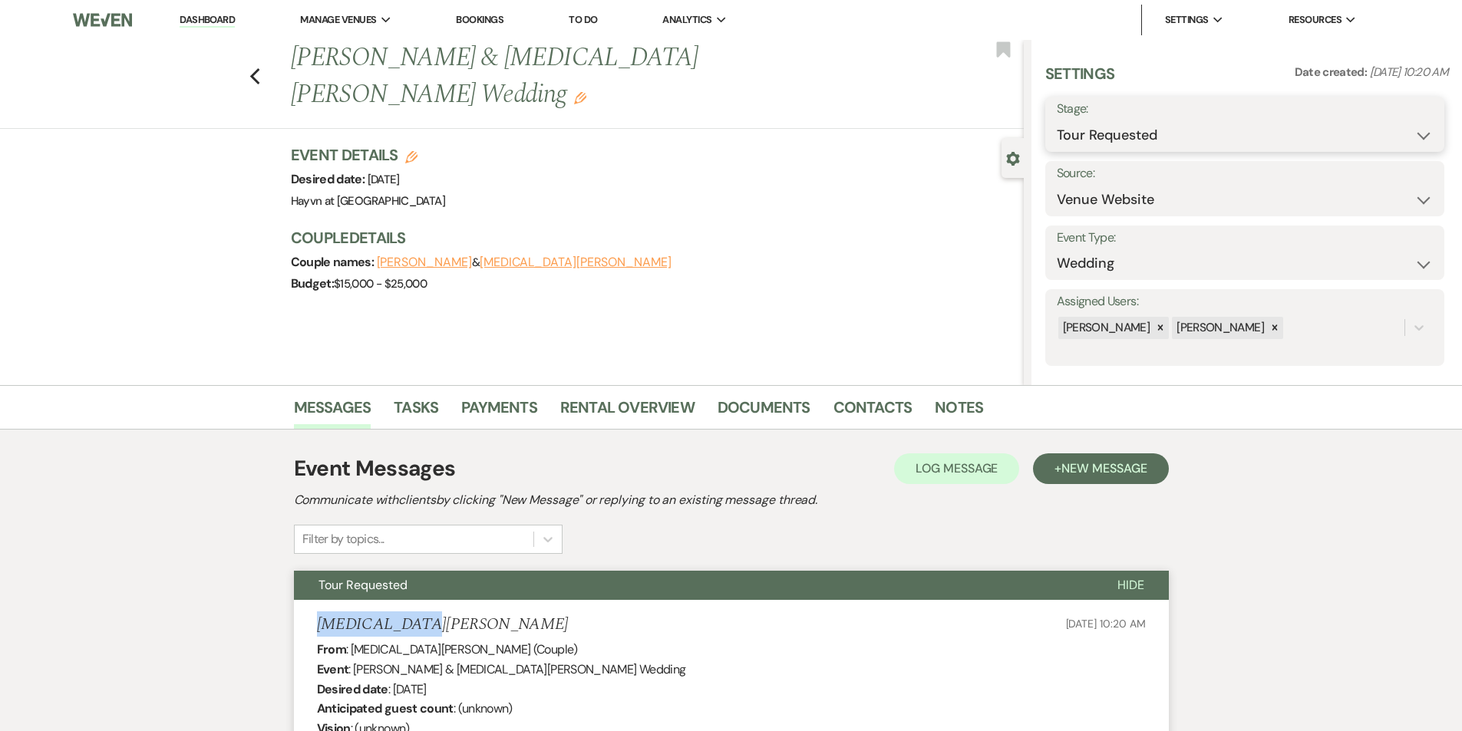
click at [1411, 130] on select "Inquiry Follow Up Tour Requested Tour Confirmed Toured Proposal Sent Booked Lost" at bounding box center [1245, 135] width 376 height 30
select select "8"
click at [1057, 120] on select "Inquiry Follow Up Tour Requested Tour Confirmed Toured Proposal Sent Booked Lost" at bounding box center [1245, 135] width 376 height 30
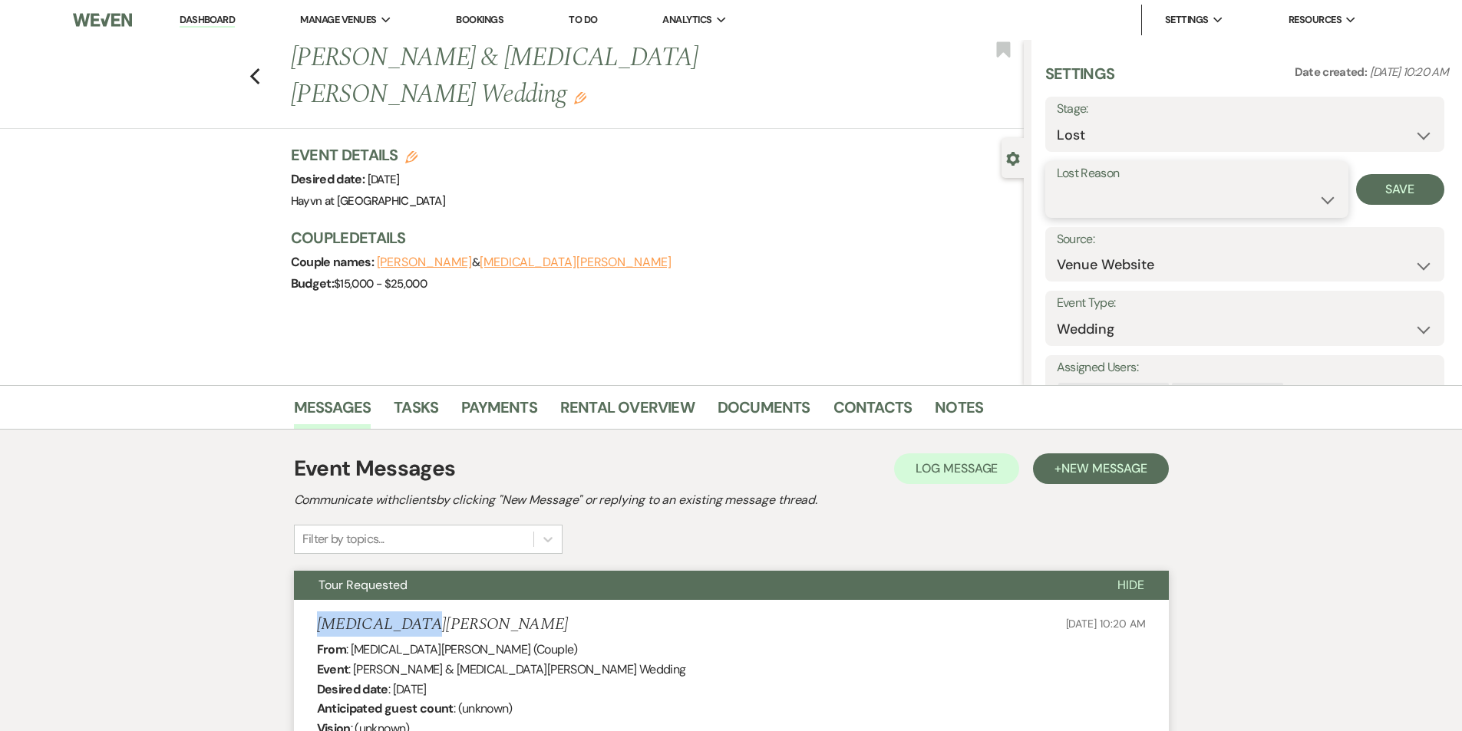
click at [1310, 200] on select "Booked Elsewhere Budget Date Unavailable No Response Not a Good Match Capacity …" at bounding box center [1197, 200] width 280 height 30
select select "6"
click at [1057, 185] on select "Booked Elsewhere Budget Date Unavailable No Response Not a Good Match Capacity …" at bounding box center [1197, 200] width 280 height 30
click at [1395, 190] on button "Save" at bounding box center [1400, 189] width 88 height 31
click at [196, 18] on link "Dashboard" at bounding box center [207, 20] width 55 height 15
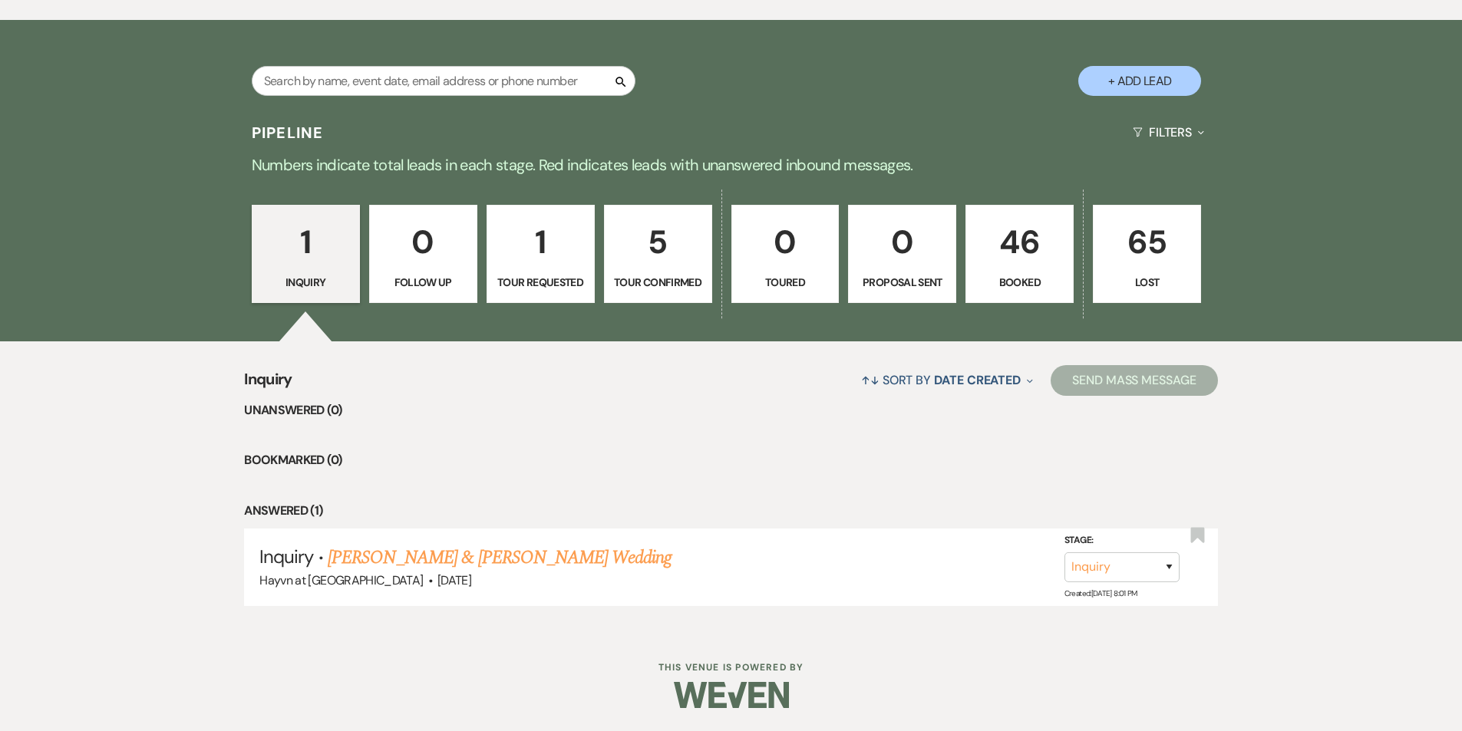
click at [672, 265] on p "5" at bounding box center [658, 241] width 88 height 51
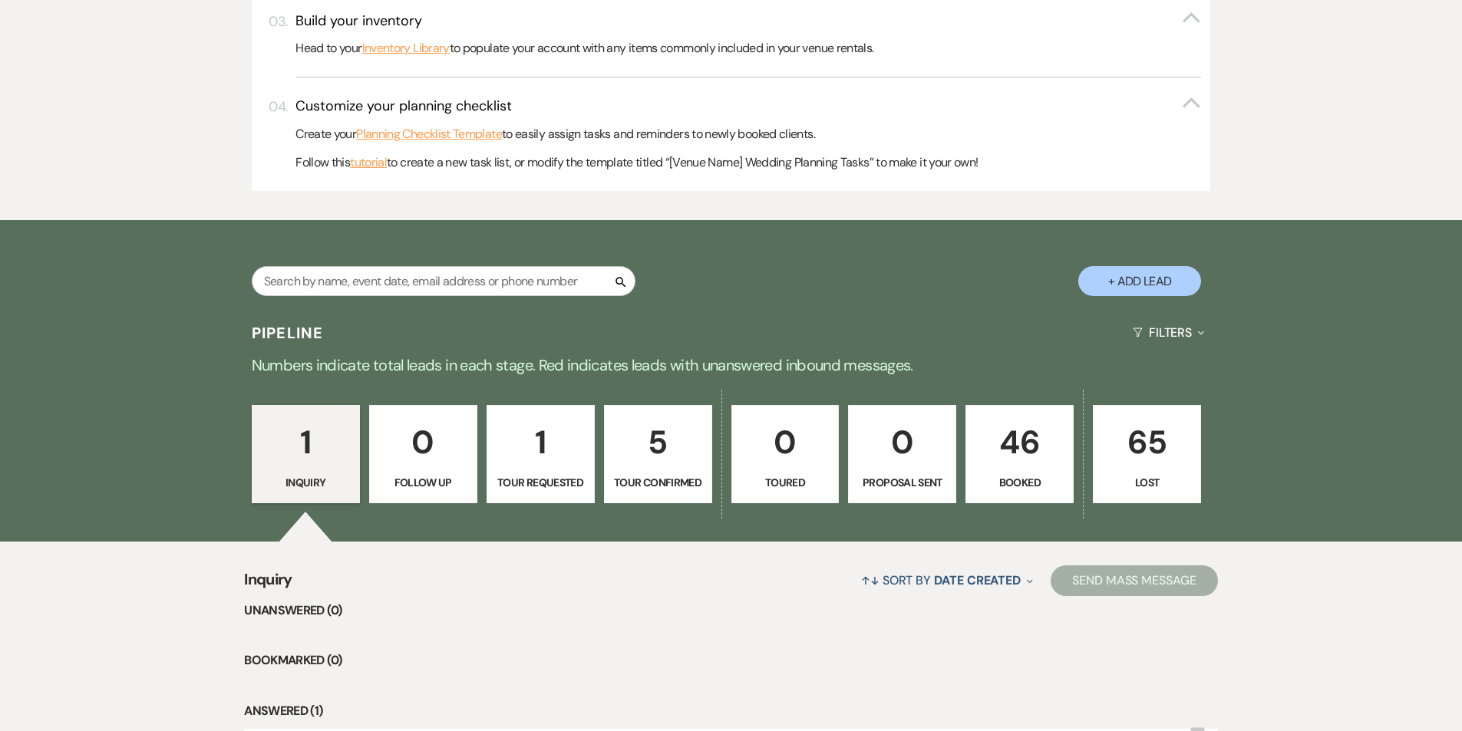
select select "4"
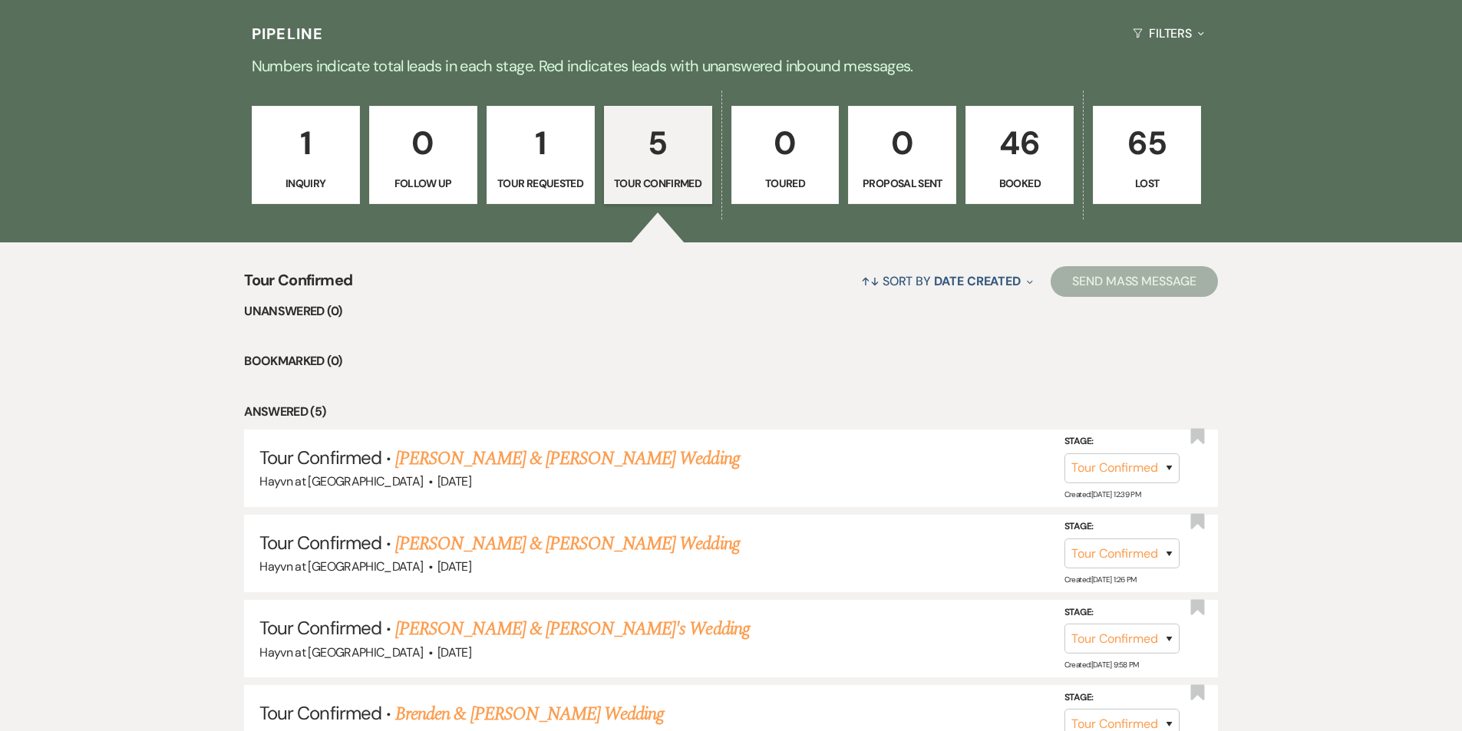
scroll to position [1090, 0]
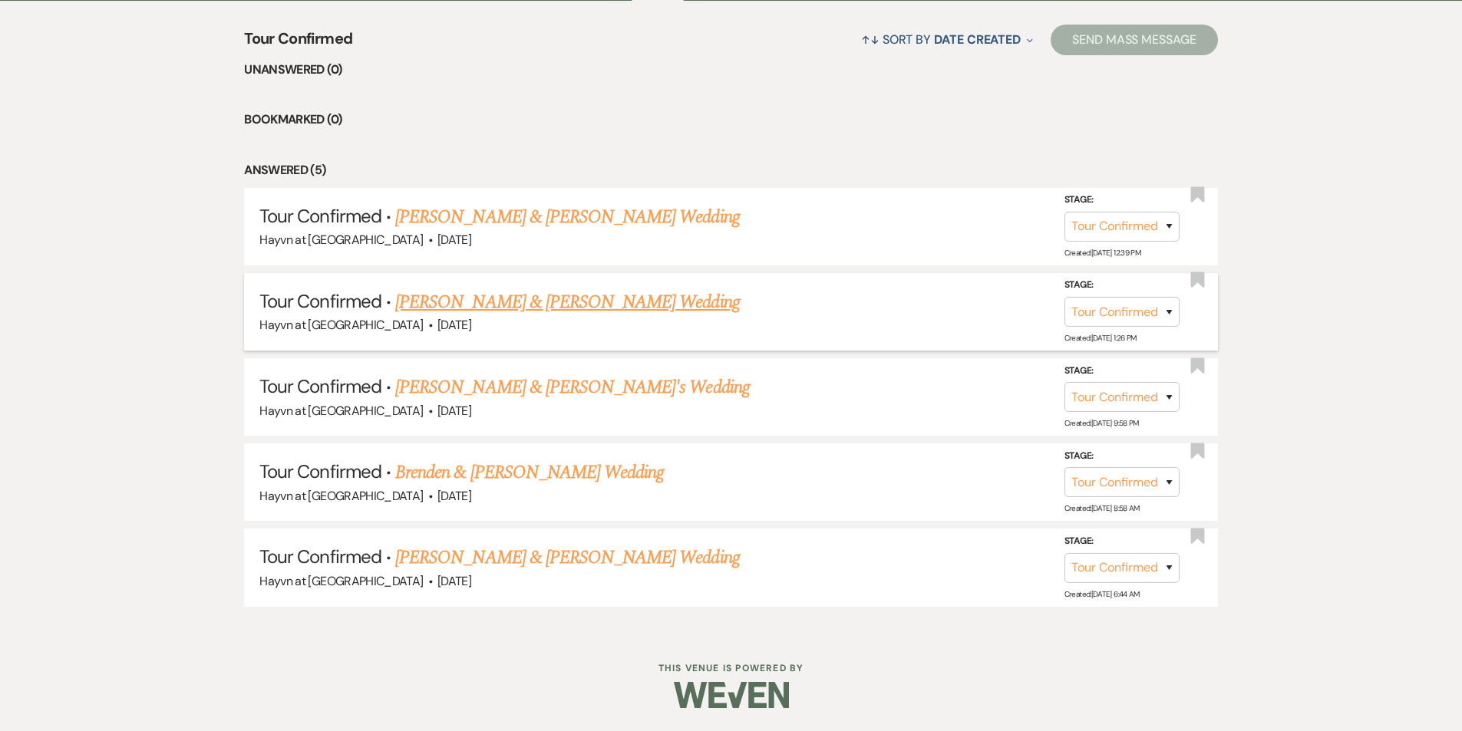
click at [530, 302] on link "Matthew Rogge & Torrie Rehder's Wedding" at bounding box center [567, 303] width 344 height 28
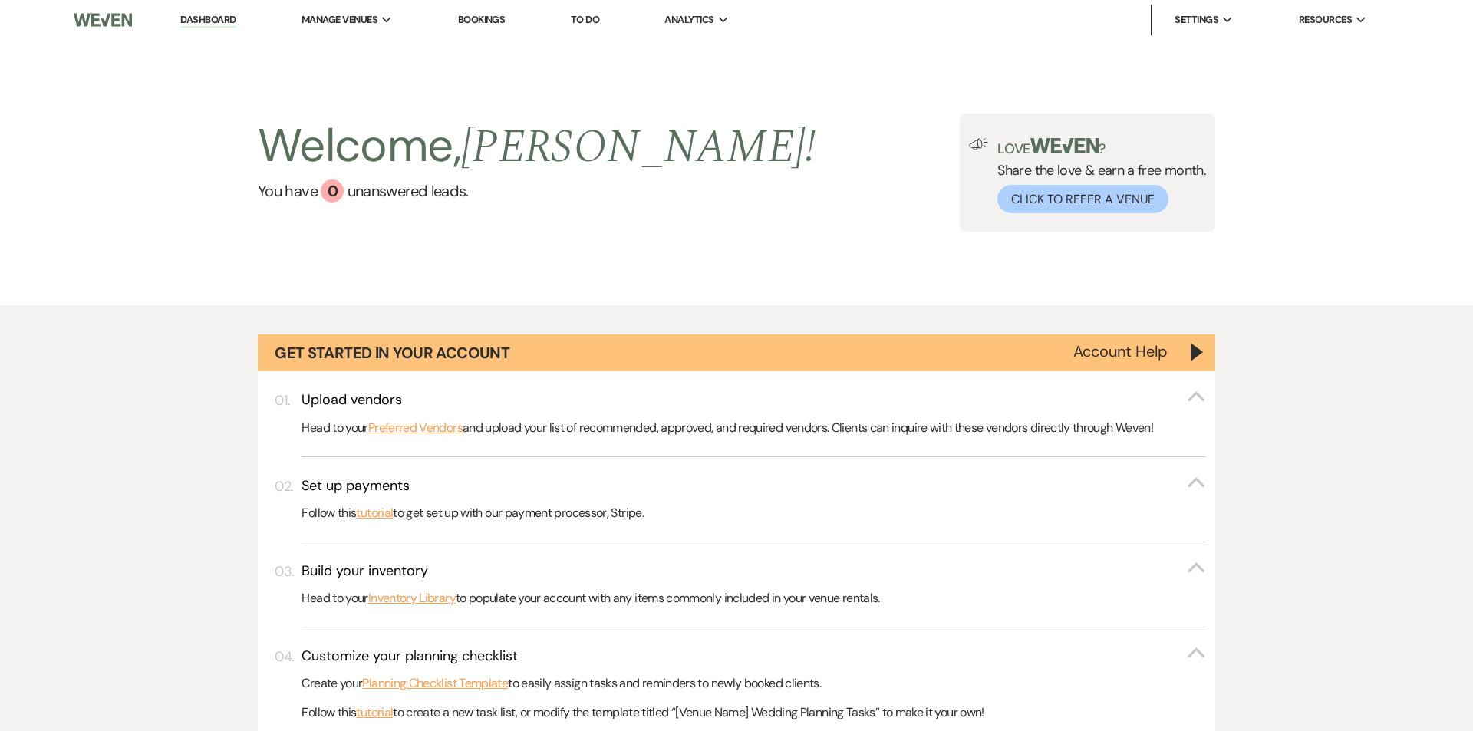
select select "4"
select select "5"
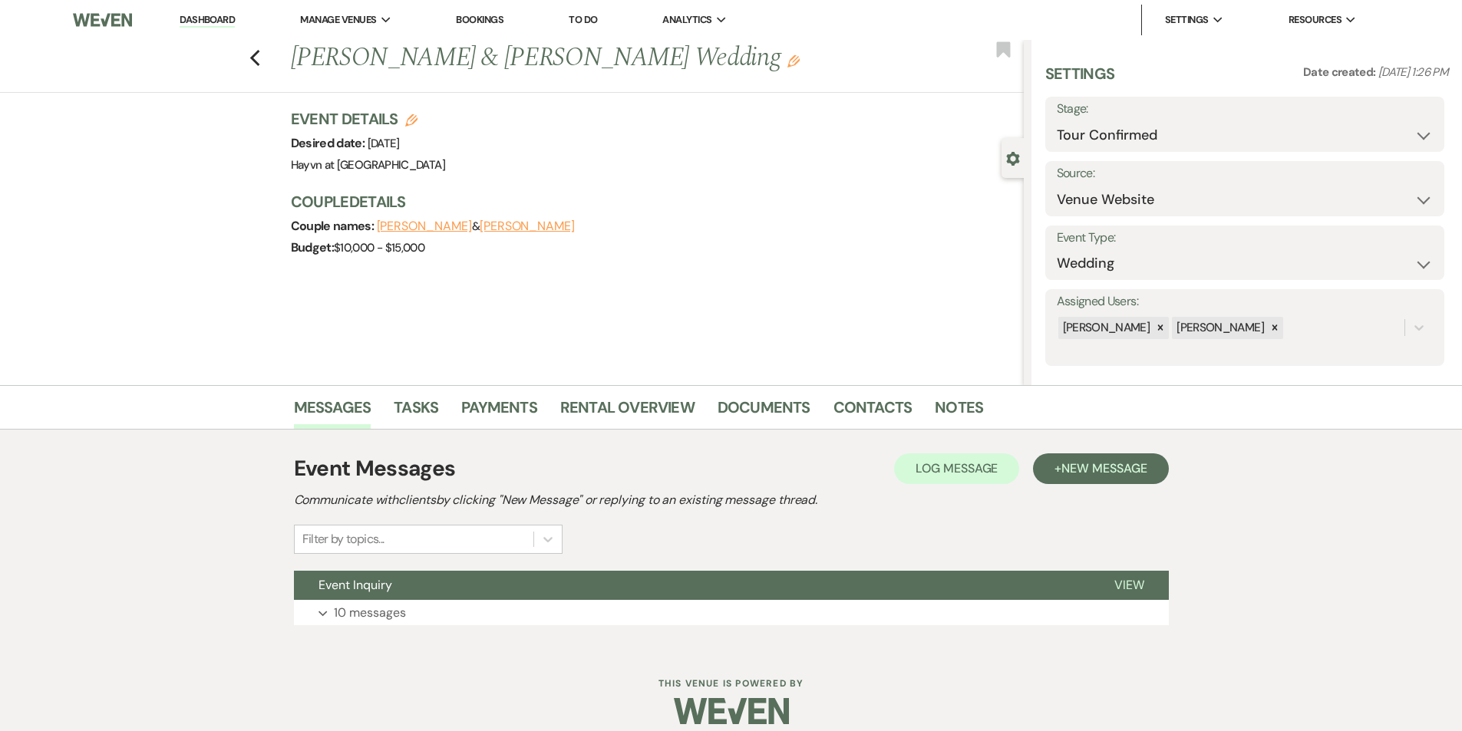
drag, startPoint x: 601, startPoint y: 56, endPoint x: 478, endPoint y: 57, distance: 122.8
click at [478, 57] on h1 "Matthew Rogge & Torrie Rehder's Wedding Edit" at bounding box center [581, 58] width 580 height 37
copy h1 "Torrie Rehder"
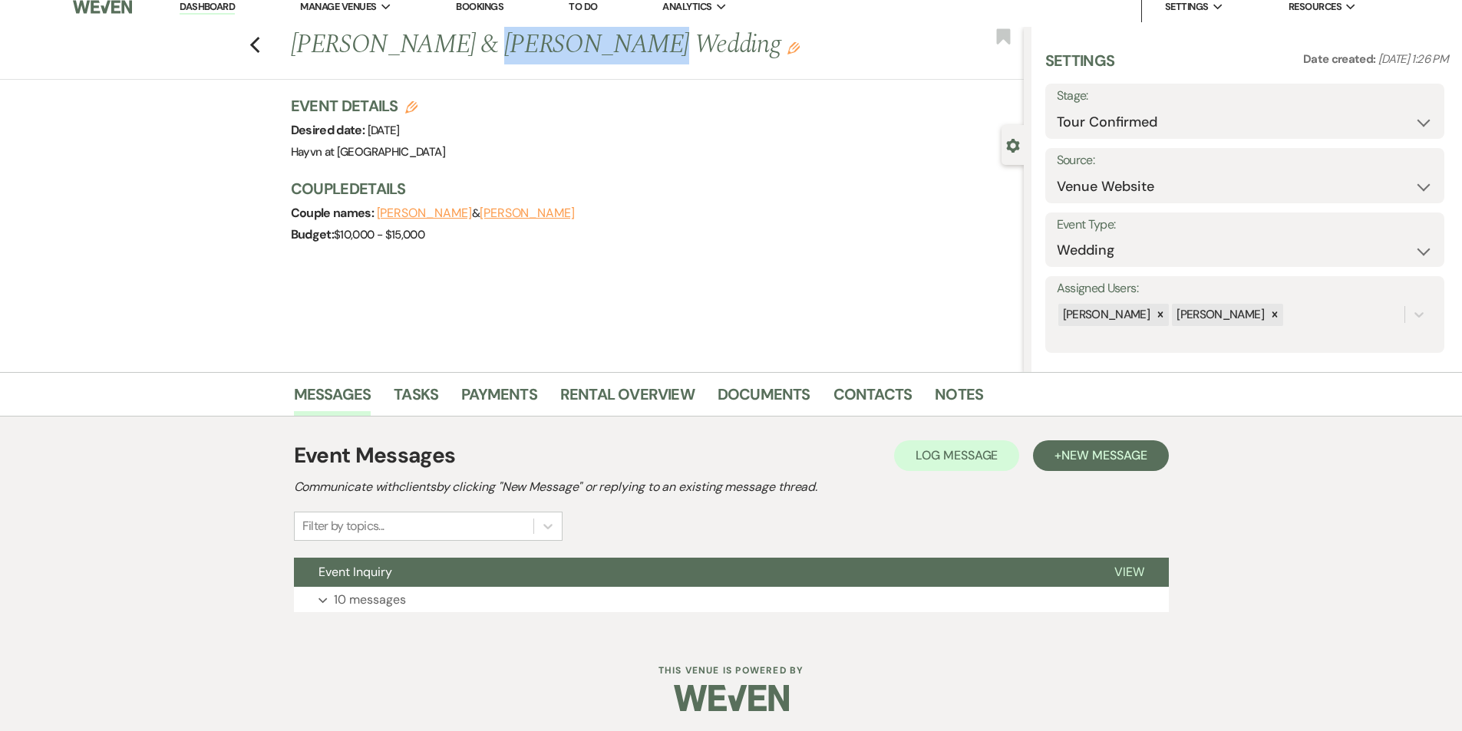
scroll to position [16, 0]
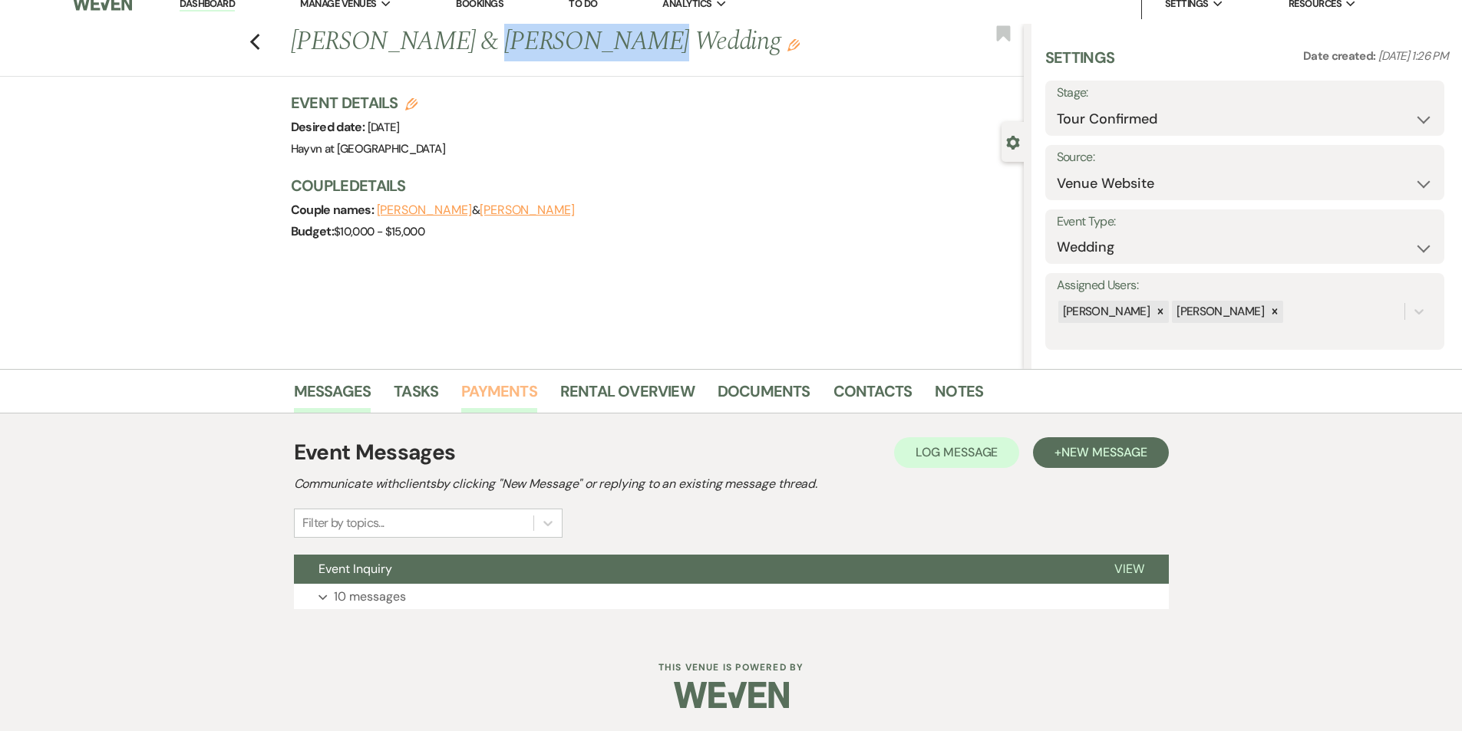
click at [480, 391] on link "Payments" at bounding box center [499, 396] width 76 height 34
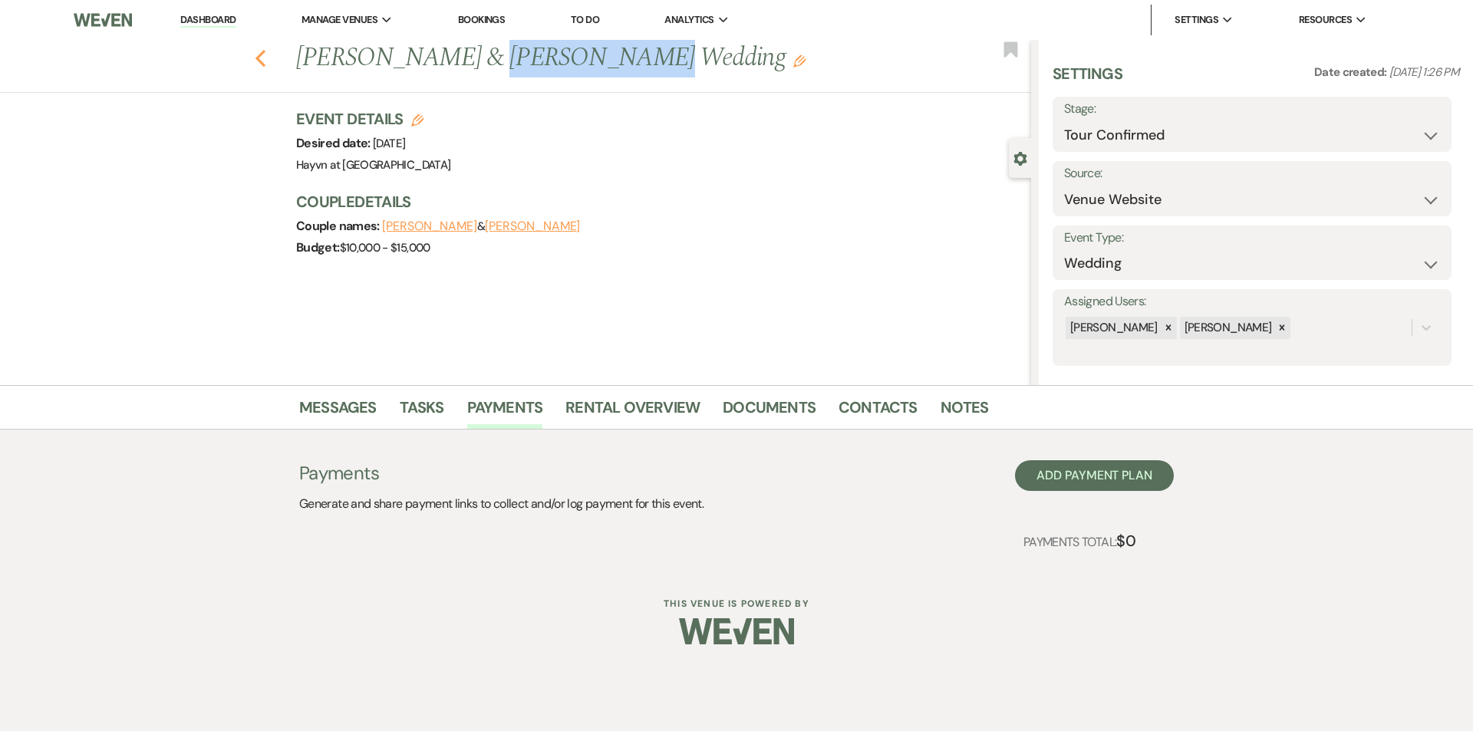
click at [259, 61] on icon "Previous" at bounding box center [261, 58] width 12 height 18
select select "4"
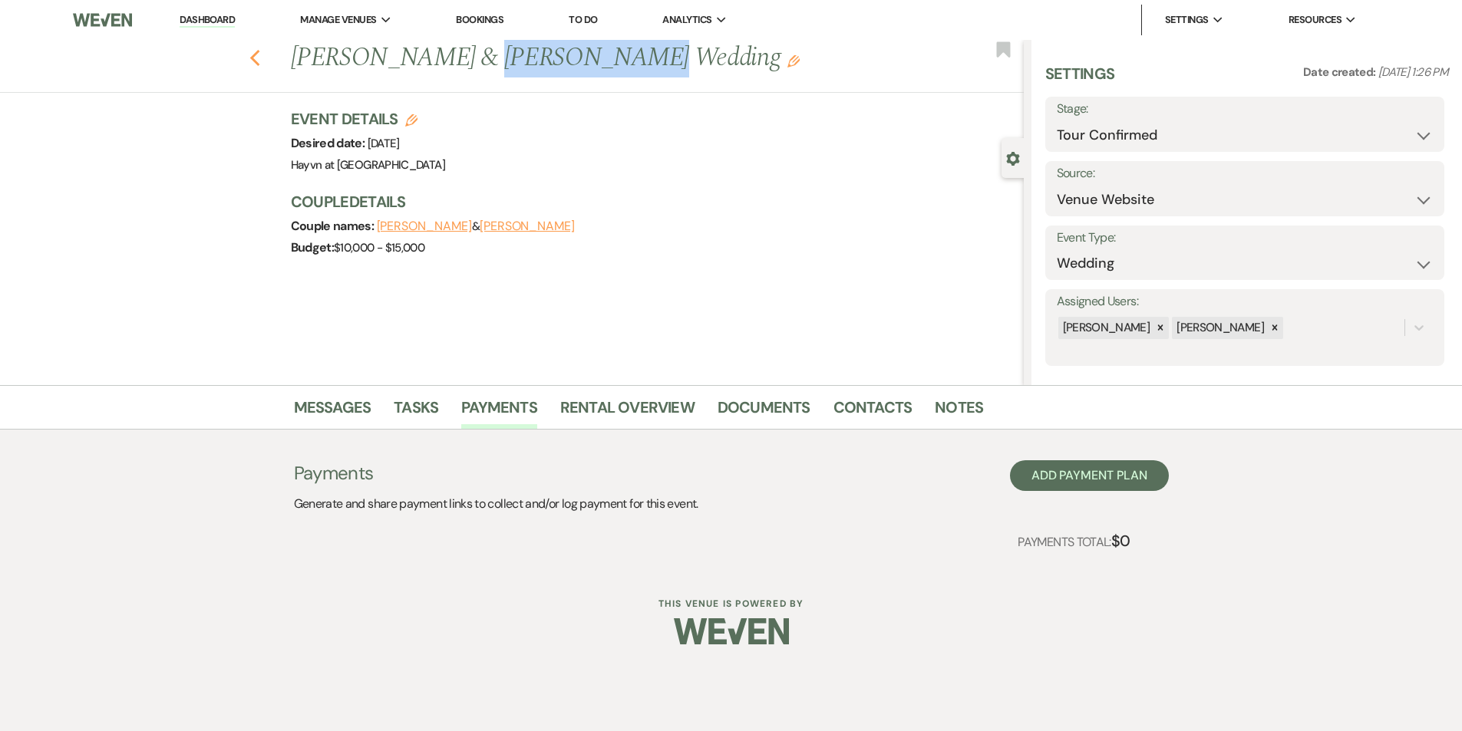
select select "4"
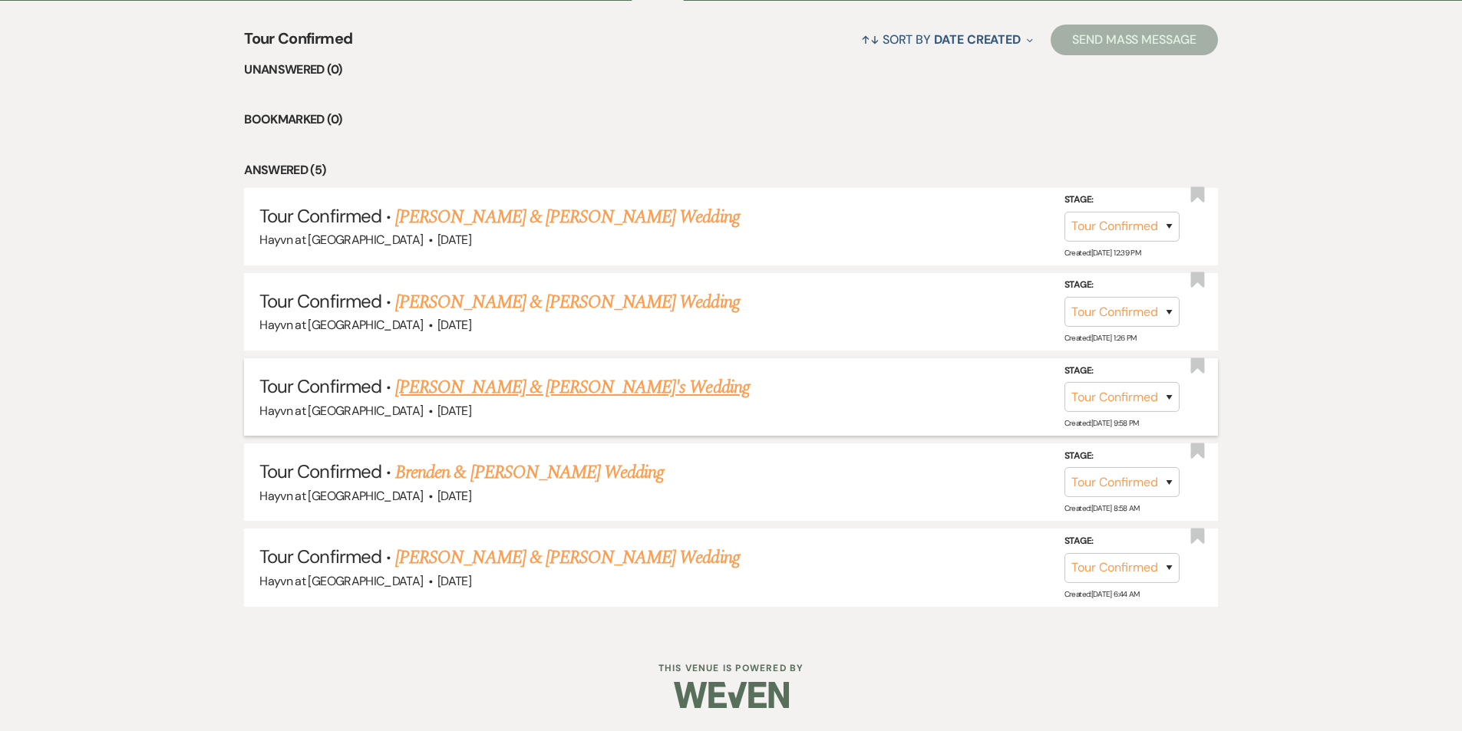
click at [479, 389] on link "Keiton & Ella's Wedding" at bounding box center [572, 388] width 355 height 28
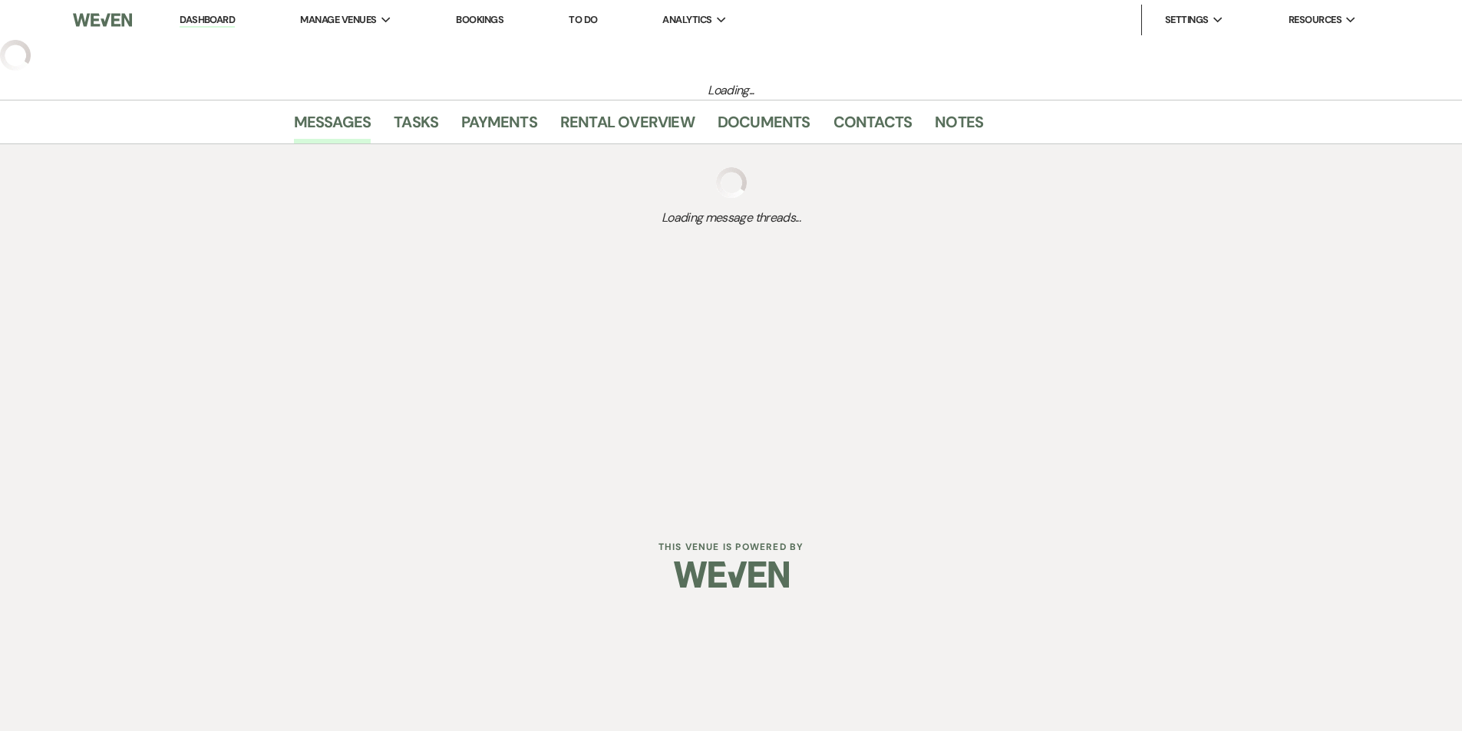
select select "4"
select select "5"
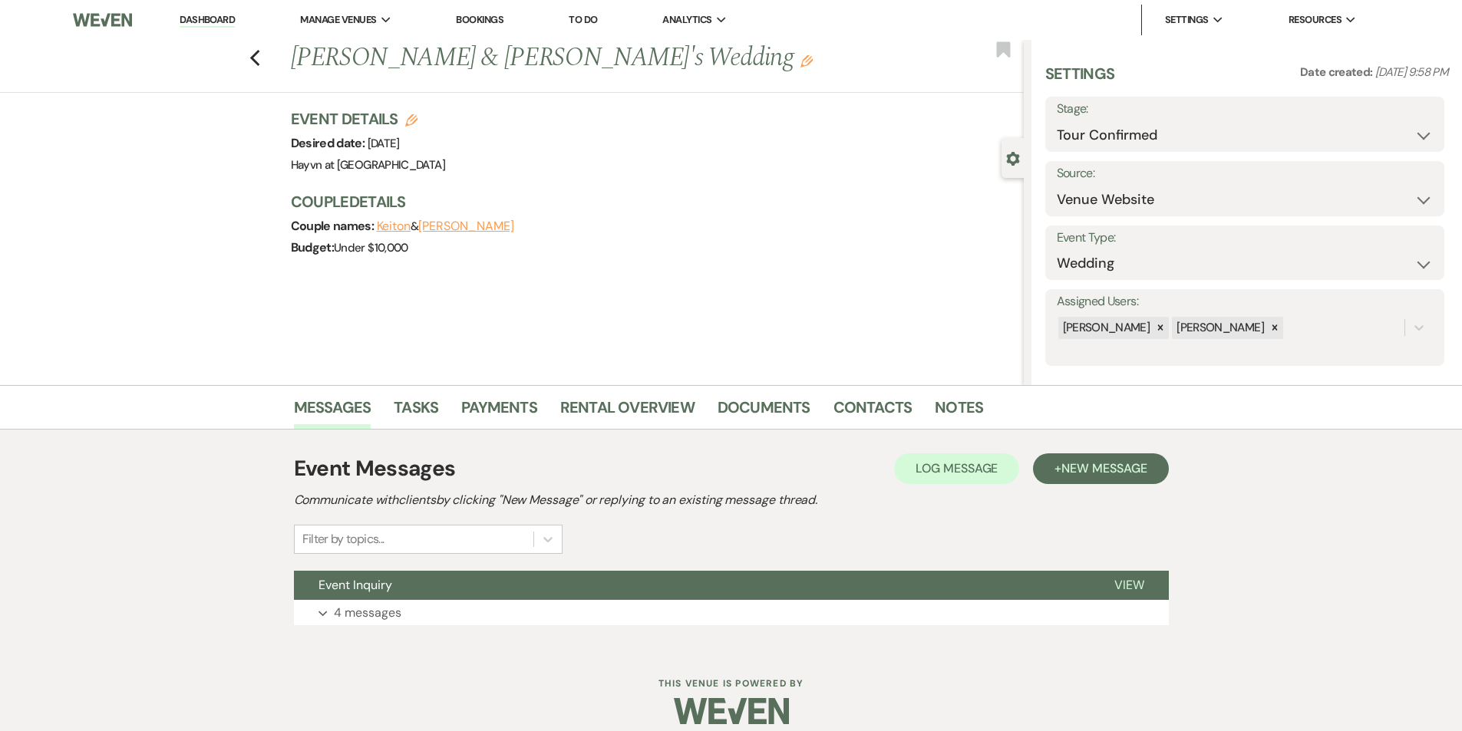
scroll to position [16, 0]
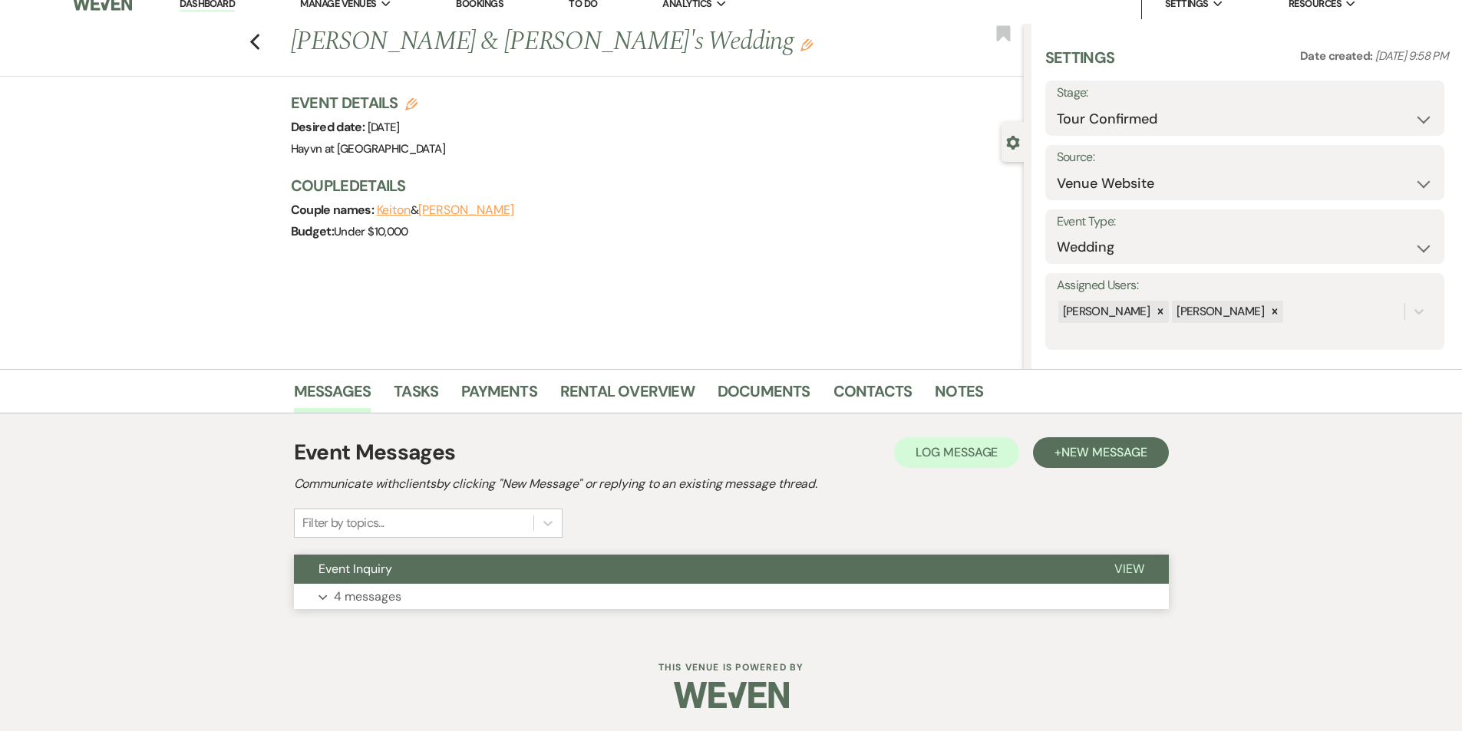
click at [322, 598] on icon "Expand" at bounding box center [322, 598] width 9 height 6
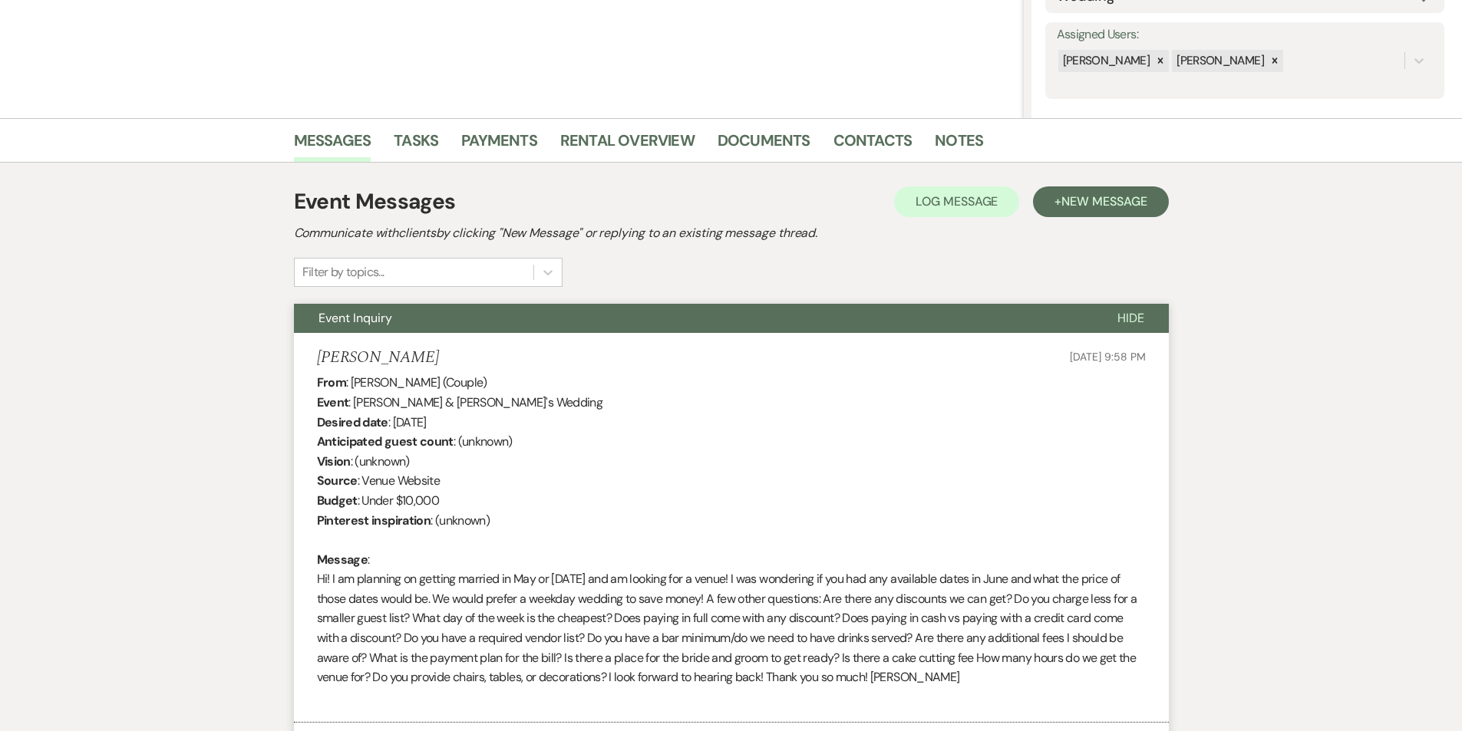
scroll to position [0, 0]
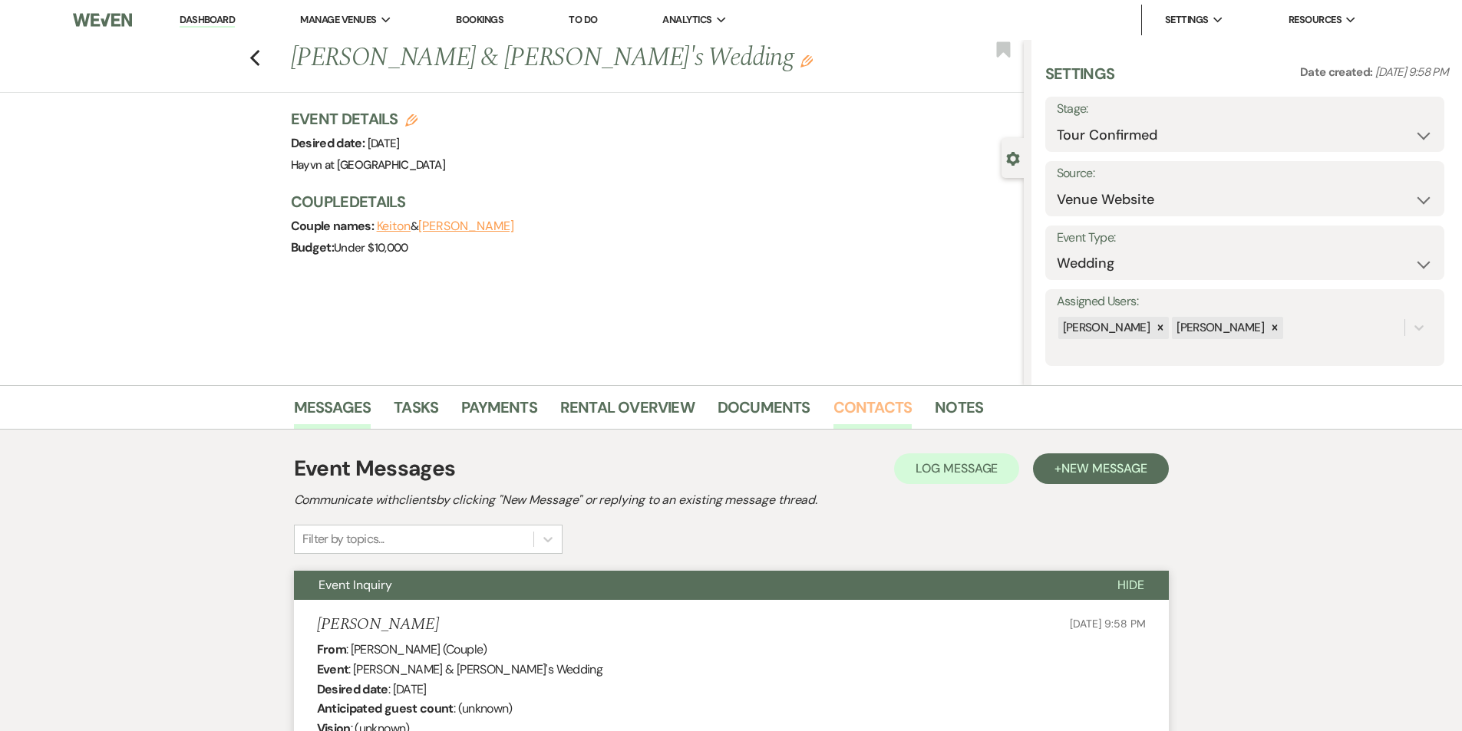
click at [847, 399] on link "Contacts" at bounding box center [872, 412] width 79 height 34
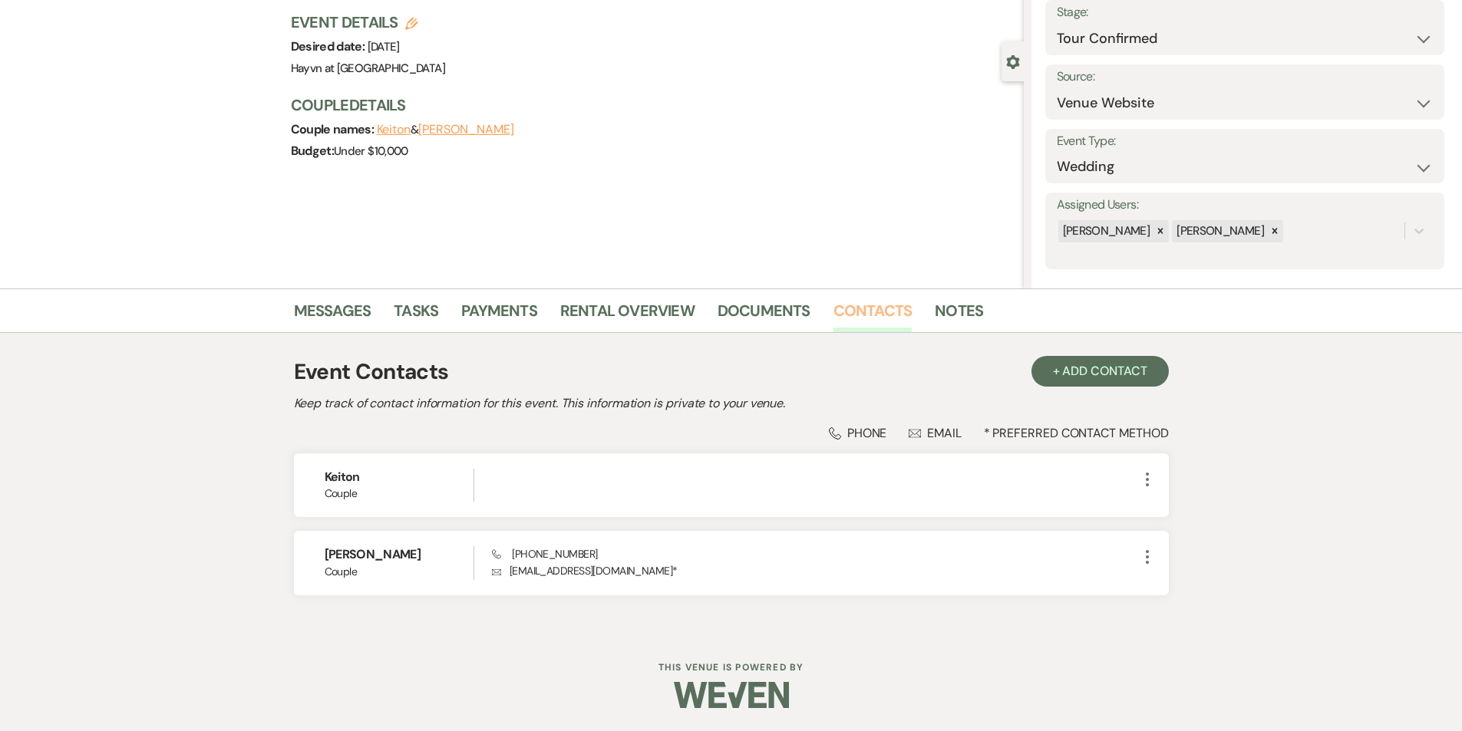
click at [1417, 54] on select "Inquiry Follow Up Tour Requested Tour Confirmed Toured Proposal Sent Booked Lost" at bounding box center [1245, 39] width 376 height 30
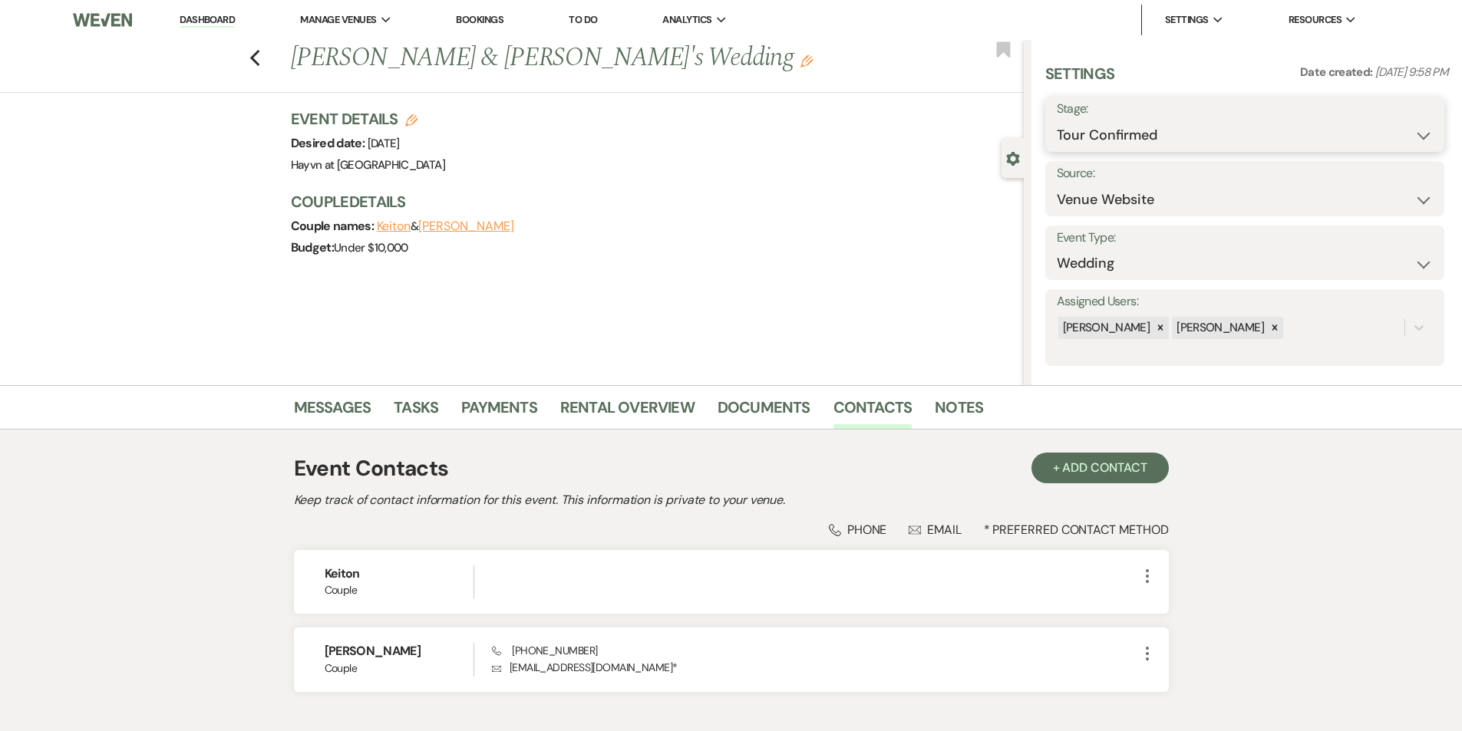
select select "8"
click at [1057, 120] on select "Inquiry Follow Up Tour Requested Tour Confirmed Toured Proposal Sent Booked Lost" at bounding box center [1245, 135] width 376 height 30
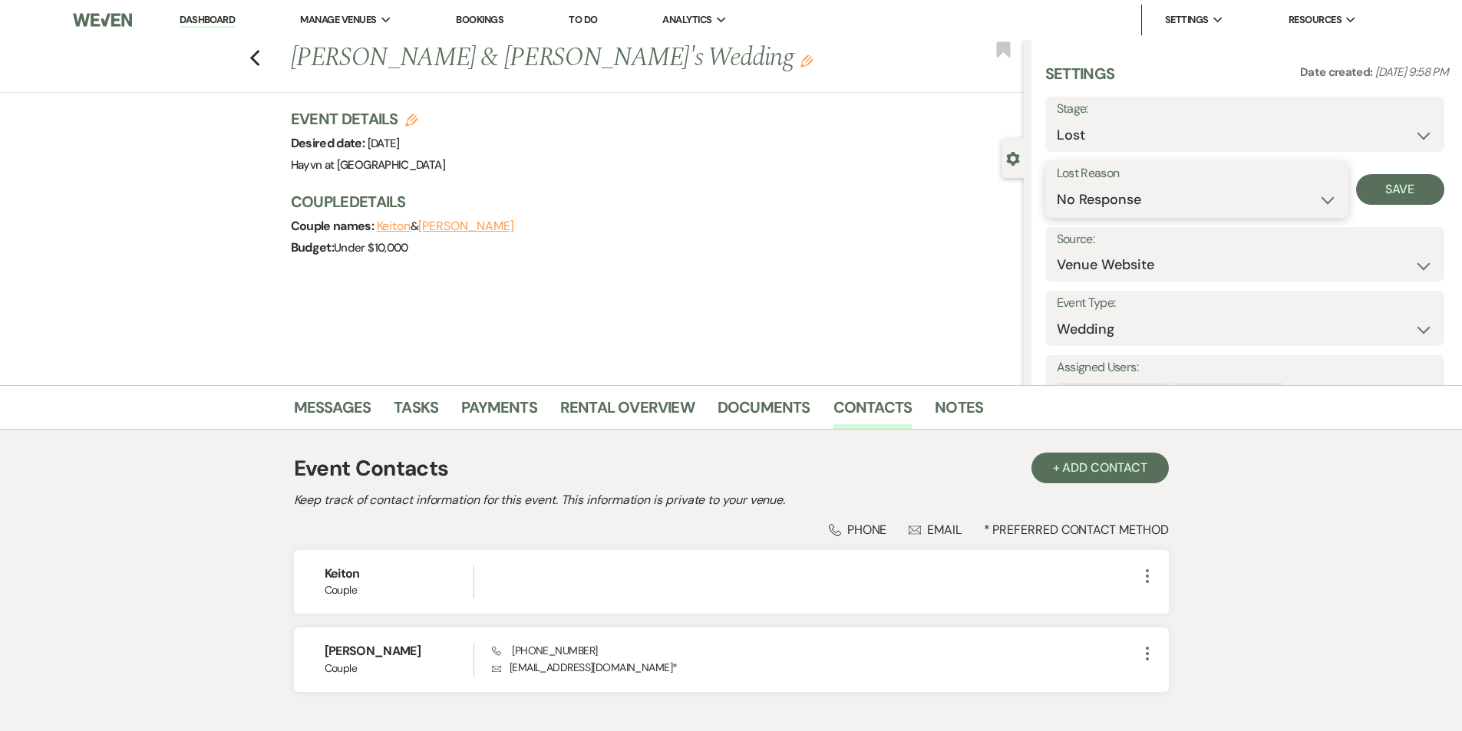
click at [1320, 197] on select "Booked Elsewhere Budget Date Unavailable No Response Not a Good Match Capacity …" at bounding box center [1197, 200] width 280 height 30
select select "6"
click at [1057, 185] on select "Booked Elsewhere Budget Date Unavailable No Response Not a Good Match Capacity …" at bounding box center [1197, 200] width 280 height 30
click at [1407, 200] on button "Save" at bounding box center [1400, 189] width 88 height 31
click at [213, 17] on link "Dashboard" at bounding box center [207, 20] width 55 height 15
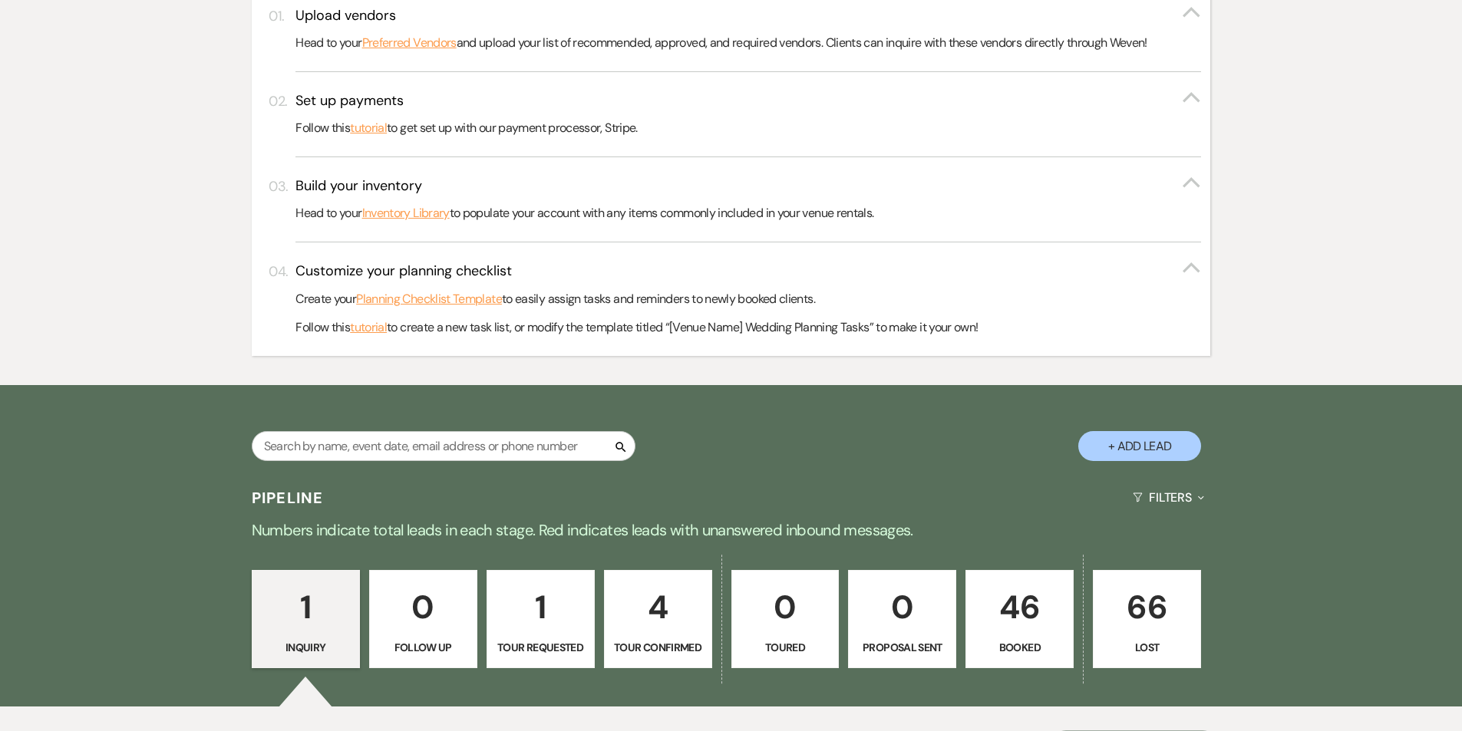
scroll to position [749, 0]
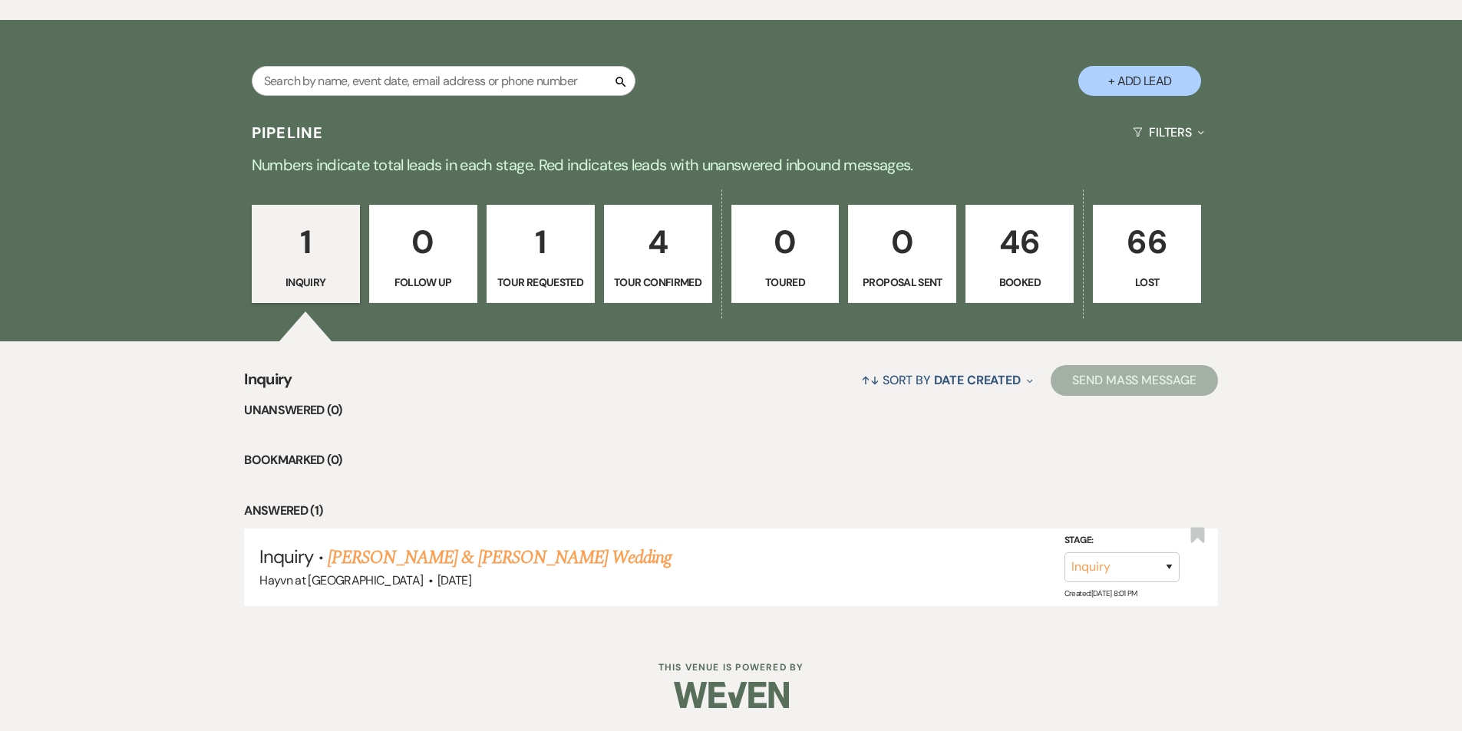
click at [658, 268] on p "4" at bounding box center [658, 241] width 88 height 51
select select "4"
select select "8"
select select "6"
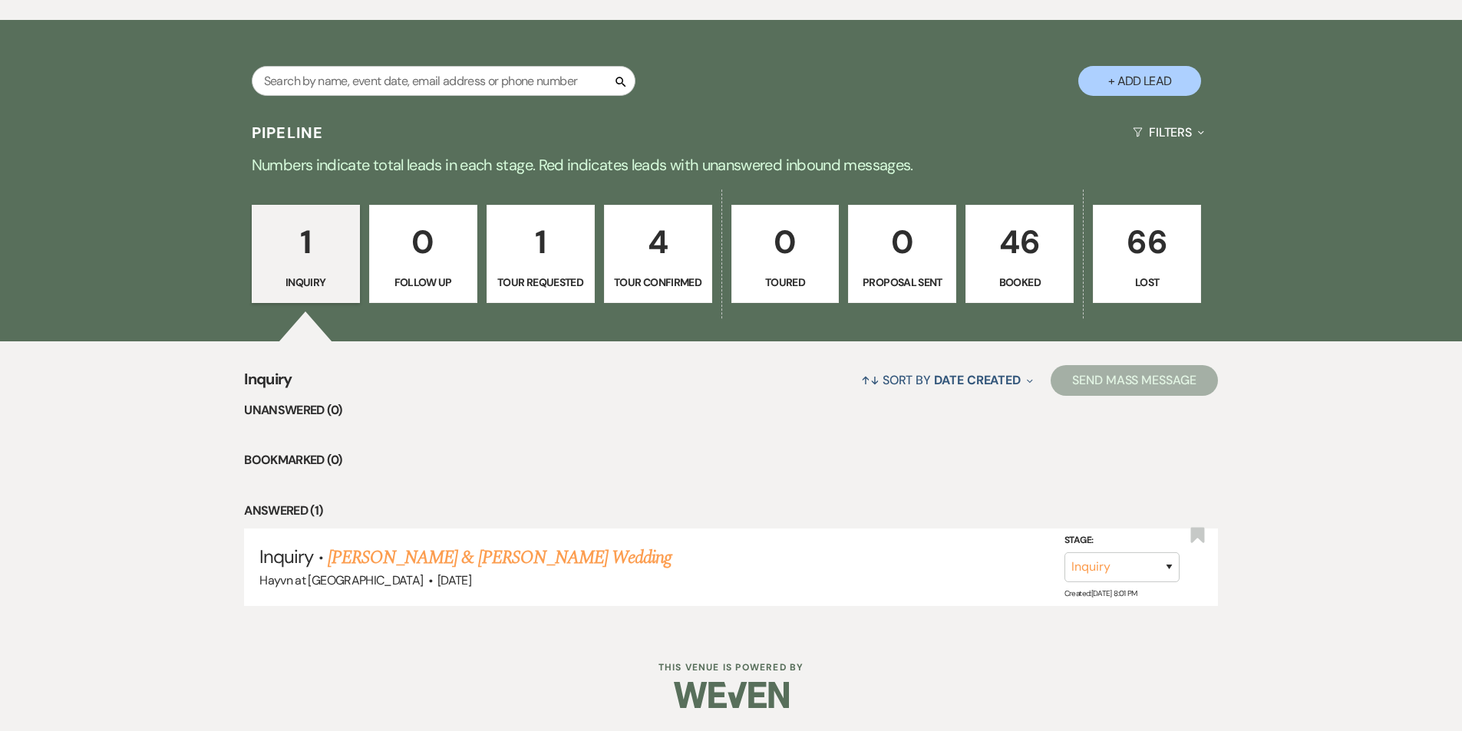
select select "4"
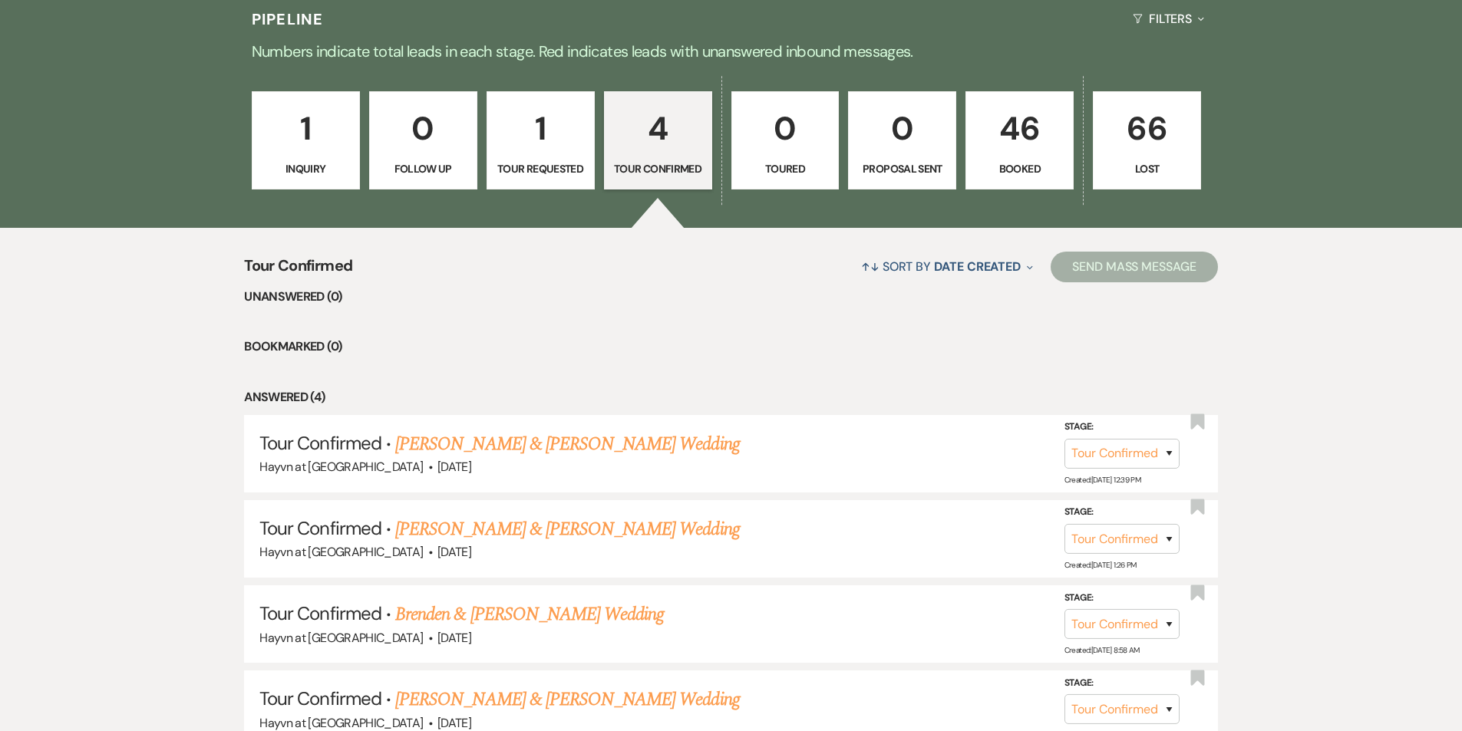
scroll to position [1005, 0]
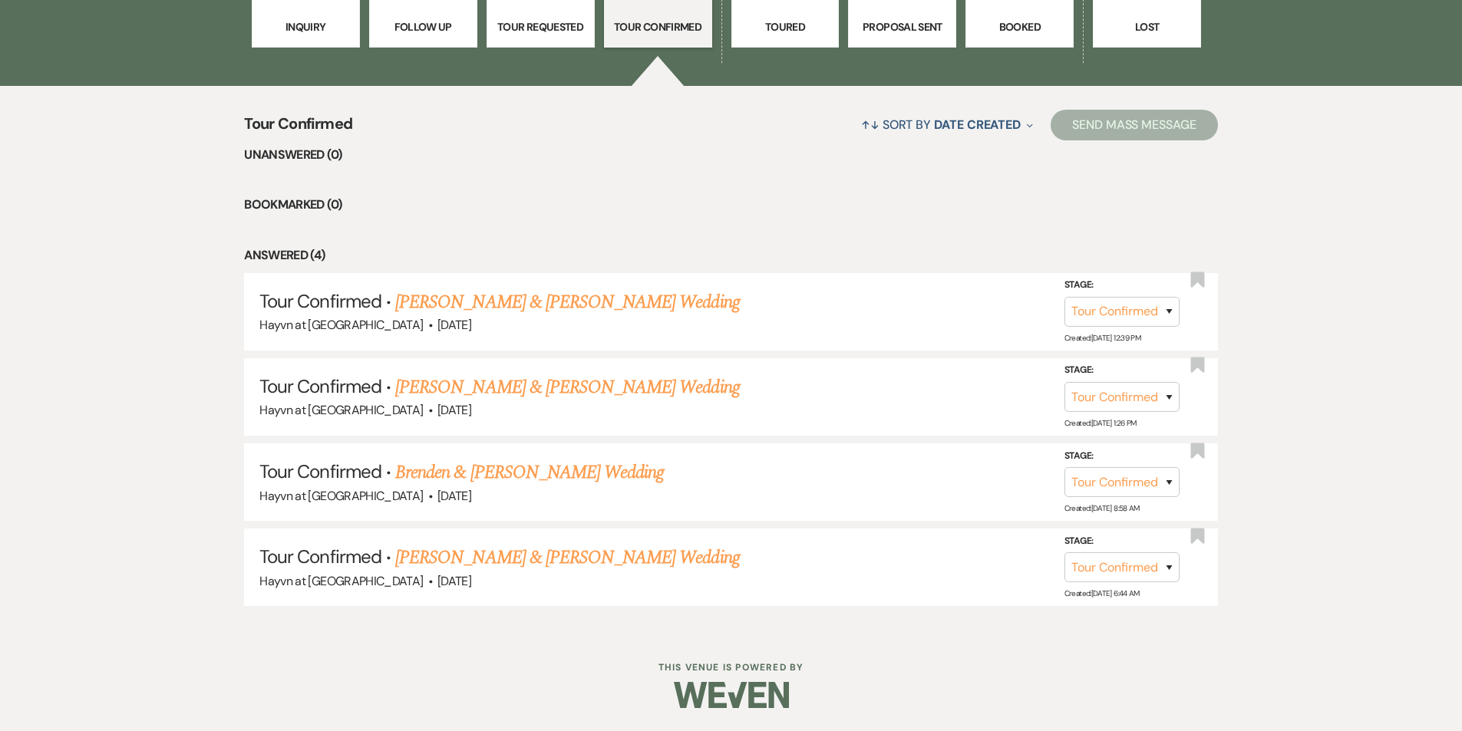
click at [477, 472] on link "Brenden & Sperl's Wedding" at bounding box center [529, 473] width 269 height 28
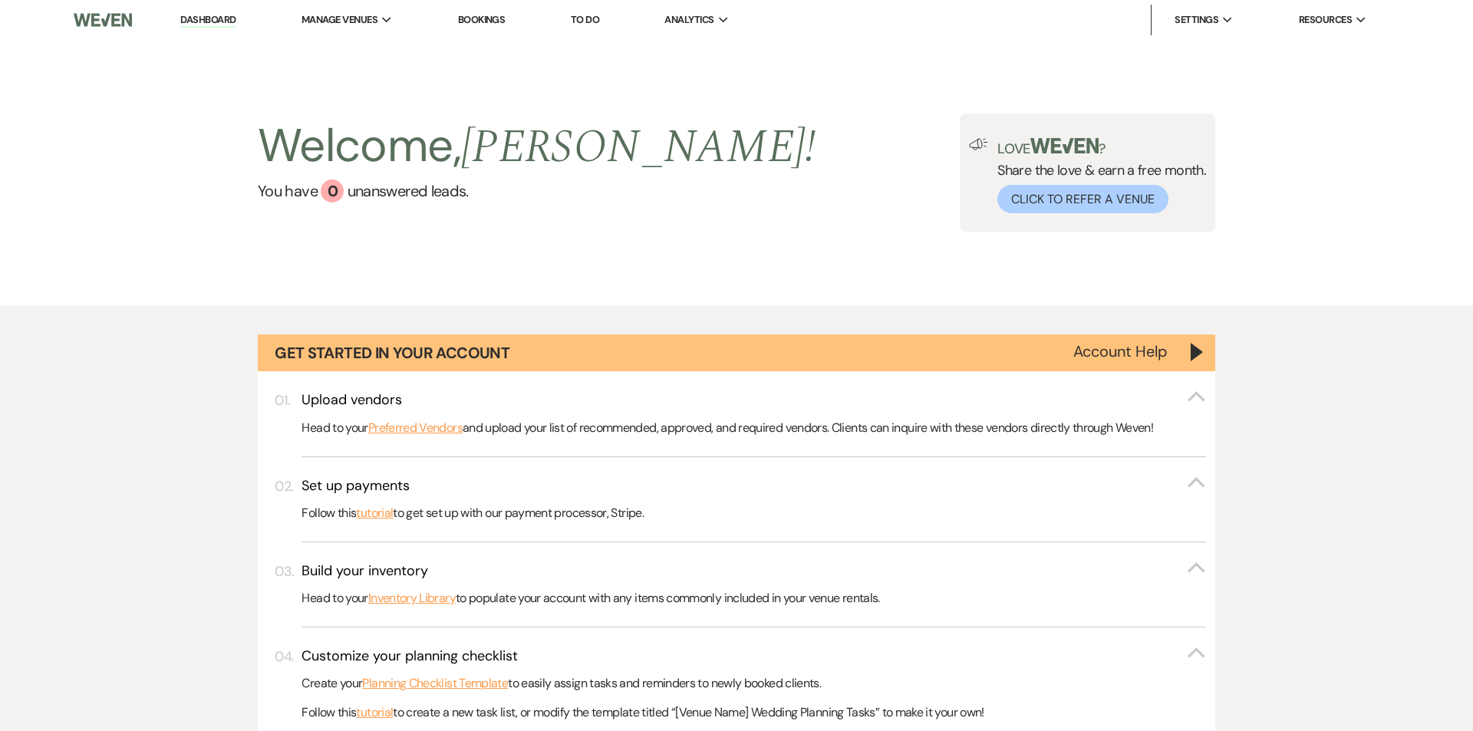
select select "4"
select select "5"
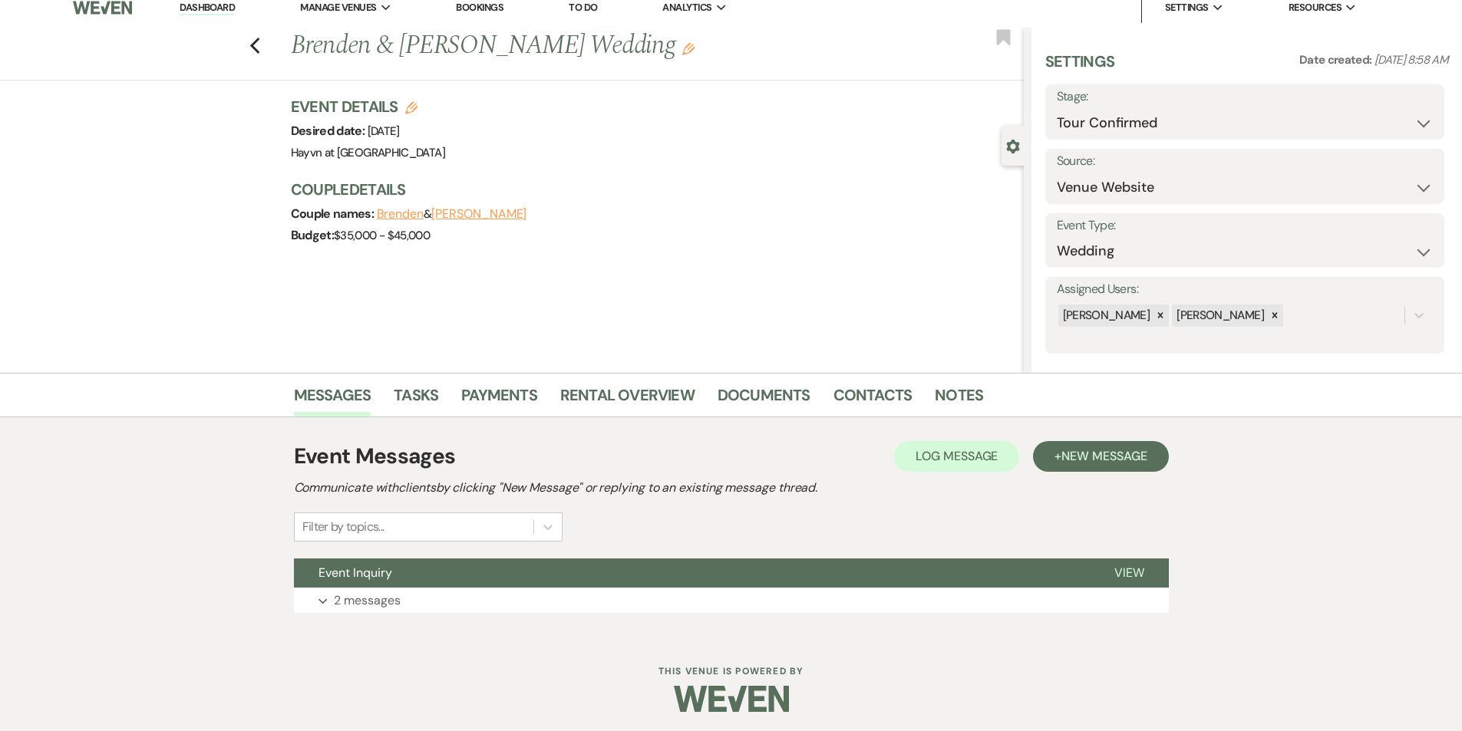
scroll to position [16, 0]
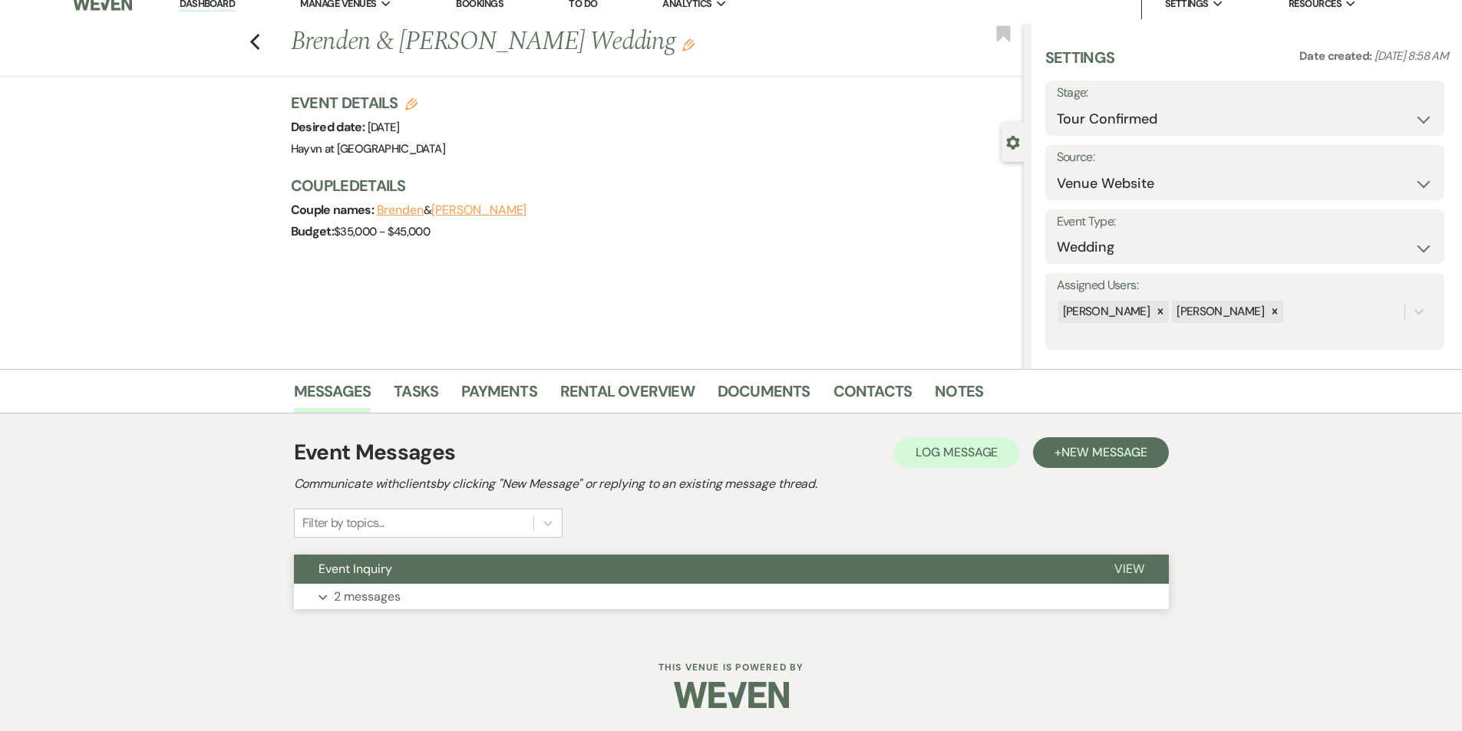
click at [327, 595] on button "Expand 2 messages" at bounding box center [731, 597] width 875 height 26
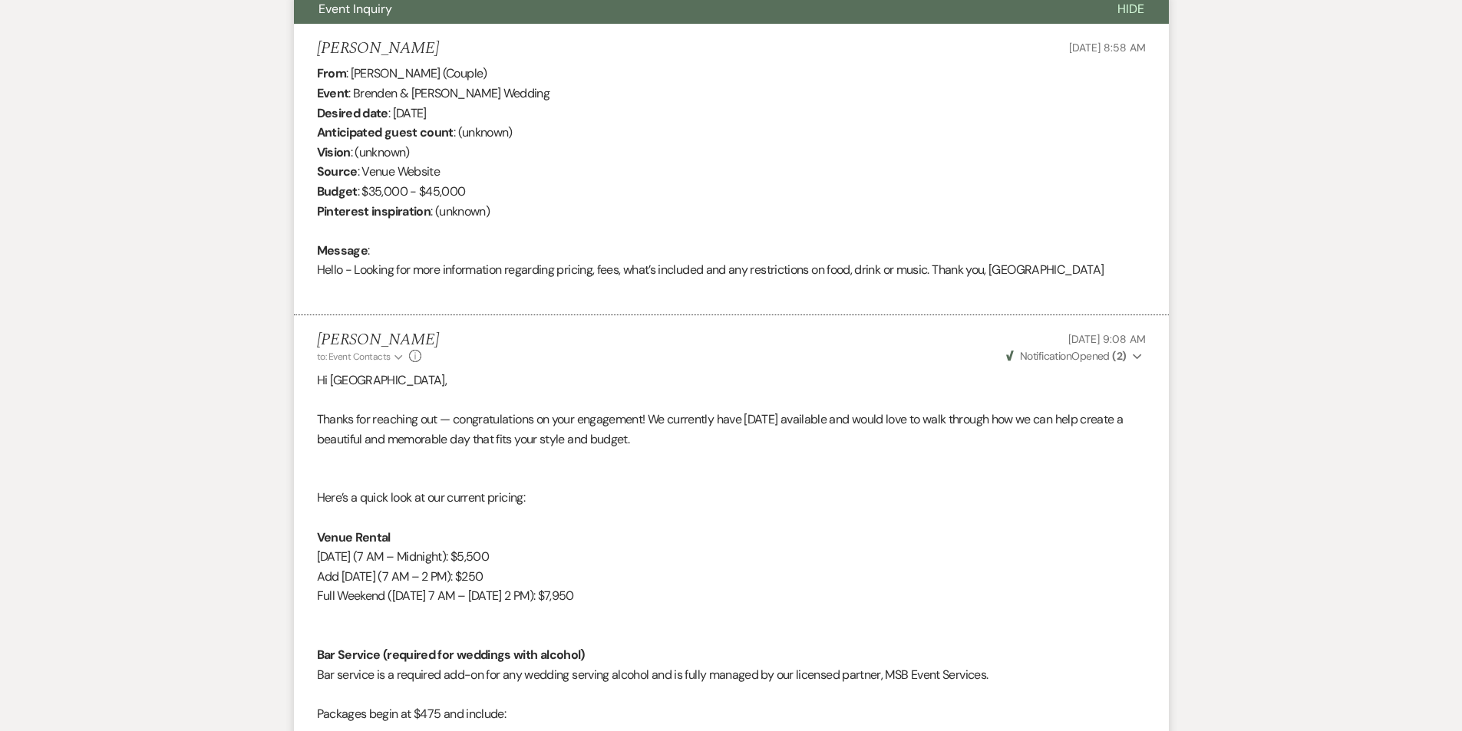
scroll to position [418, 0]
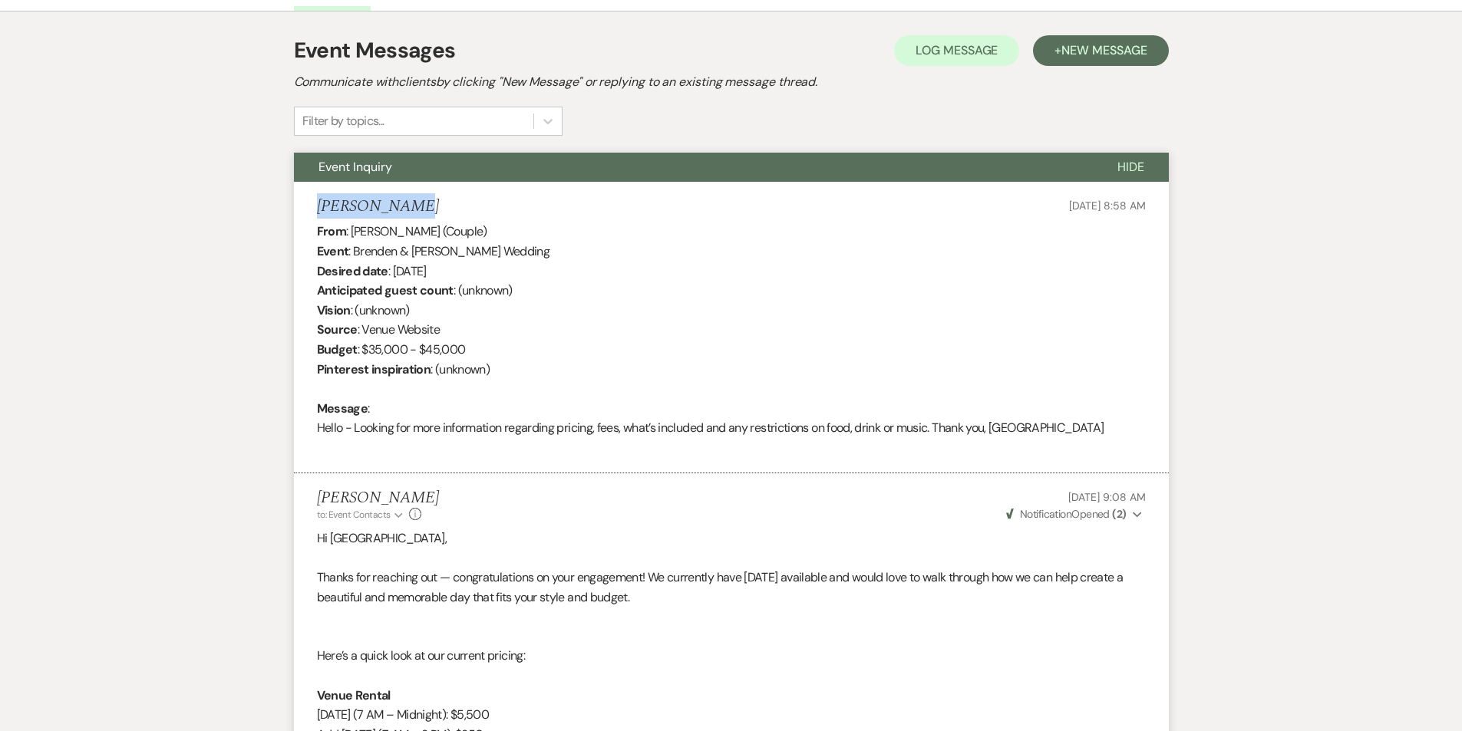
drag, startPoint x: 414, startPoint y: 200, endPoint x: 304, endPoint y: 203, distance: 110.6
click at [304, 203] on li "Sydney Davis Aug 02, 2025, 8:58 AM From : Sydney Davis (Couple) Event : Brenden…" at bounding box center [731, 328] width 875 height 292
copy h5 "Sydney Davis"
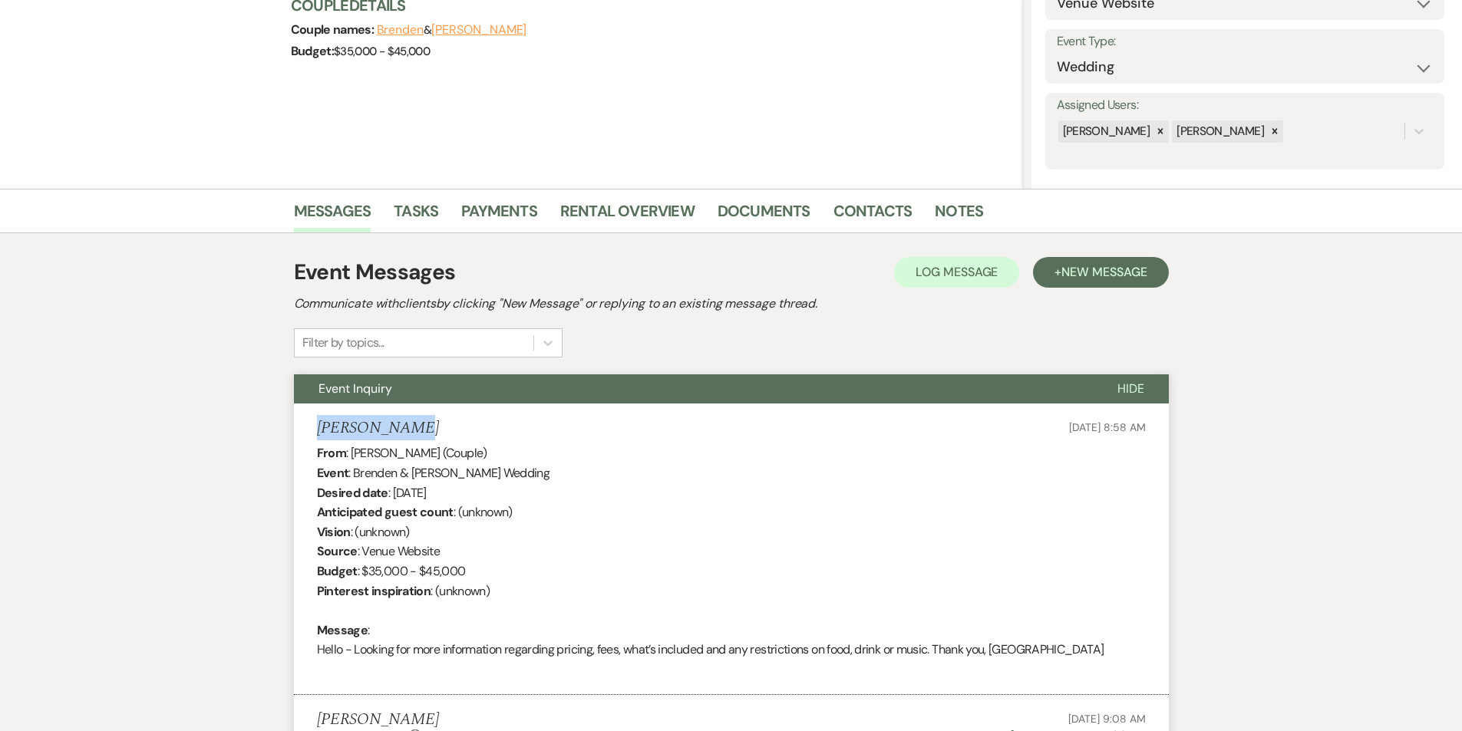
scroll to position [35, 0]
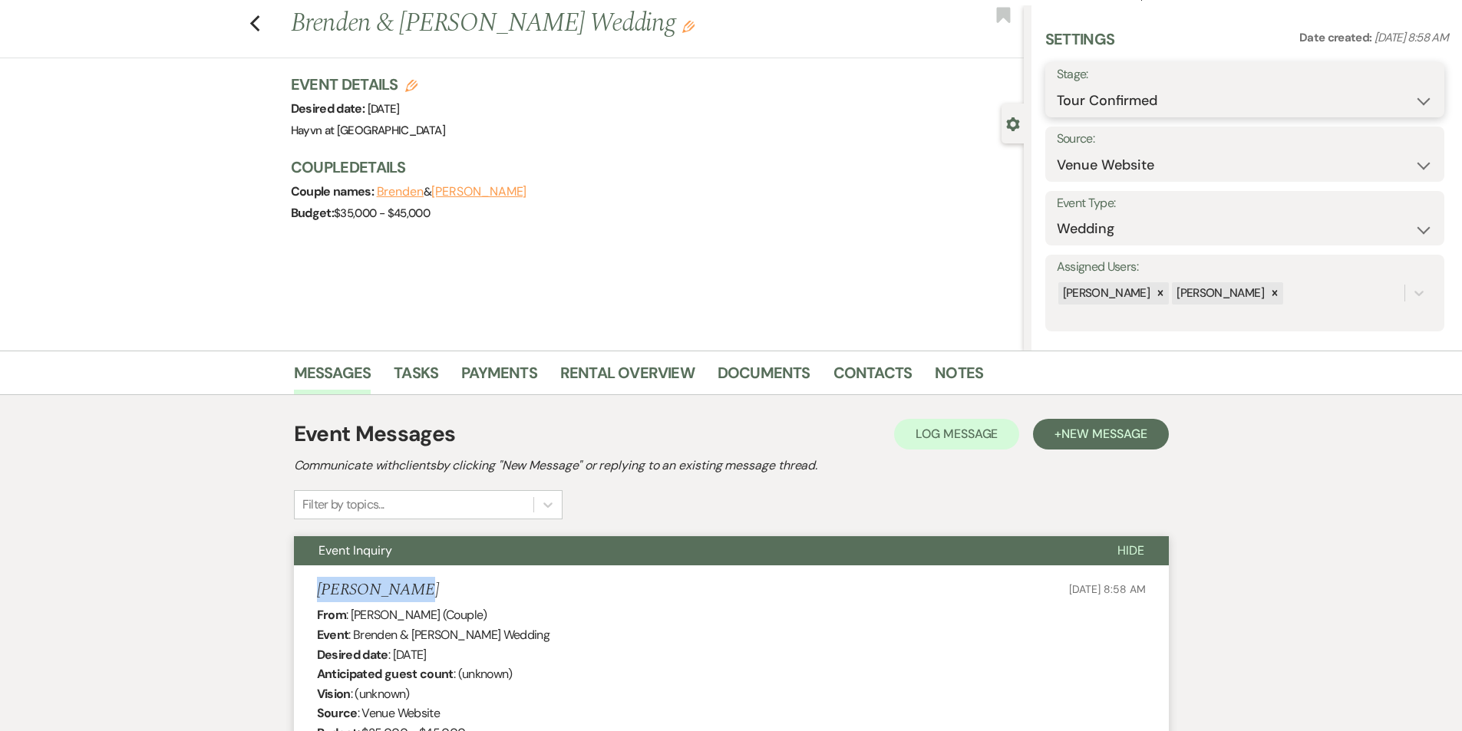
click at [1421, 96] on select "Inquiry Follow Up Tour Requested Tour Confirmed Toured Proposal Sent Booked Lost" at bounding box center [1245, 101] width 376 height 30
select select "8"
click at [1057, 86] on select "Inquiry Follow Up Tour Requested Tour Confirmed Toured Proposal Sent Booked Lost" at bounding box center [1245, 101] width 376 height 30
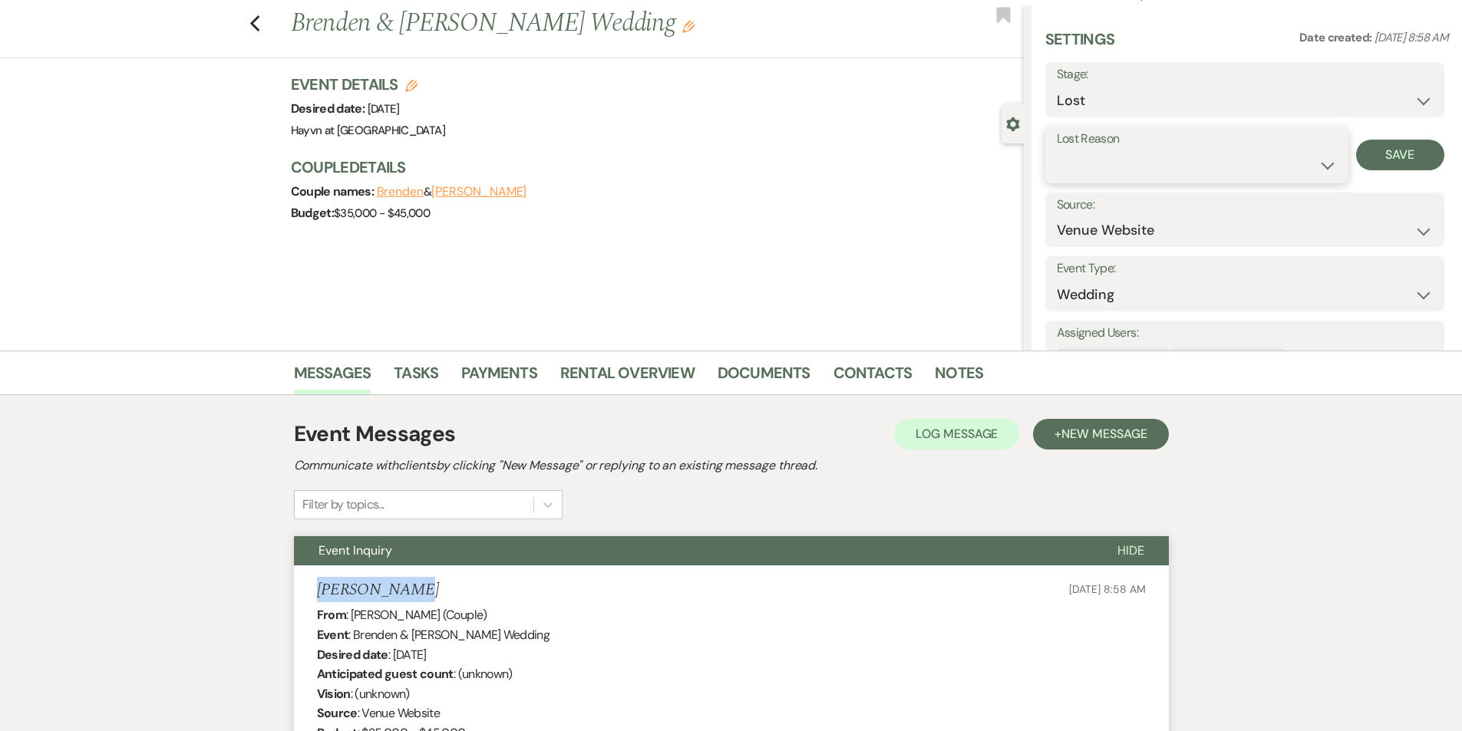
click at [1322, 162] on select "Booked Elsewhere Budget Date Unavailable No Response Not a Good Match Capacity …" at bounding box center [1197, 165] width 280 height 30
select select "6"
click at [1057, 150] on select "Booked Elsewhere Budget Date Unavailable No Response Not a Good Match Capacity …" at bounding box center [1197, 165] width 280 height 30
click at [1405, 169] on button "Save" at bounding box center [1400, 155] width 88 height 31
click at [261, 25] on icon "Previous" at bounding box center [255, 24] width 12 height 18
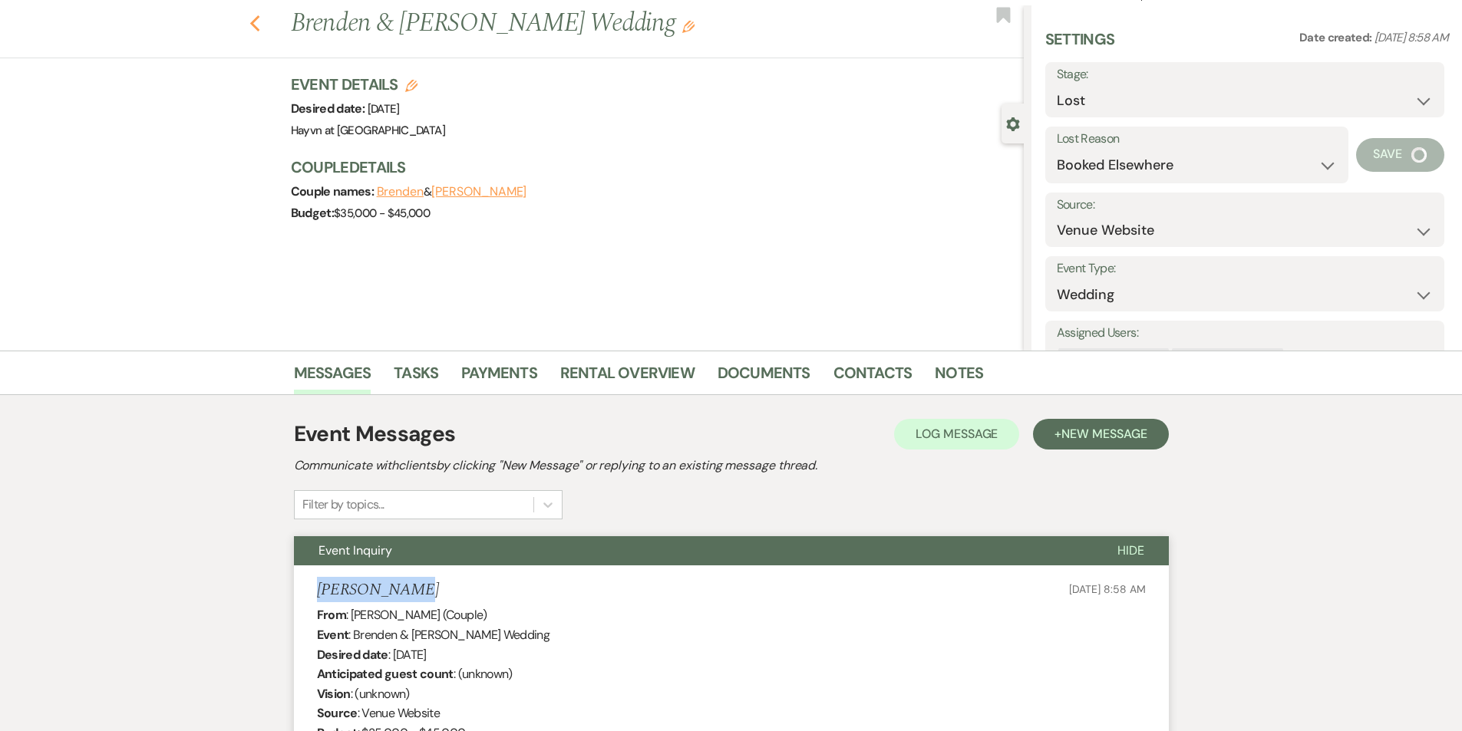
scroll to position [1005, 0]
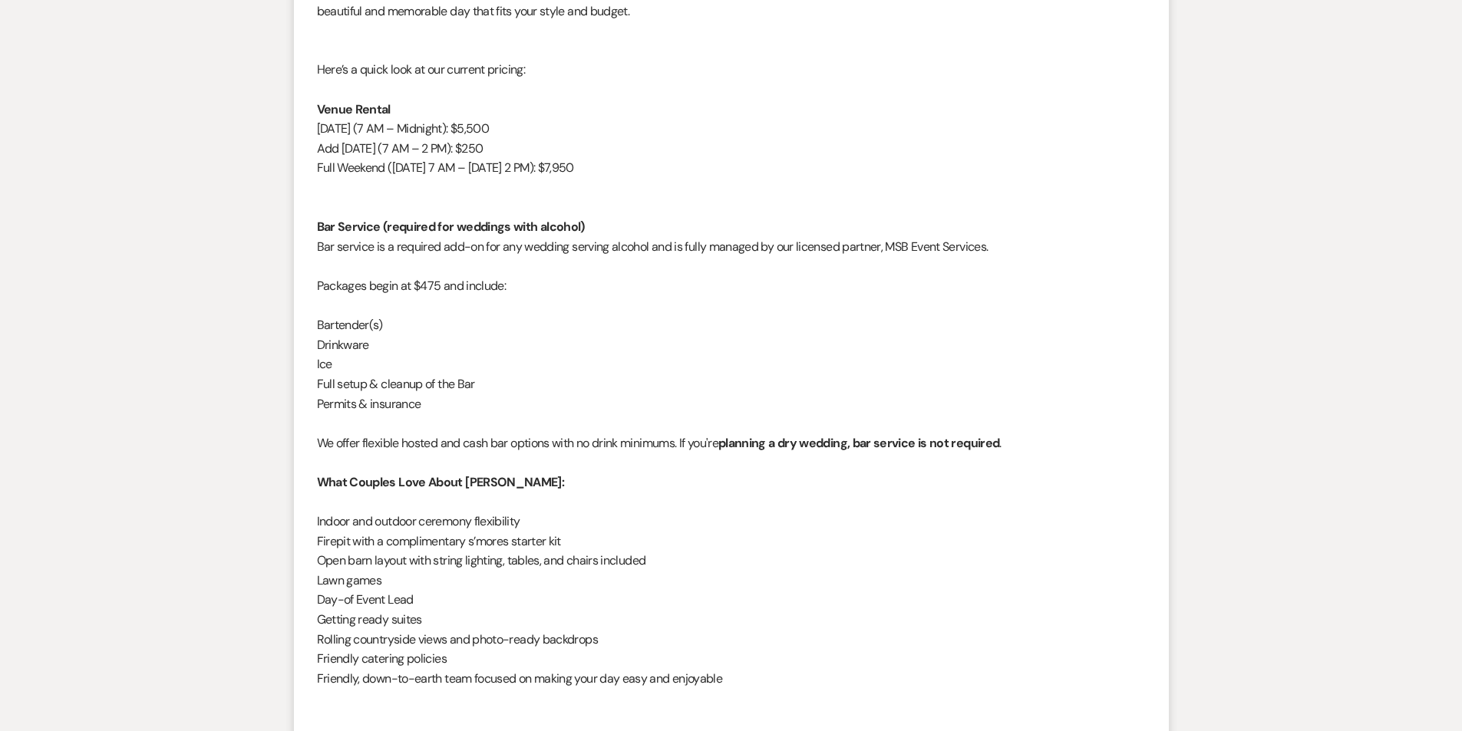
select select "4"
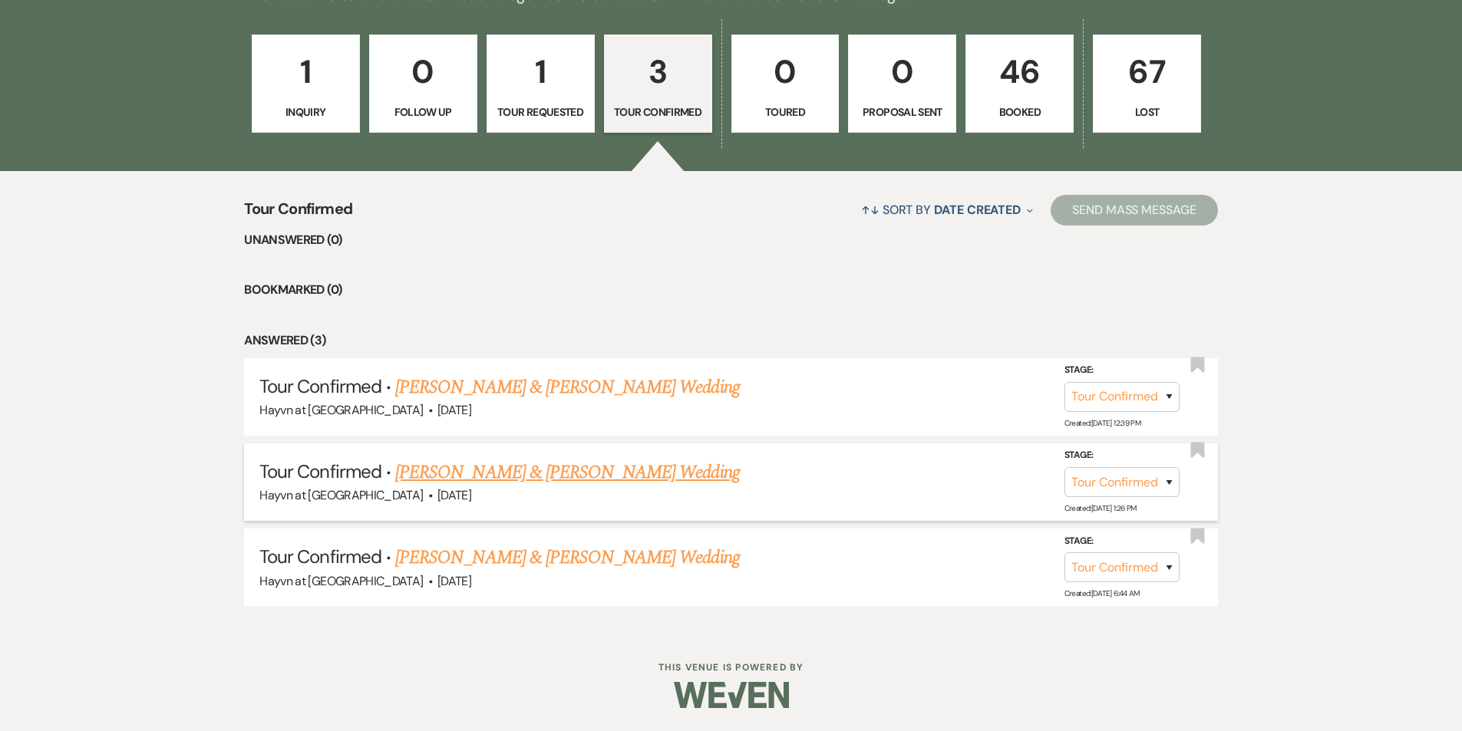
scroll to position [919, 0]
click at [536, 557] on link "Ryan Morgans & Alexandra Brown's Wedding" at bounding box center [567, 558] width 344 height 28
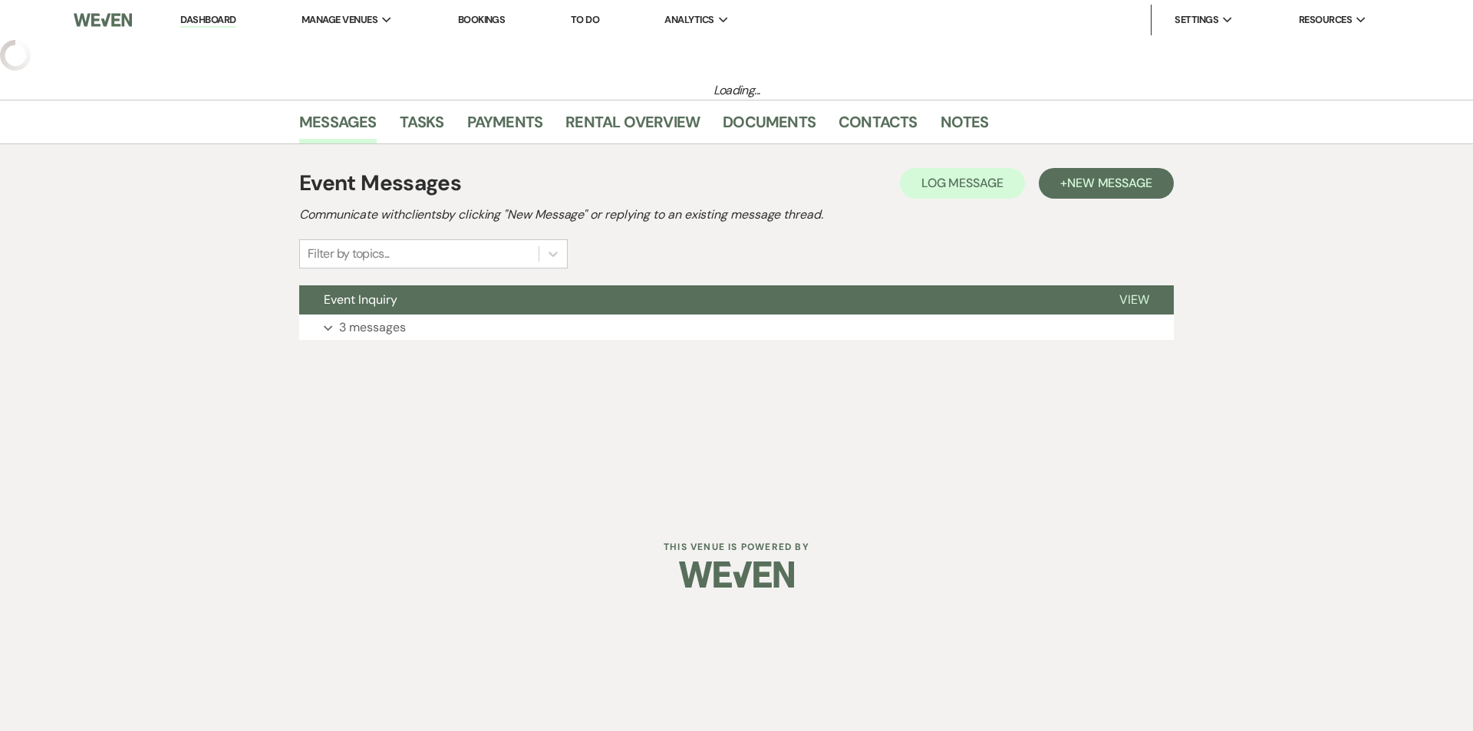
select select "4"
select select "5"
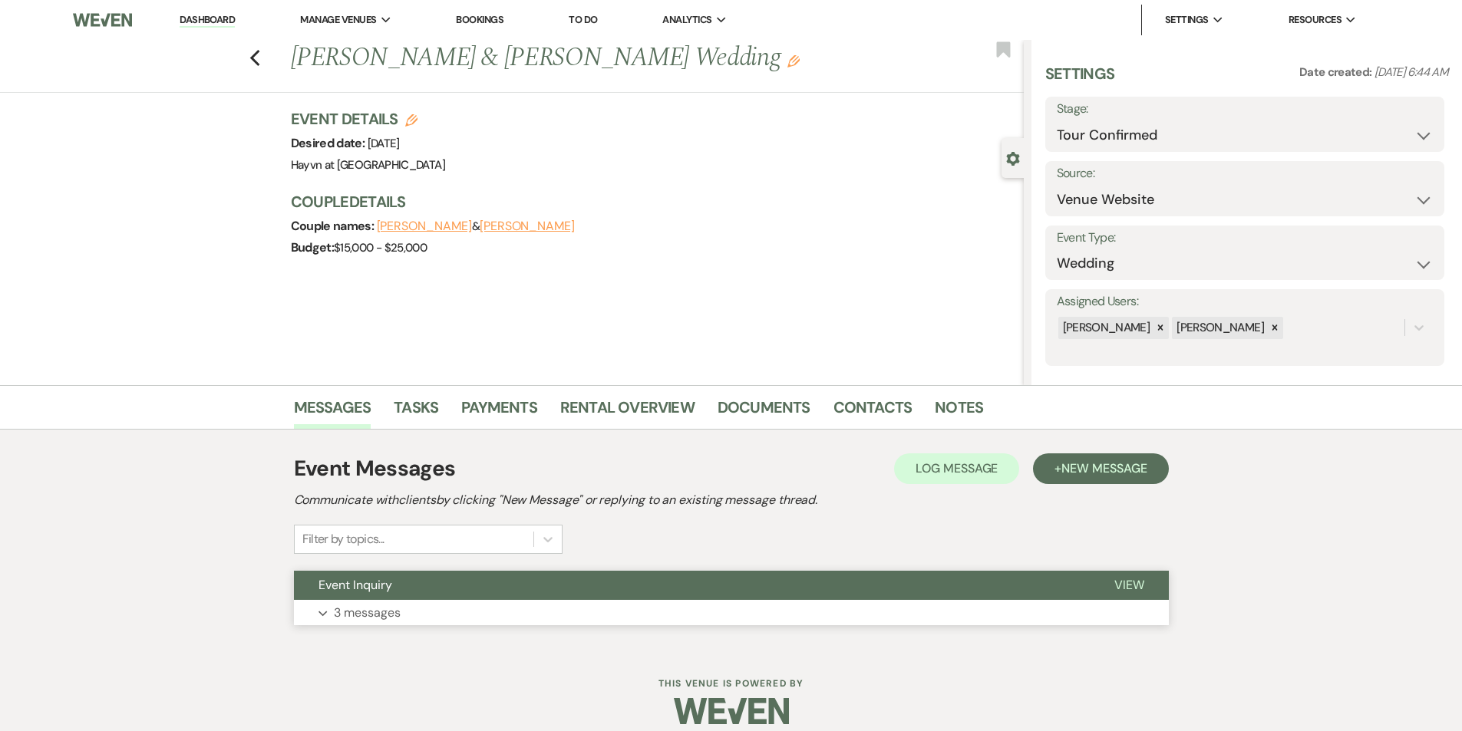
click at [321, 608] on button "Expand 3 messages" at bounding box center [731, 613] width 875 height 26
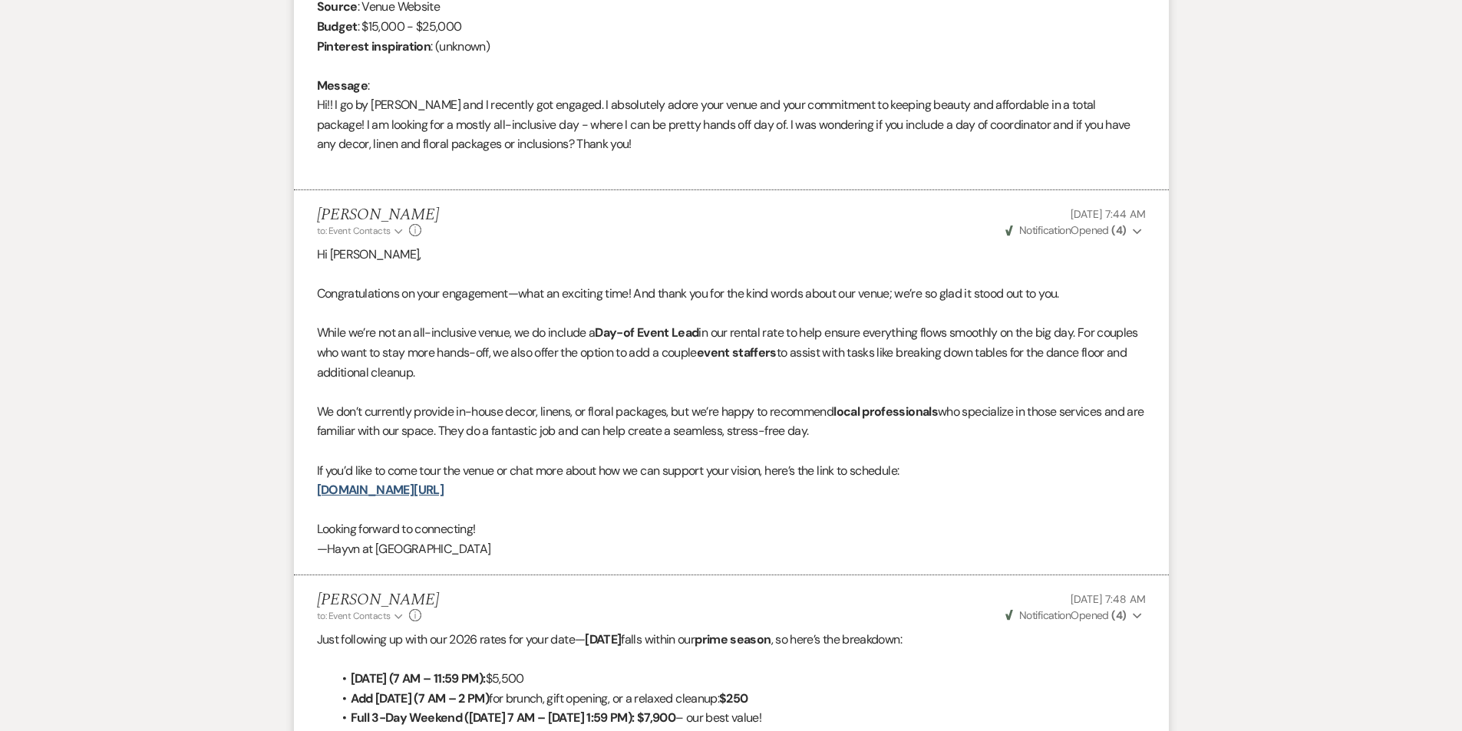
scroll to position [500, 0]
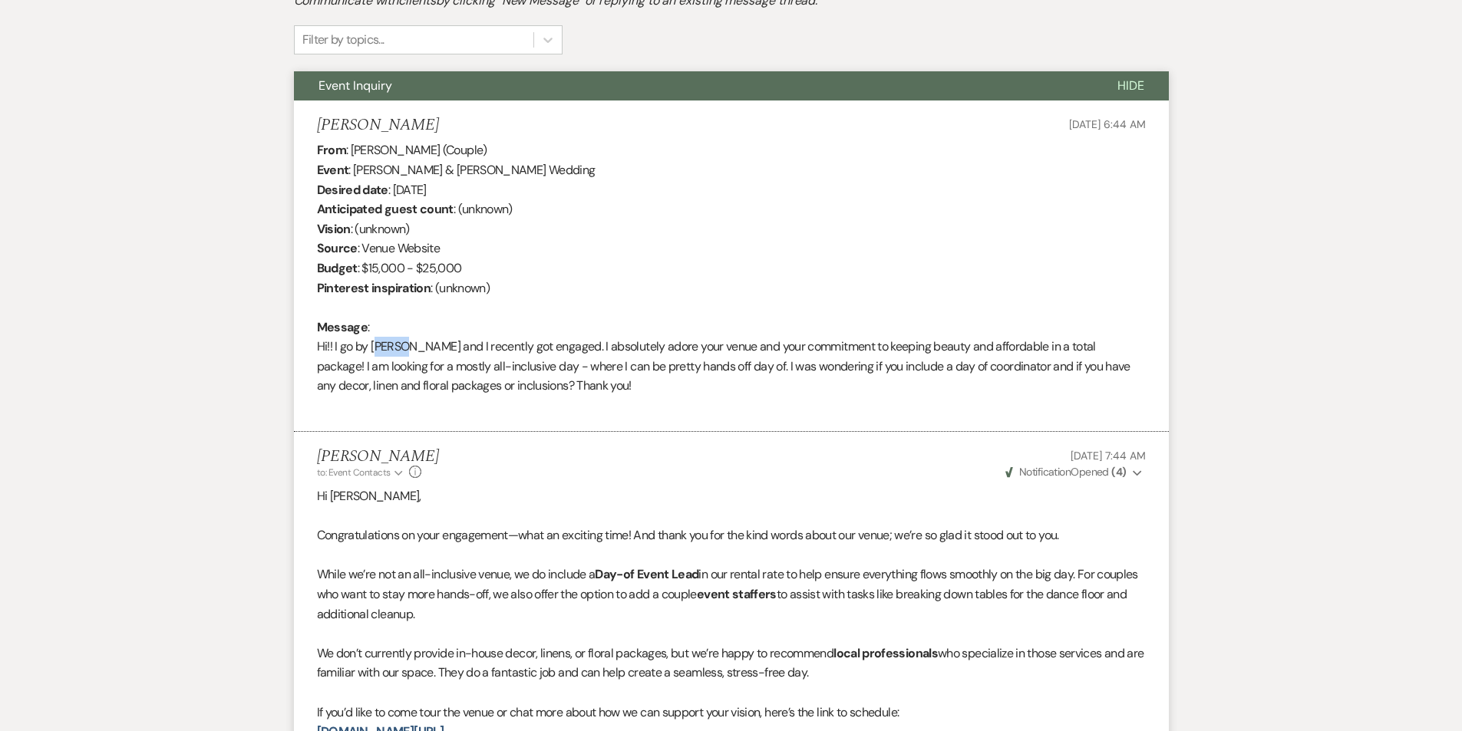
drag, startPoint x: 394, startPoint y: 349, endPoint x: 373, endPoint y: 348, distance: 21.5
click at [373, 348] on div "From : Alexandra Brown (Couple) Event : Ryan Morgans & Alexandra Brown's Weddin…" at bounding box center [731, 277] width 829 height 275
copy div "Lexi"
drag, startPoint x: 421, startPoint y: 171, endPoint x: 355, endPoint y: 169, distance: 66.0
click at [355, 169] on div "From : Alexandra Brown (Couple) Event : Ryan Morgans & Alexandra Brown's Weddin…" at bounding box center [731, 277] width 829 height 275
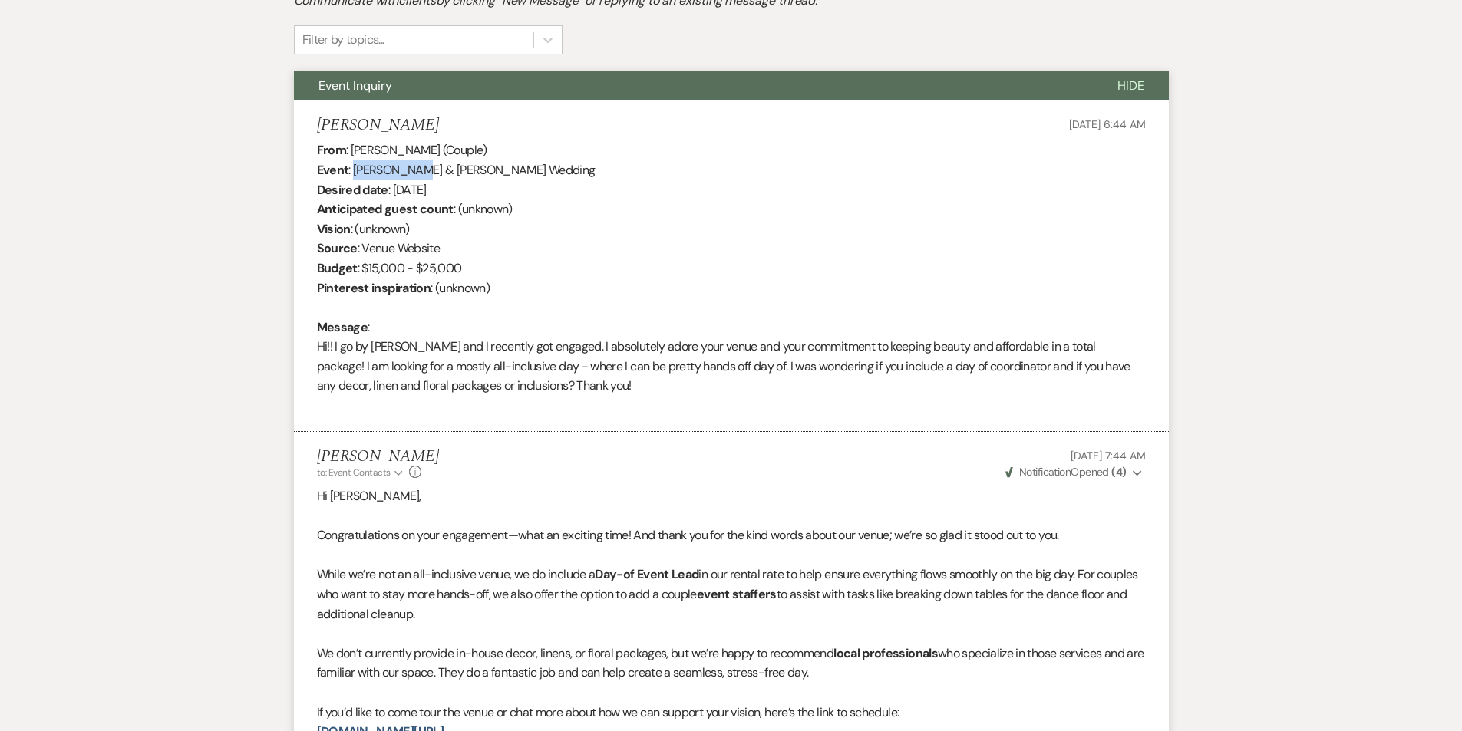
copy div "Ryan Morgan"
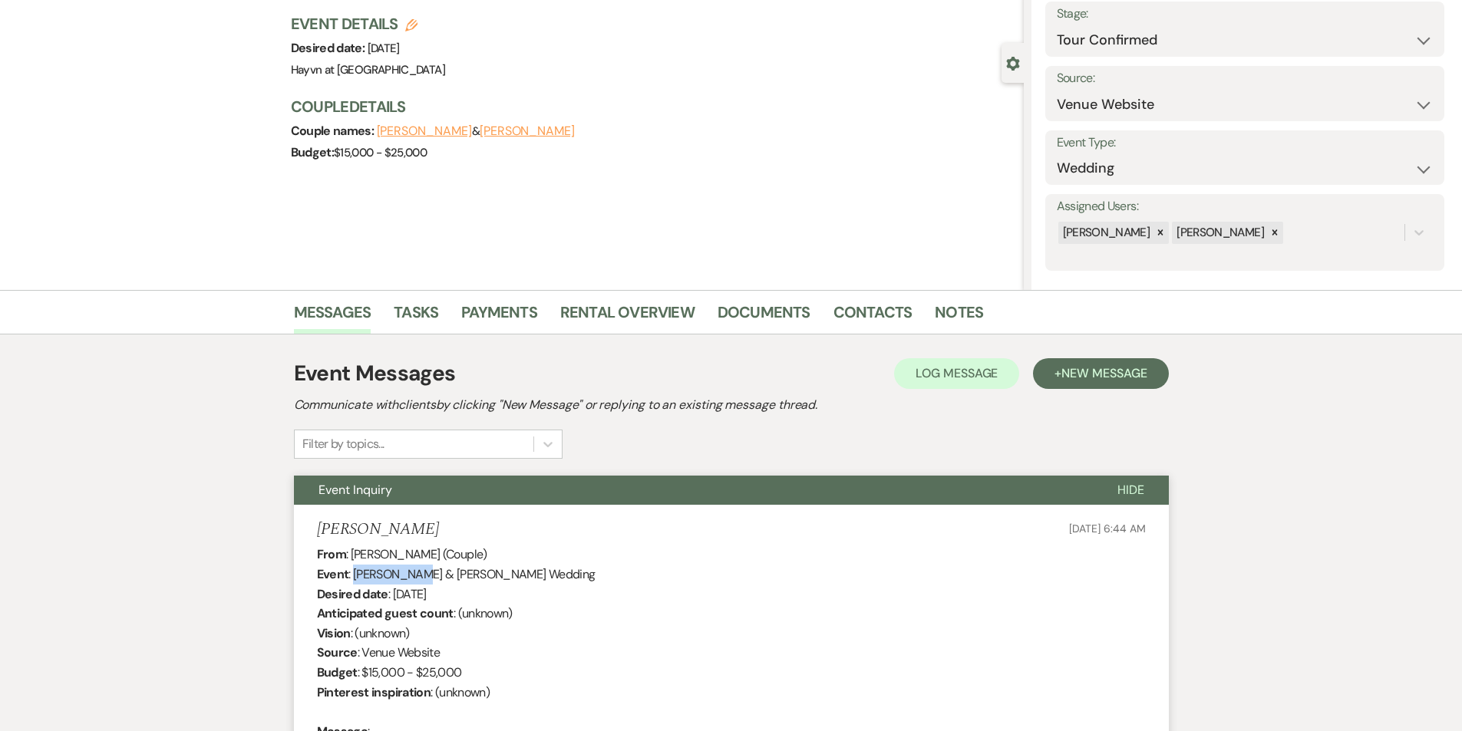
scroll to position [0, 0]
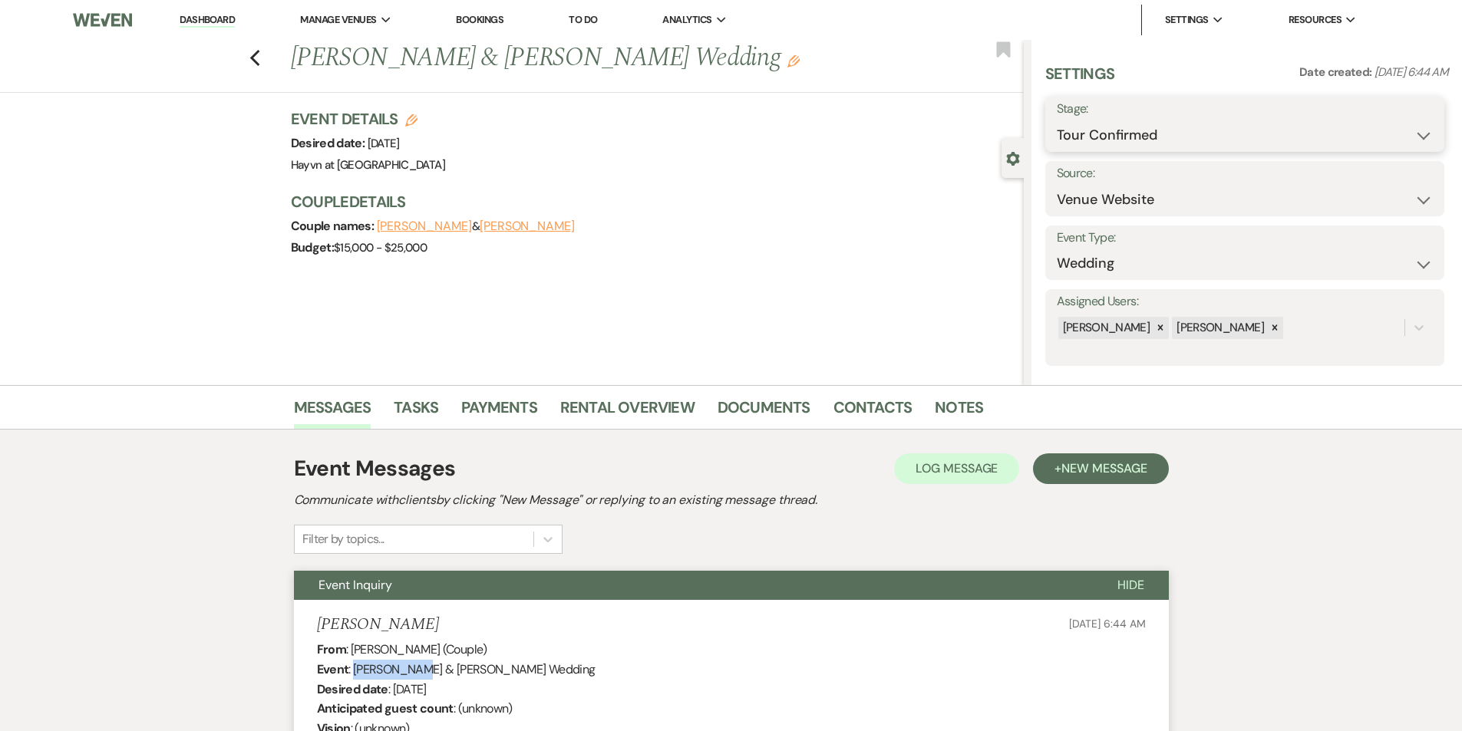
click at [1420, 132] on select "Inquiry Follow Up Tour Requested Tour Confirmed Toured Proposal Sent Booked Lost" at bounding box center [1245, 135] width 376 height 30
select select "8"
click at [1057, 120] on select "Inquiry Follow Up Tour Requested Tour Confirmed Toured Proposal Sent Booked Lost" at bounding box center [1245, 135] width 376 height 30
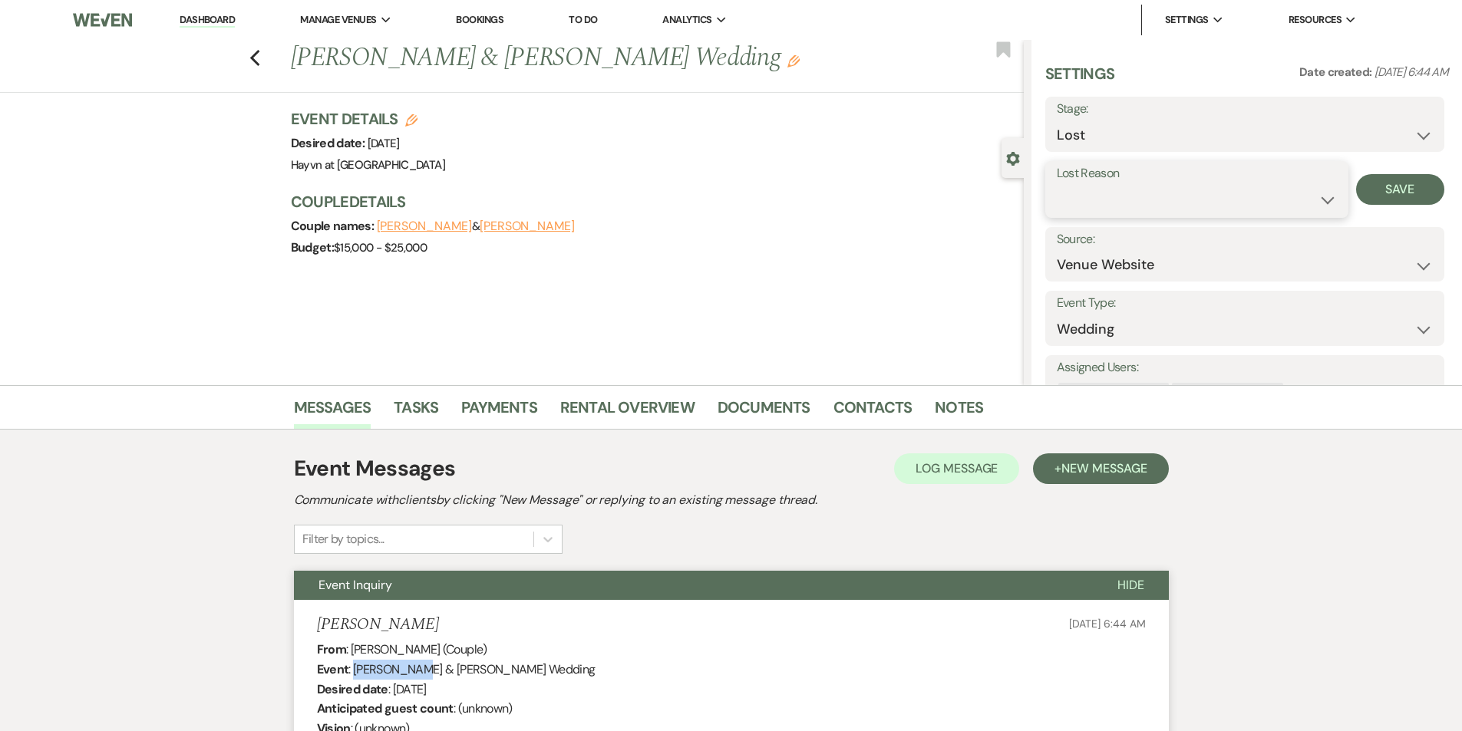
click at [1324, 199] on select "Booked Elsewhere Budget Date Unavailable No Response Not a Good Match Capacity …" at bounding box center [1197, 200] width 280 height 30
select select "6"
click at [1057, 185] on select "Booked Elsewhere Budget Date Unavailable No Response Not a Good Match Capacity …" at bounding box center [1197, 200] width 280 height 30
click at [1394, 193] on button "Save" at bounding box center [1400, 189] width 88 height 31
click at [200, 22] on link "Dashboard" at bounding box center [207, 20] width 55 height 15
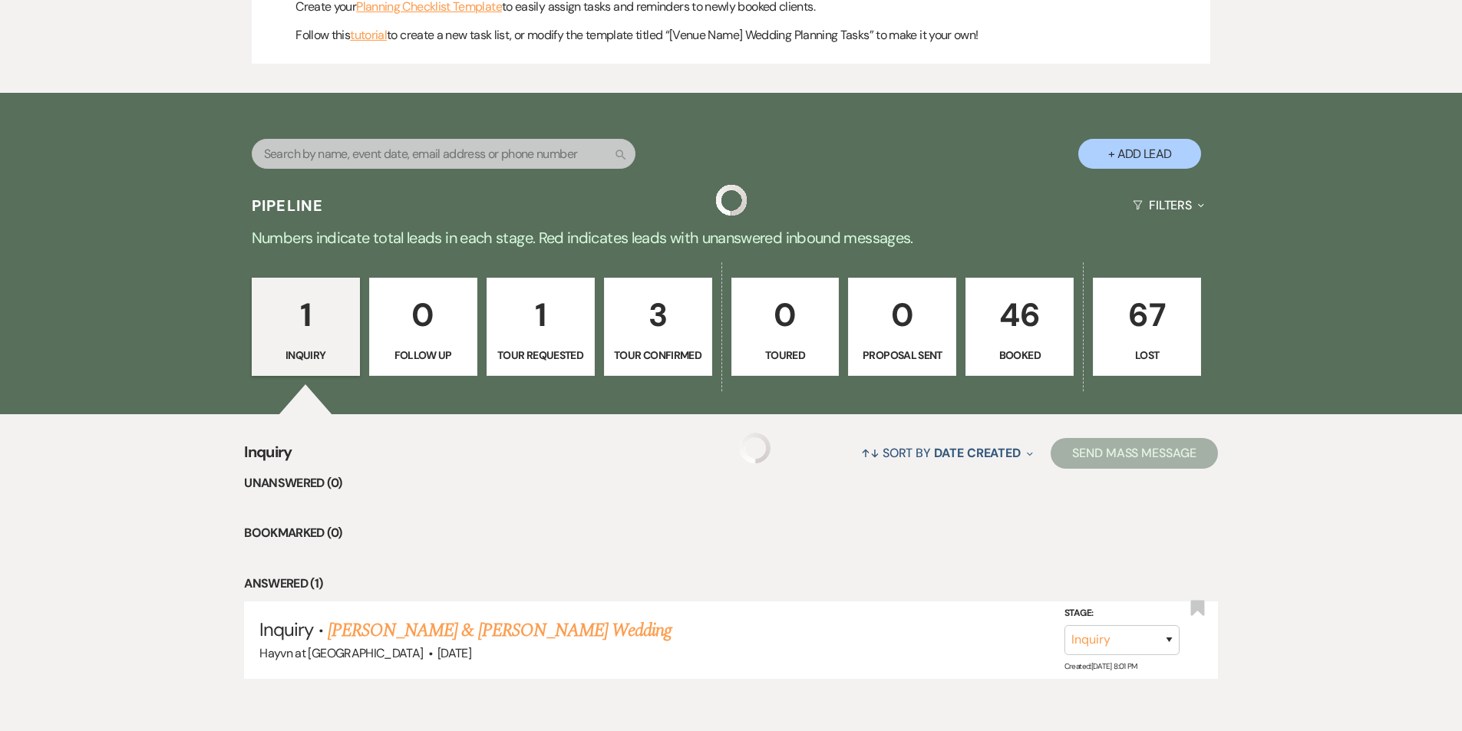
scroll to position [749, 0]
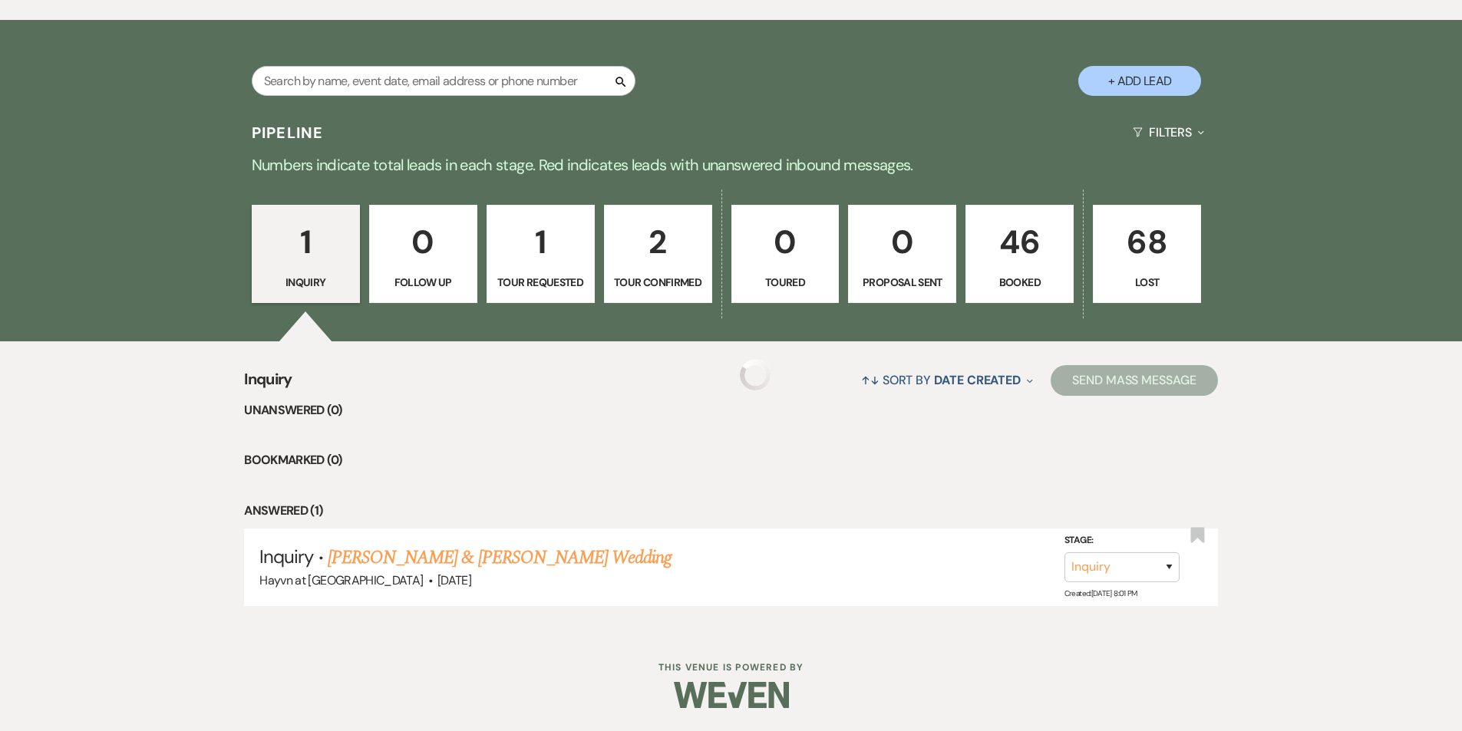
click at [518, 266] on p "1" at bounding box center [541, 241] width 88 height 51
select select "2"
select select "8"
select select "6"
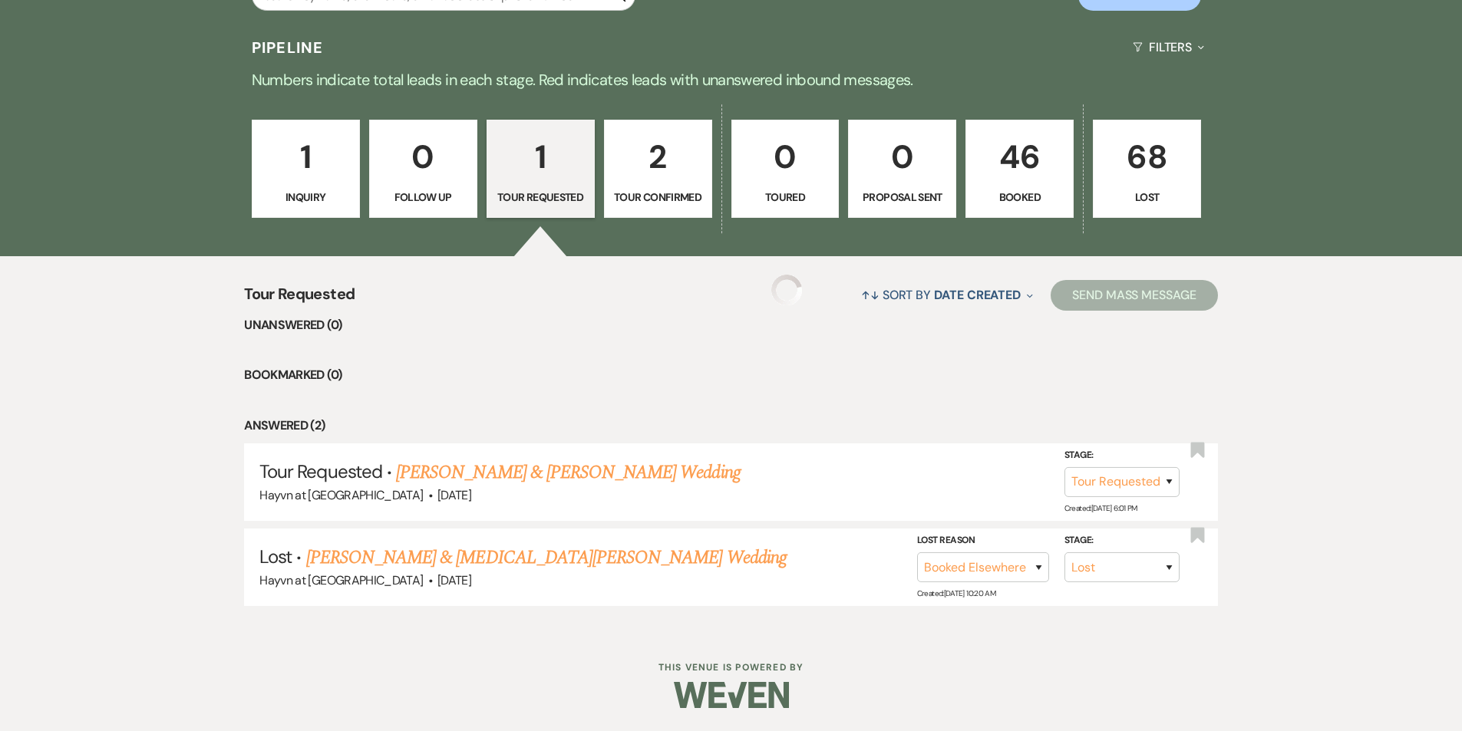
scroll to position [749, 0]
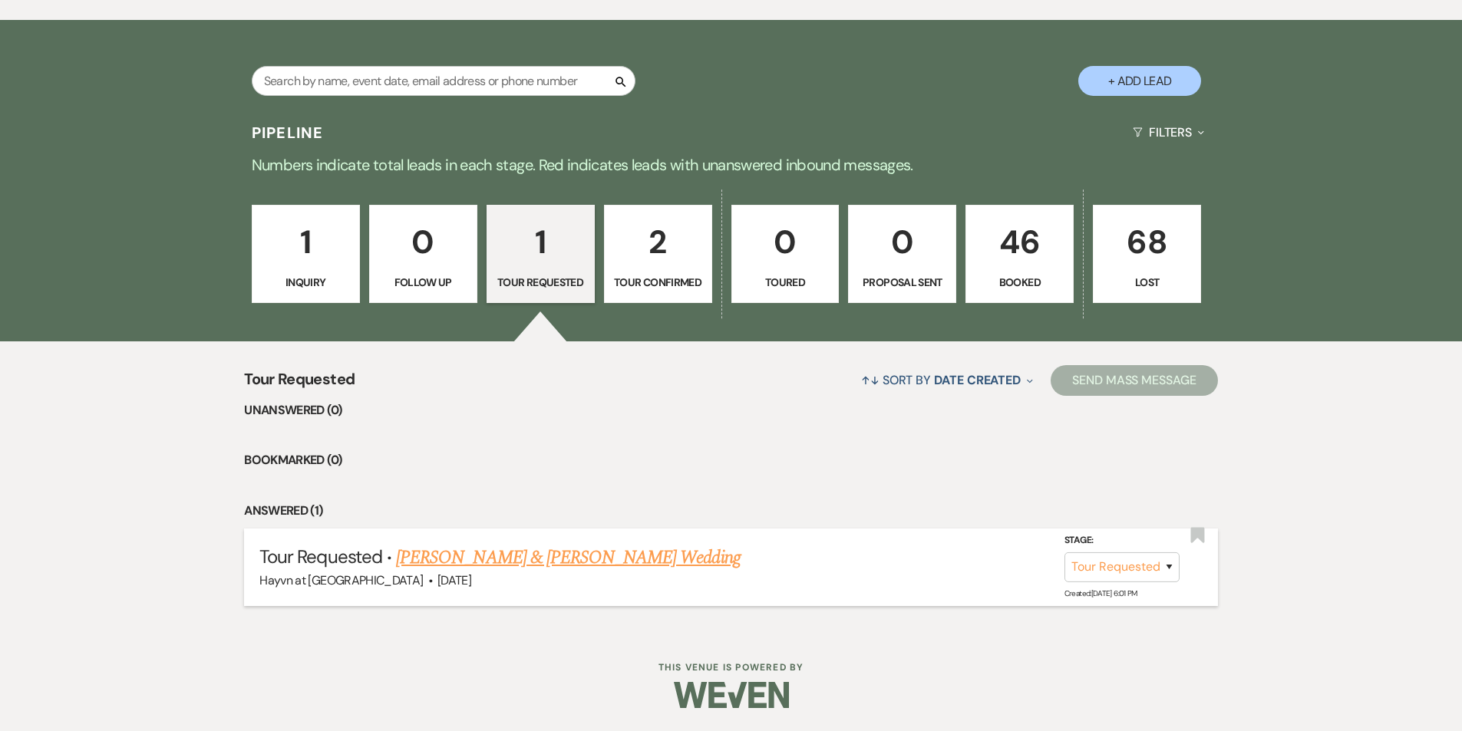
click at [528, 563] on link "Jared McCann & Jared McCann's Wedding" at bounding box center [568, 558] width 344 height 28
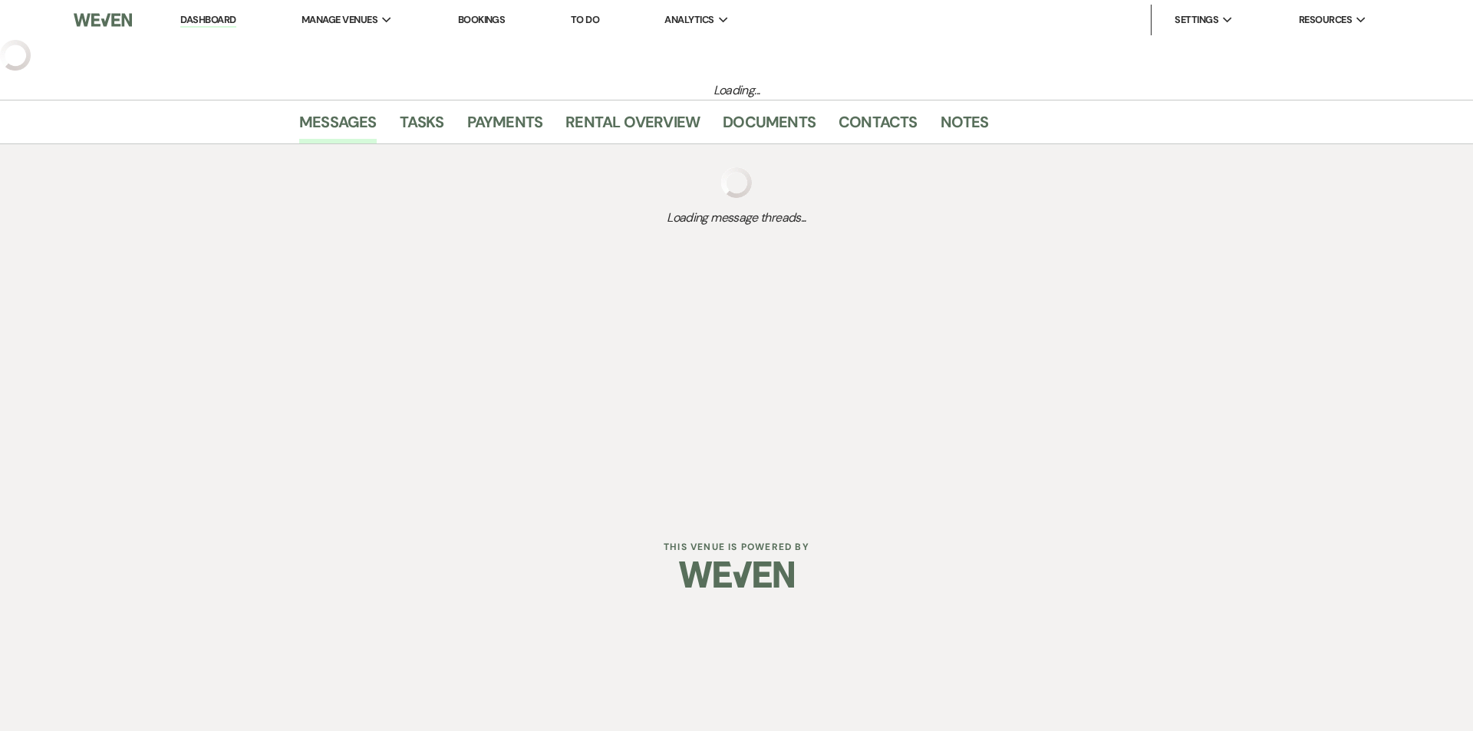
select select "2"
select select "5"
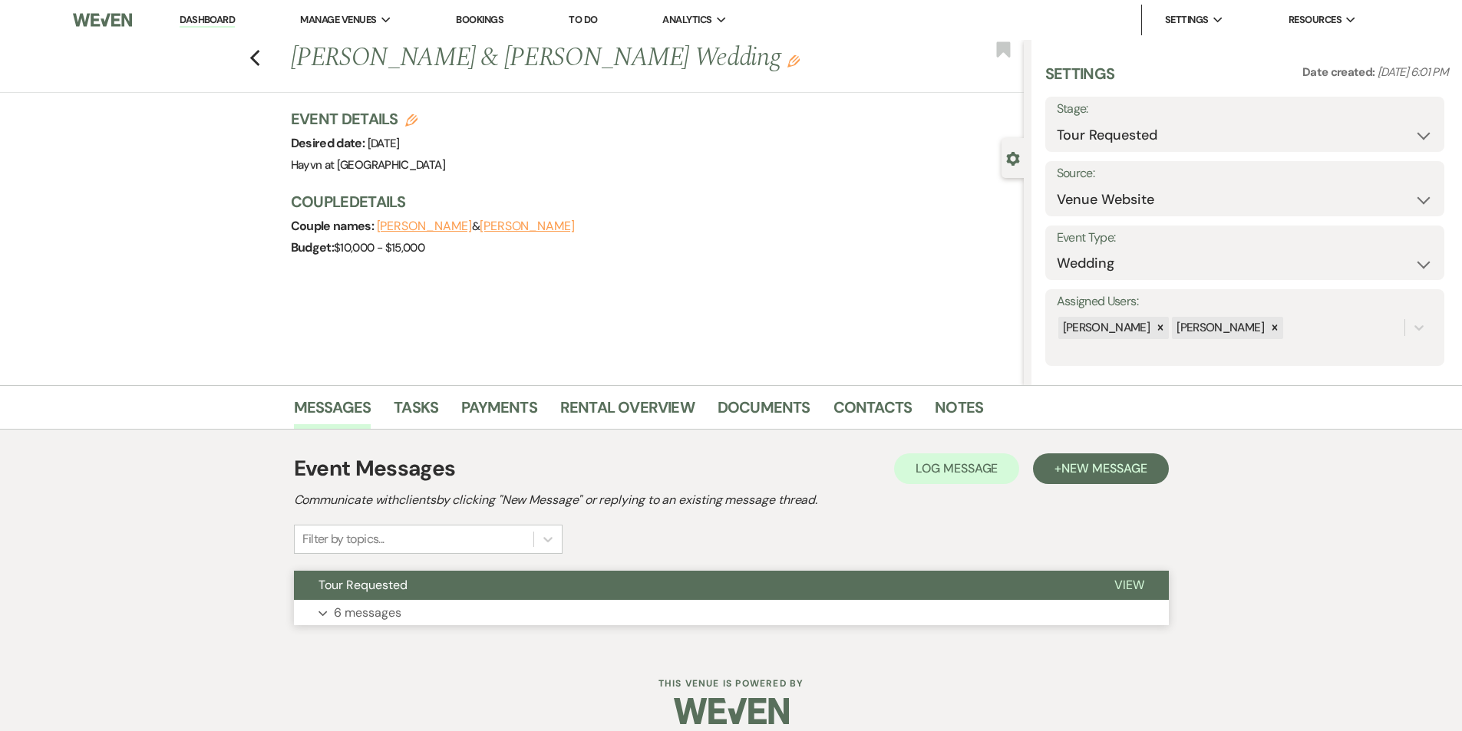
click at [325, 612] on use "button" at bounding box center [322, 613] width 8 height 5
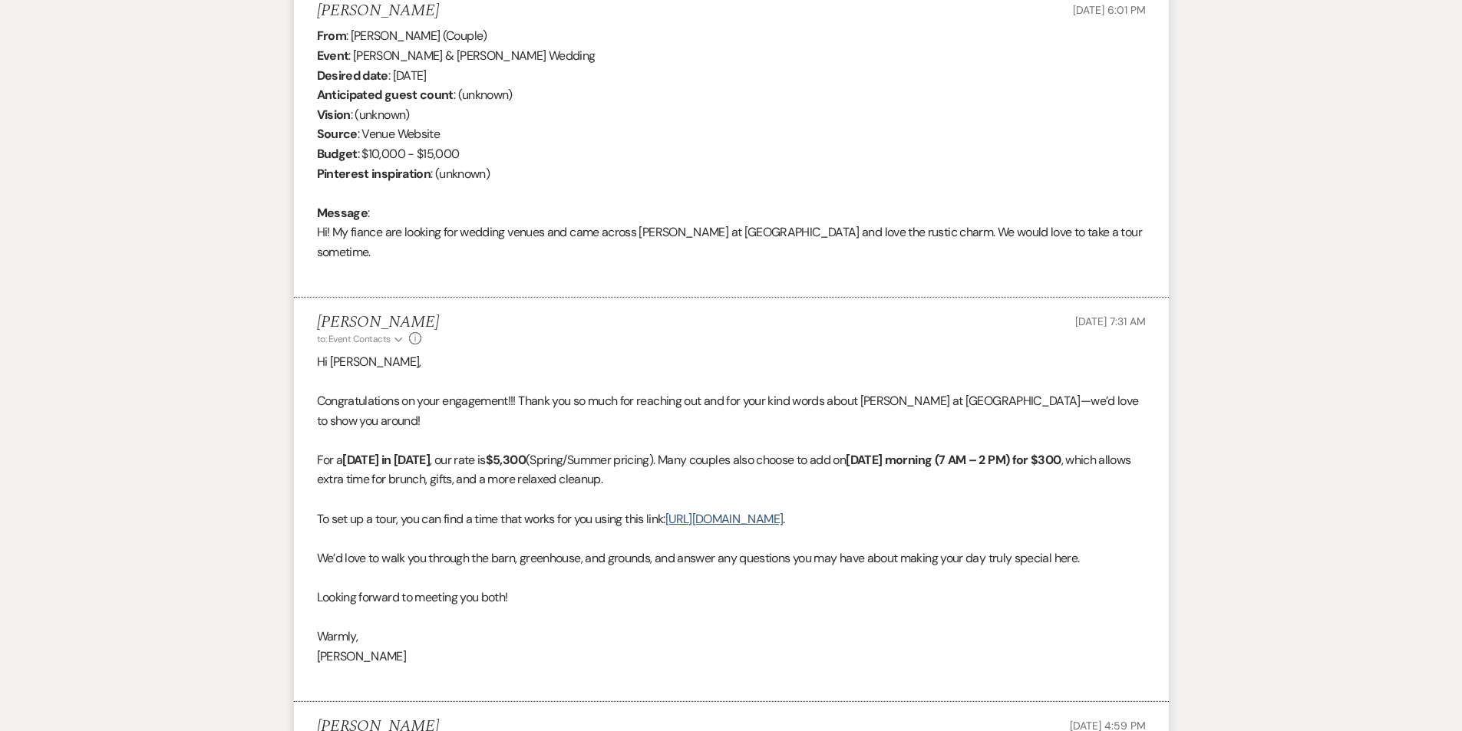
scroll to position [384, 0]
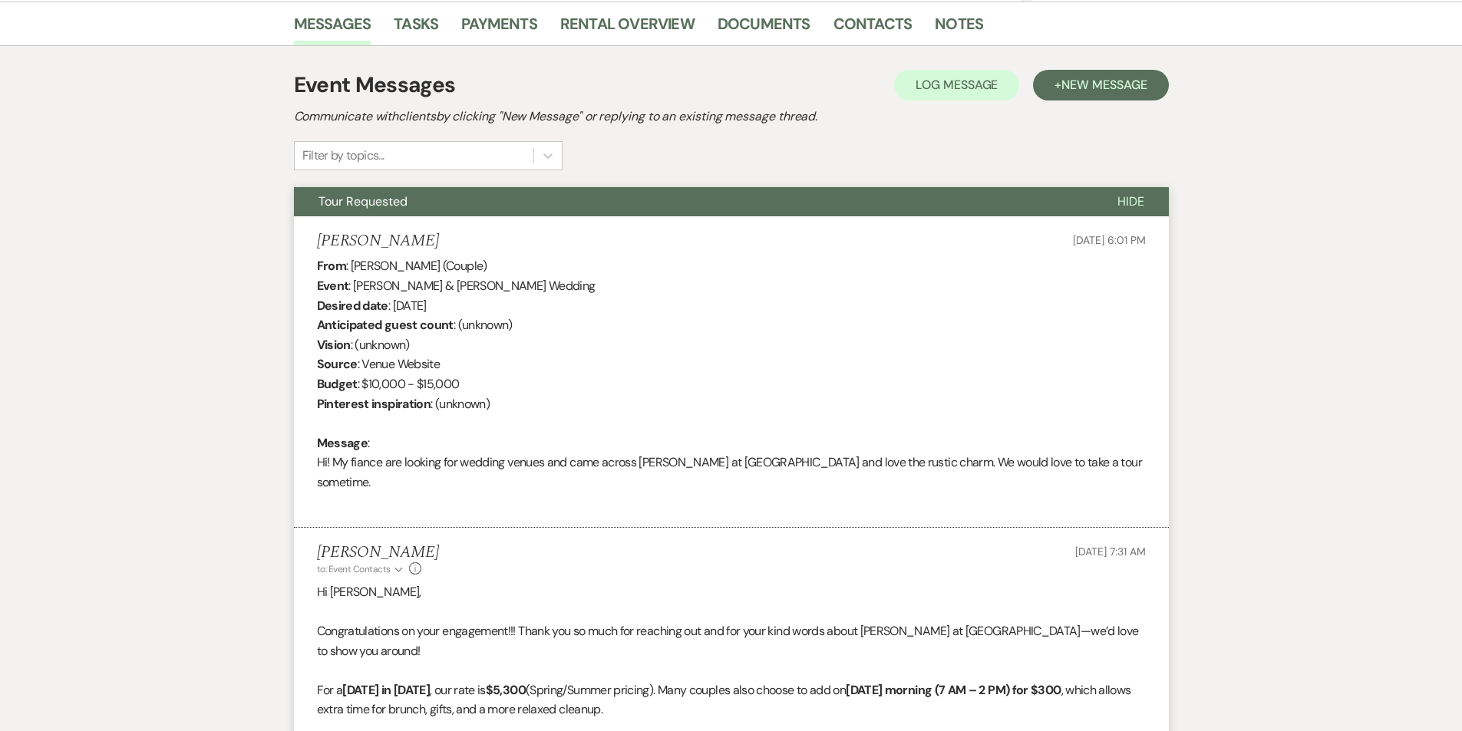
drag, startPoint x: 428, startPoint y: 236, endPoint x: 321, endPoint y: 233, distance: 107.5
click at [315, 239] on li "Jenna Blomquist Sep 08, 2025, 6:01 PM From : Jenna Blomquist (Couple) Event : J…" at bounding box center [731, 372] width 875 height 312
copy h5 "Jenna Blomquist"
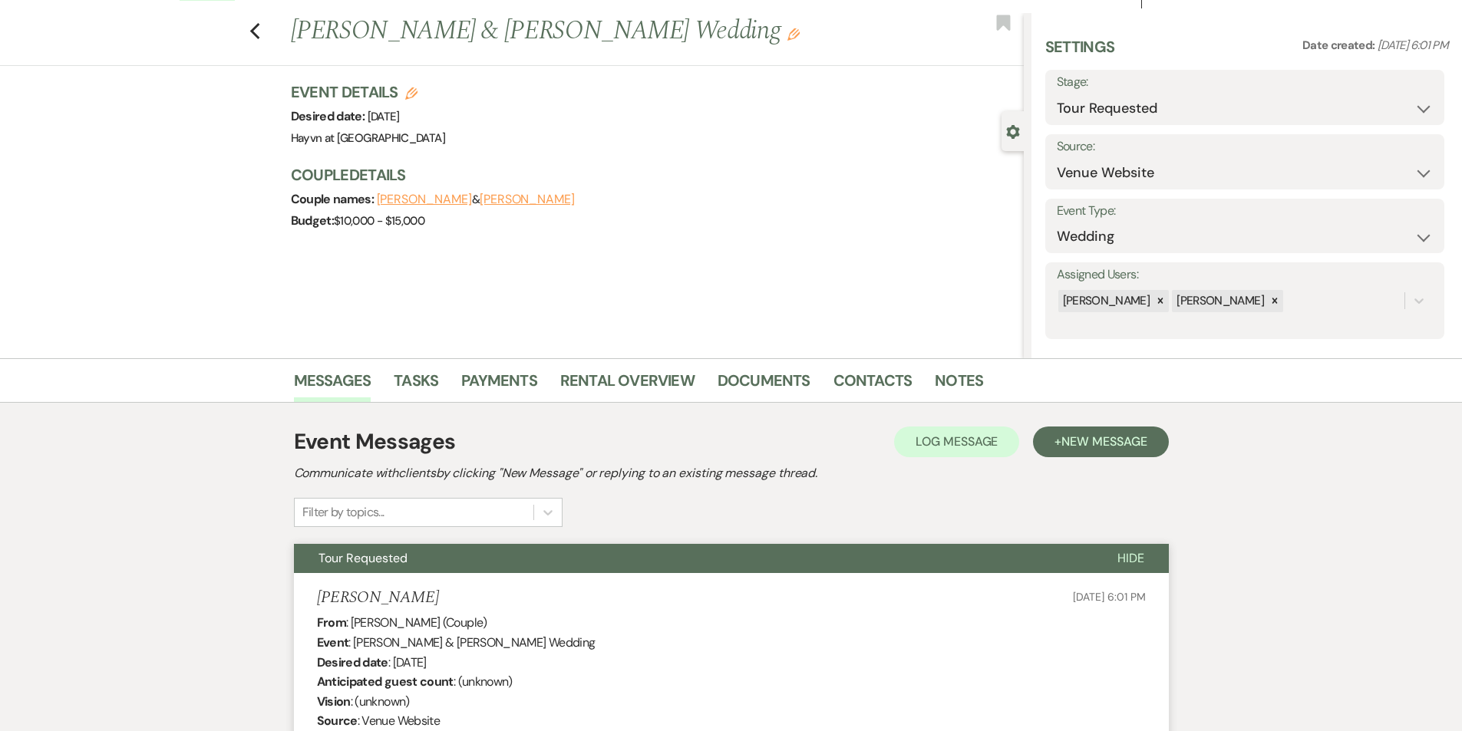
scroll to position [11, 0]
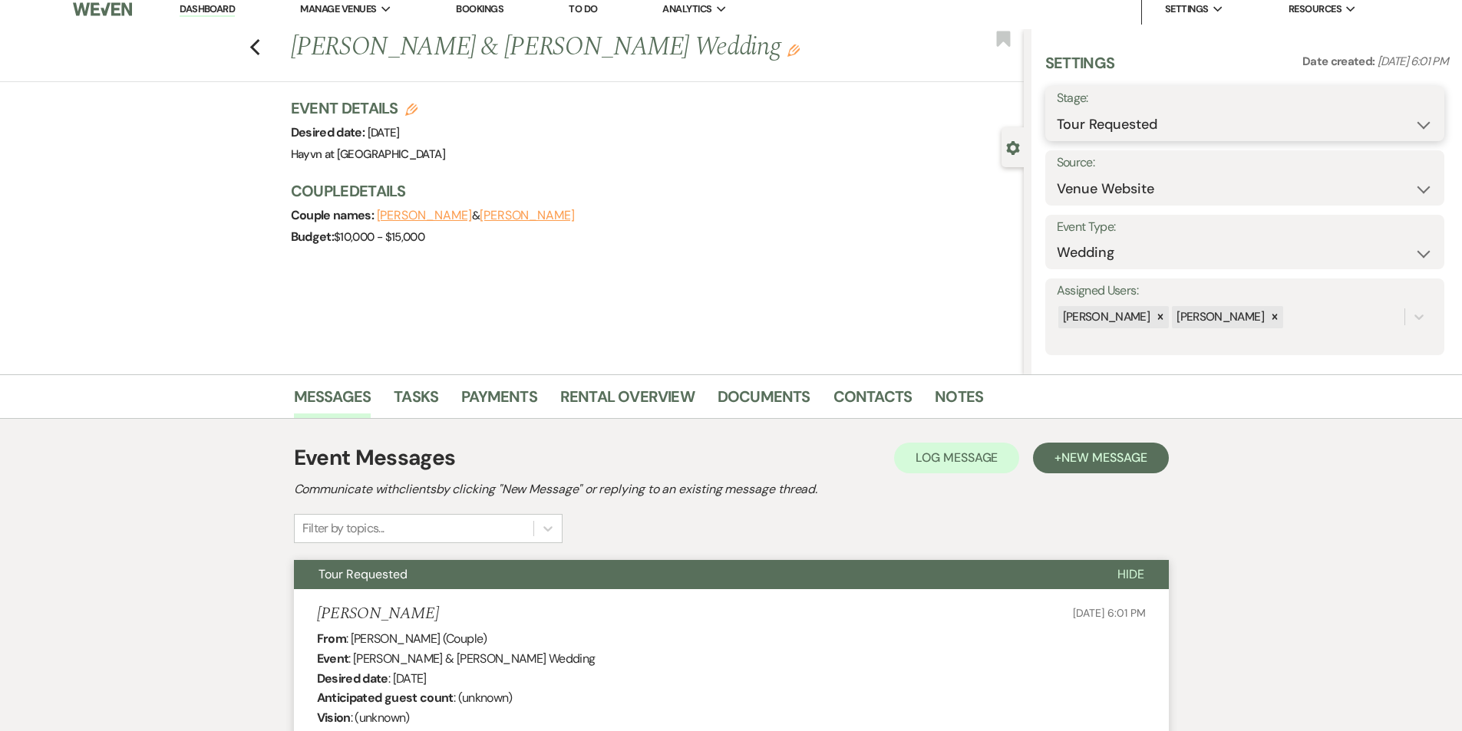
click at [1404, 120] on select "Inquiry Follow Up Tour Requested Tour Confirmed Toured Proposal Sent Booked Lost" at bounding box center [1245, 125] width 376 height 30
select select "5"
click at [1057, 110] on select "Inquiry Follow Up Tour Requested Tour Confirmed Toured Proposal Sent Booked Lost" at bounding box center [1245, 125] width 376 height 30
click at [1390, 112] on button "Save" at bounding box center [1401, 113] width 87 height 31
click at [192, 5] on link "Dashboard" at bounding box center [207, 9] width 55 height 15
